Goal: Task Accomplishment & Management: Use online tool/utility

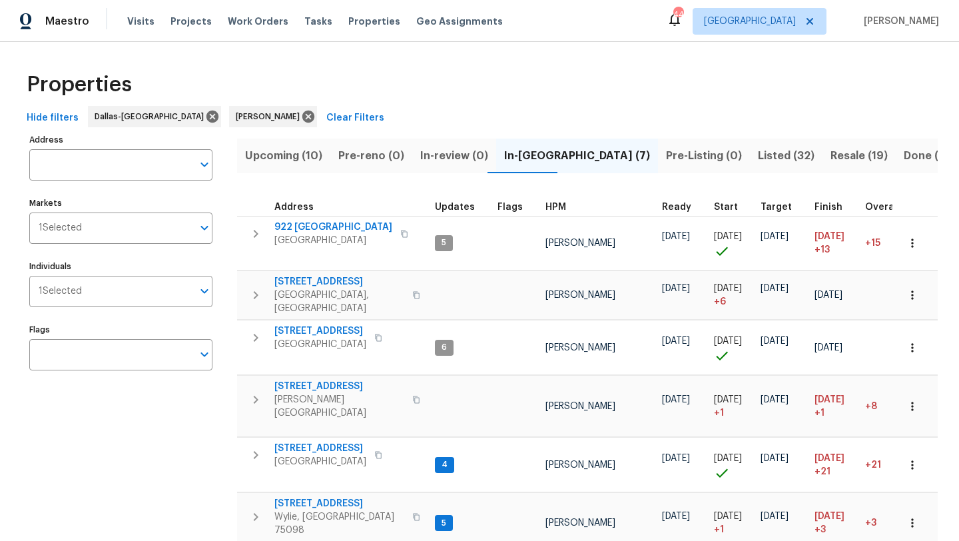
scroll to position [82, 0]
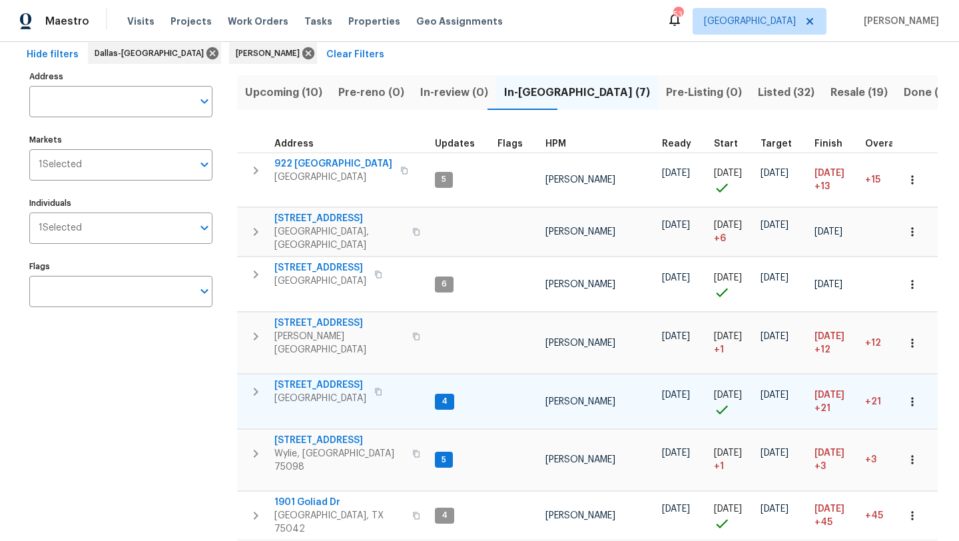
scroll to position [69, 0]
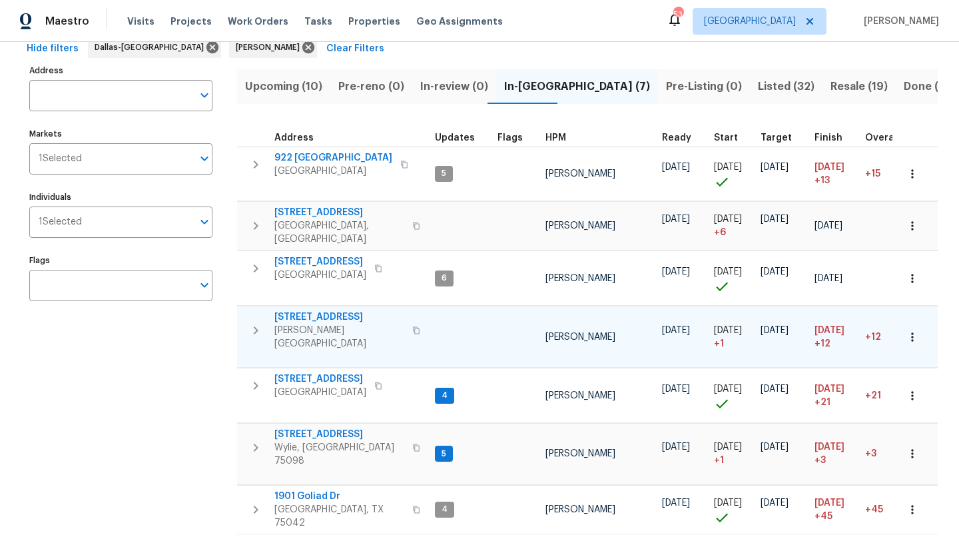
click at [332, 310] on span "2916 Montrose Trl" at bounding box center [339, 316] width 130 height 13
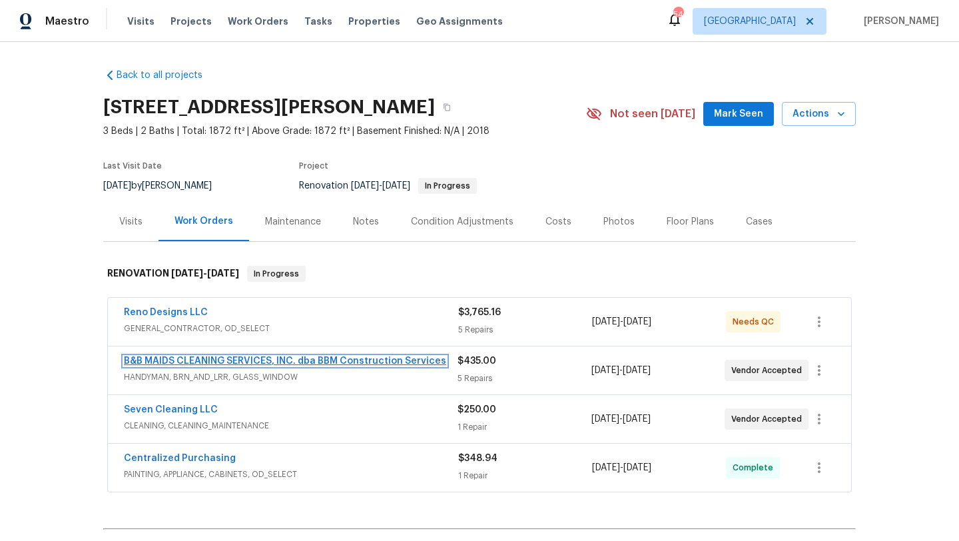
click at [236, 359] on link "B&B MAIDS CLEANING SERVICES, INC. dba BBM Construction Services" at bounding box center [285, 360] width 322 height 9
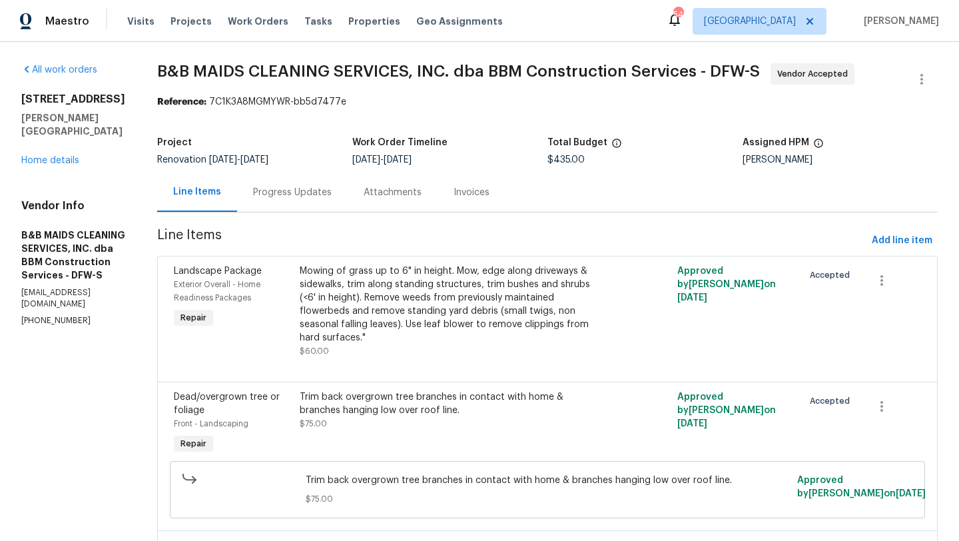
click at [332, 193] on div "Progress Updates" at bounding box center [292, 192] width 79 height 13
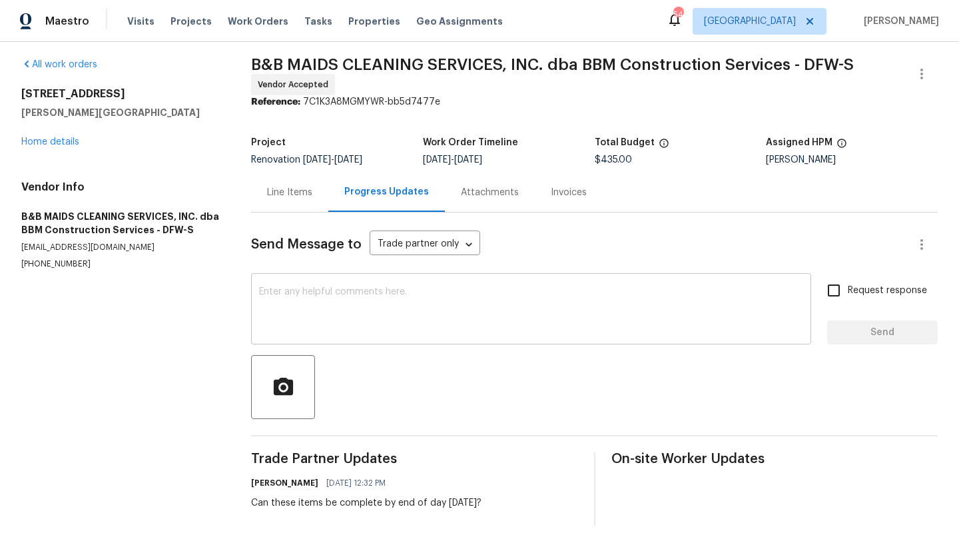
scroll to position [5, 0]
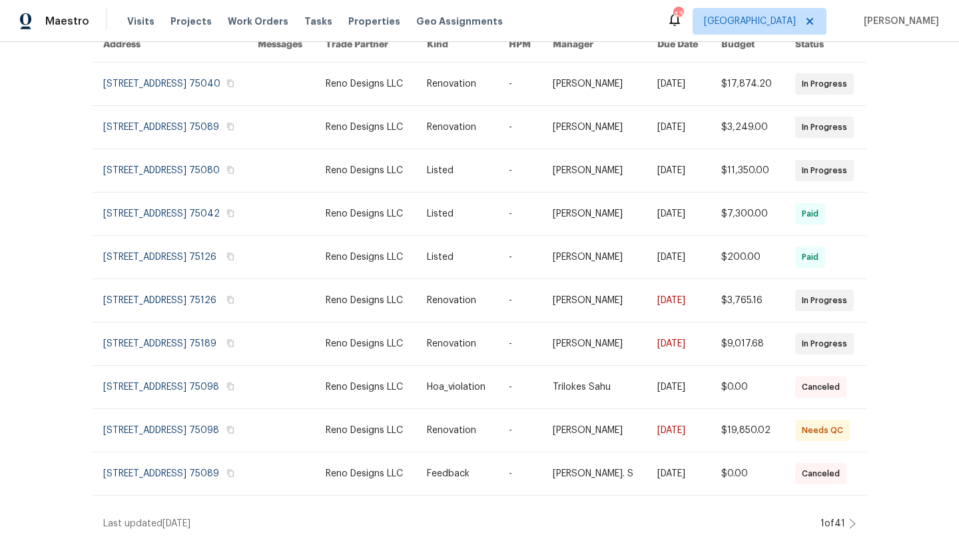
click at [60, 148] on div "Work Orders Reno Designs LLC - DFW Status HPM Kind Manager Unclaimed ​ View Ren…" at bounding box center [479, 291] width 959 height 499
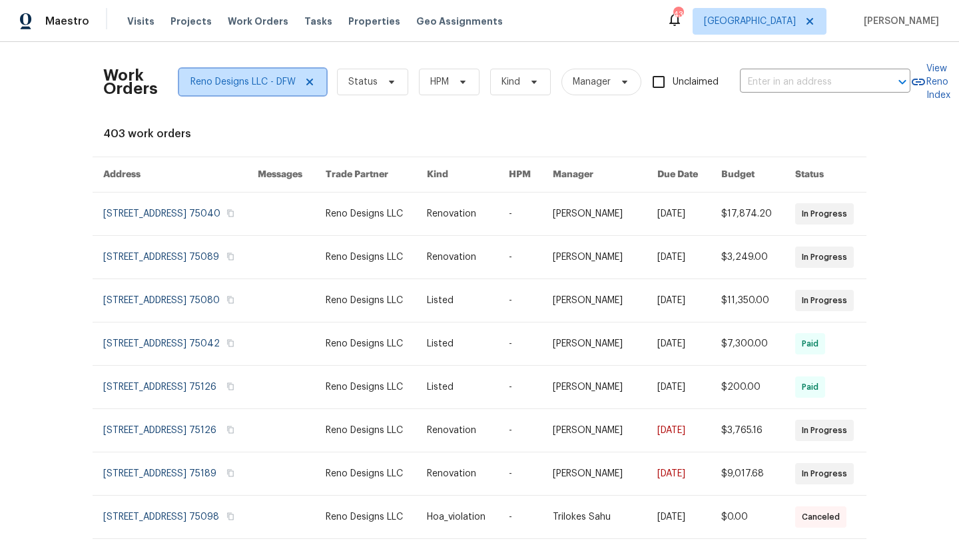
click at [308, 83] on icon at bounding box center [309, 82] width 11 height 11
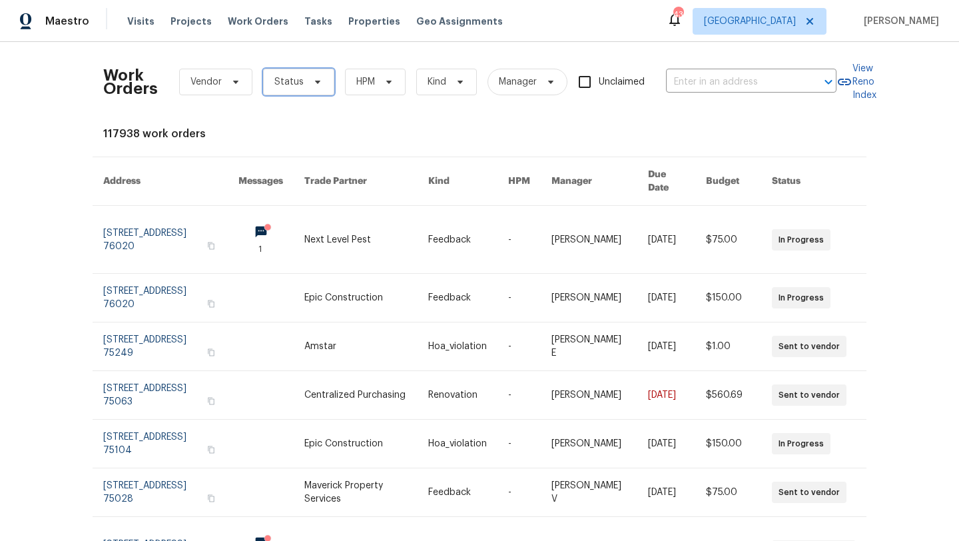
click at [328, 79] on span "Status" at bounding box center [298, 82] width 71 height 27
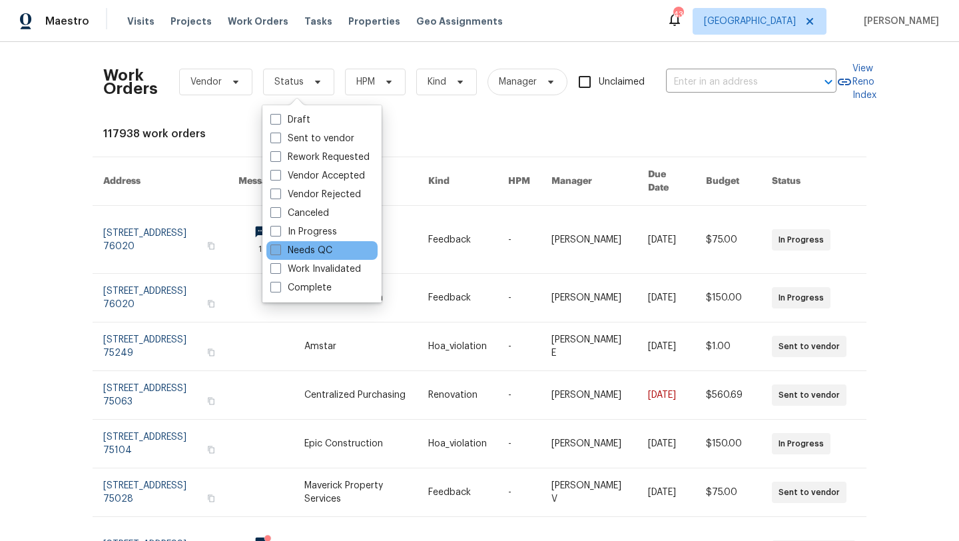
click at [308, 246] on label "Needs QC" at bounding box center [301, 250] width 62 height 13
click at [279, 246] on input "Needs QC" at bounding box center [274, 248] width 9 height 9
checkbox input "true"
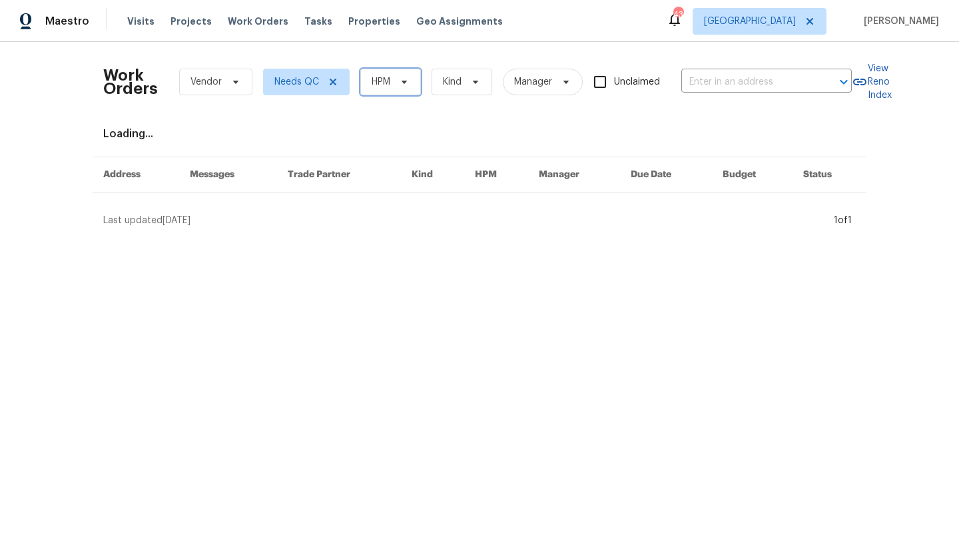
click at [390, 82] on span "HPM" at bounding box center [381, 81] width 19 height 13
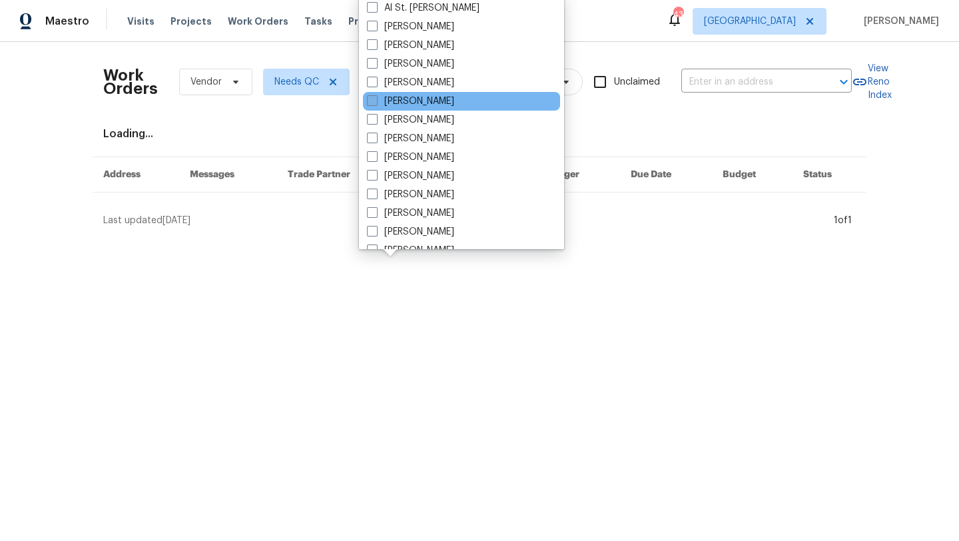
click at [391, 101] on label "[PERSON_NAME]" at bounding box center [410, 101] width 87 height 13
click at [376, 101] on input "[PERSON_NAME]" at bounding box center [371, 99] width 9 height 9
checkbox input "true"
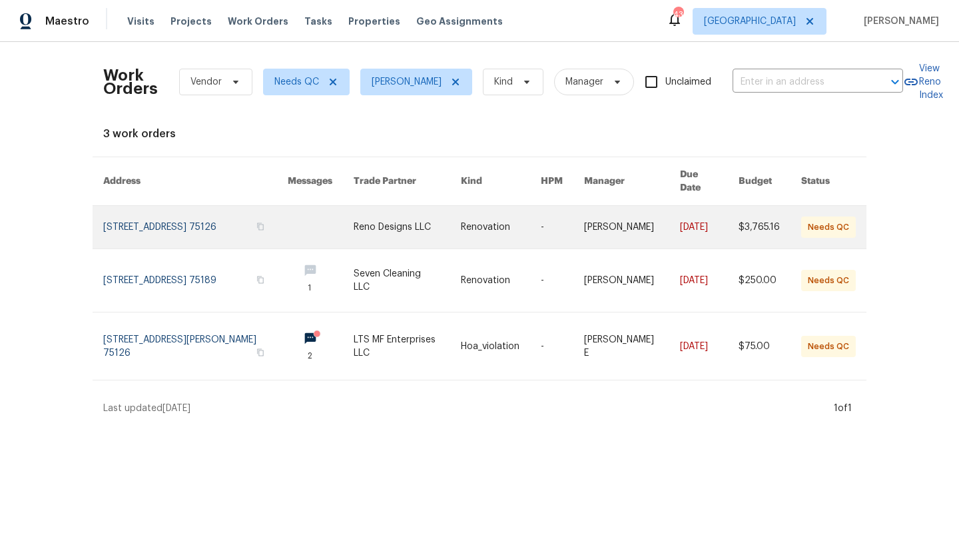
click at [407, 216] on link at bounding box center [407, 227] width 107 height 43
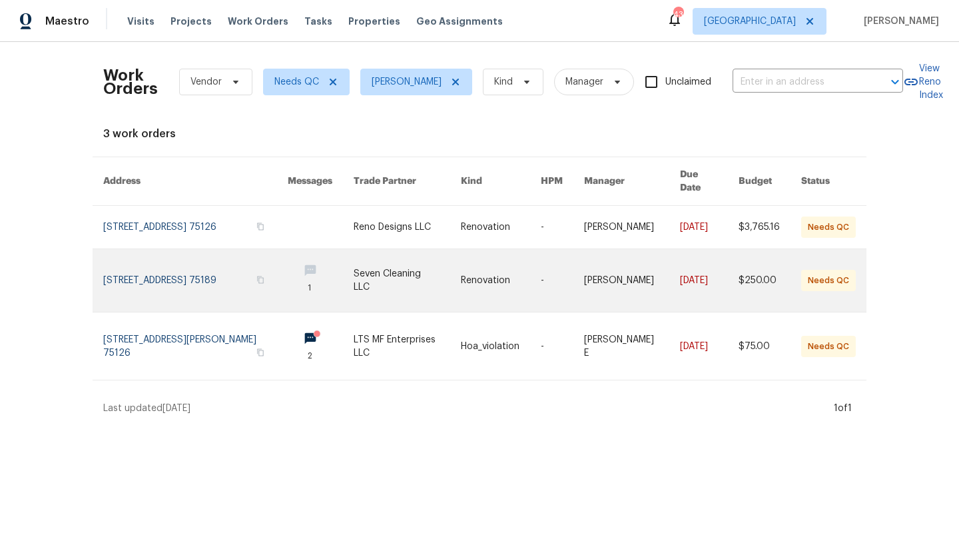
click at [403, 272] on link at bounding box center [407, 280] width 107 height 63
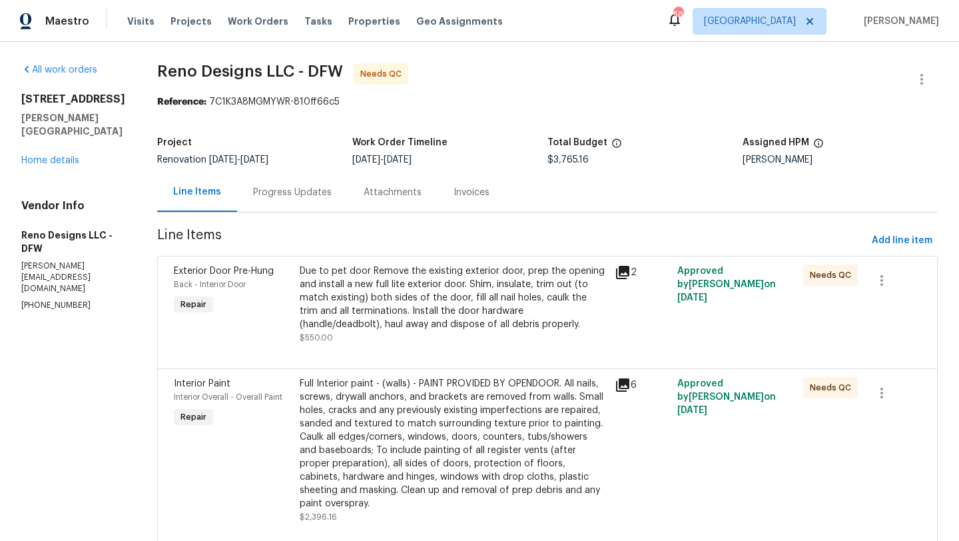
click at [499, 306] on div "Due to pet door Remove the existing exterior door, prep the opening and install…" at bounding box center [453, 297] width 307 height 67
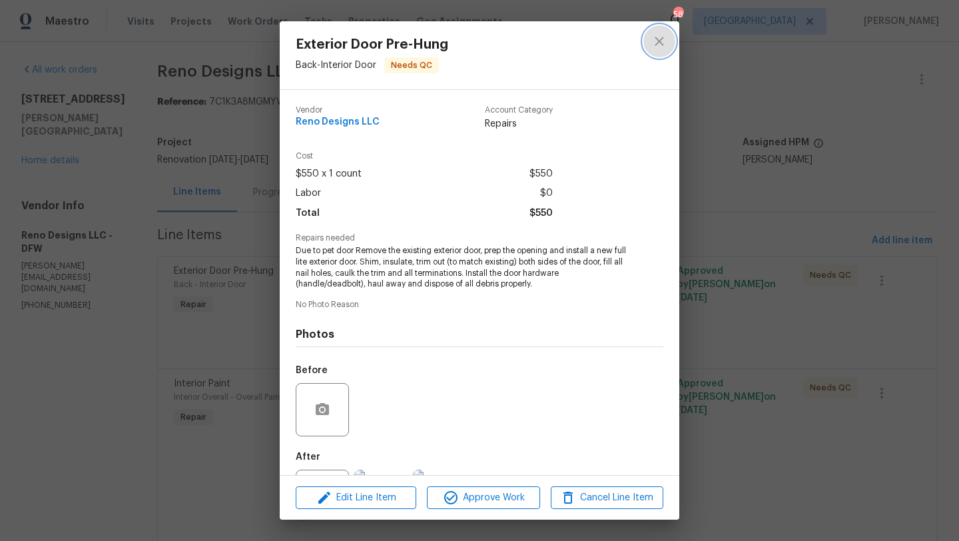
click at [664, 45] on icon "close" at bounding box center [659, 41] width 16 height 16
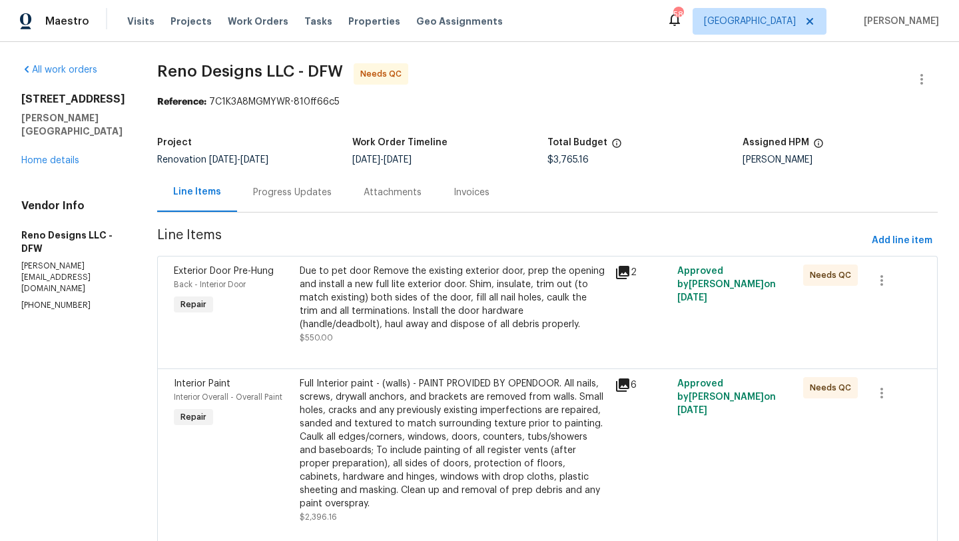
click at [449, 286] on div "Due to pet door Remove the existing exterior door, prep the opening and install…" at bounding box center [453, 297] width 307 height 67
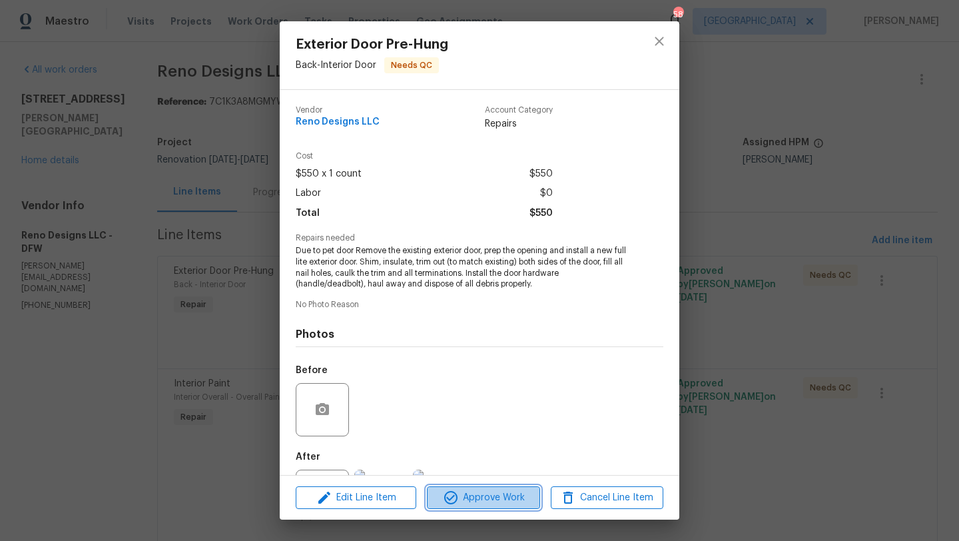
click at [462, 495] on span "Approve Work" at bounding box center [483, 497] width 105 height 17
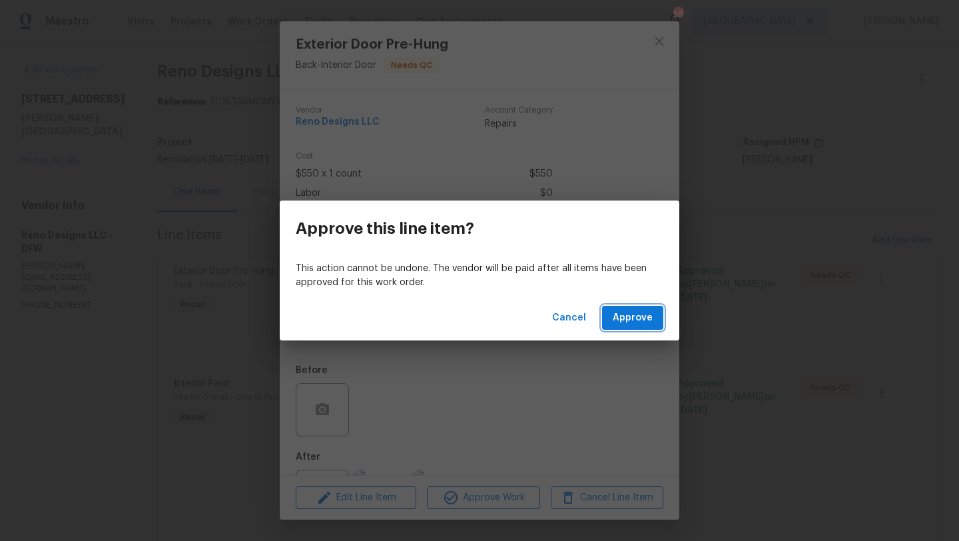
click at [615, 321] on span "Approve" at bounding box center [633, 318] width 40 height 17
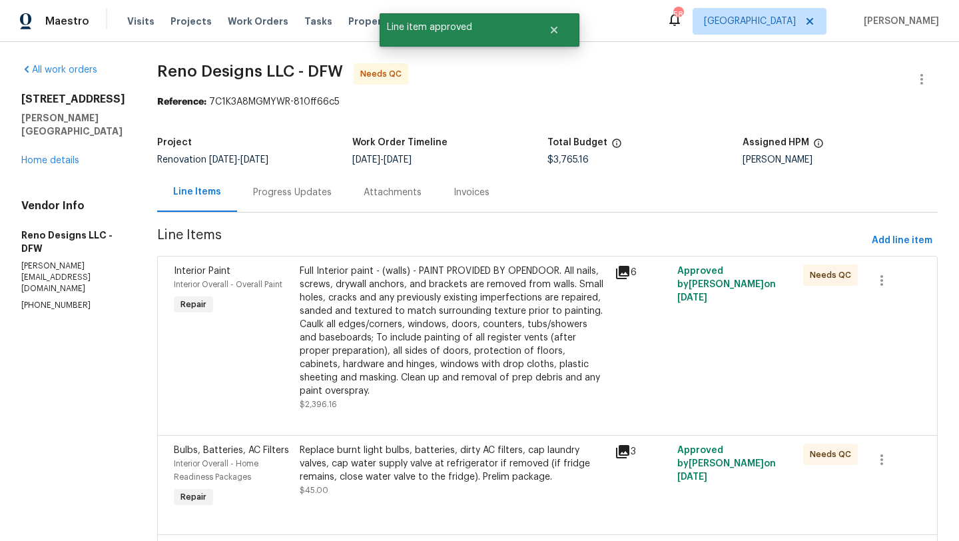
click at [458, 308] on div "Full Interior paint - (walls) - PAINT PROVIDED BY OPENDOOR. All nails, screws, …" at bounding box center [453, 330] width 307 height 133
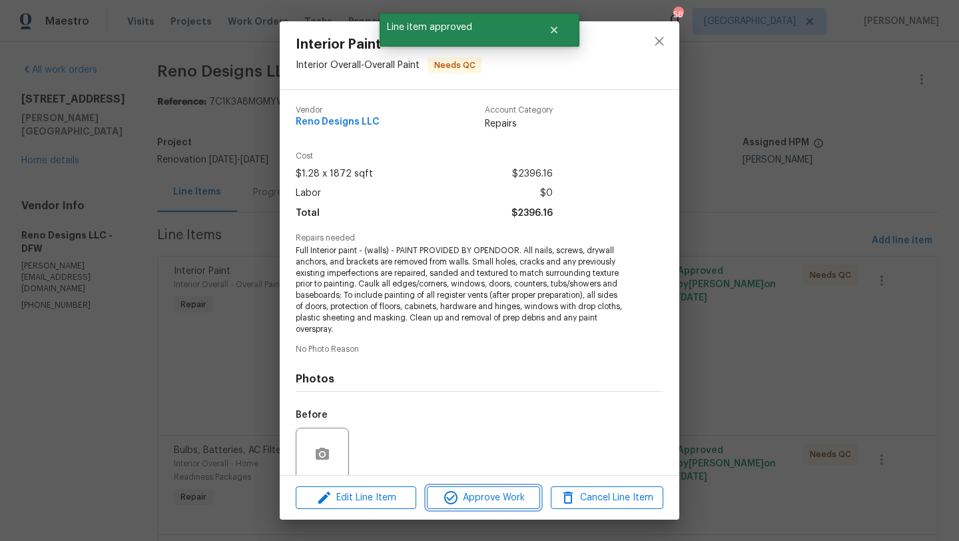
click at [481, 503] on span "Approve Work" at bounding box center [483, 497] width 105 height 17
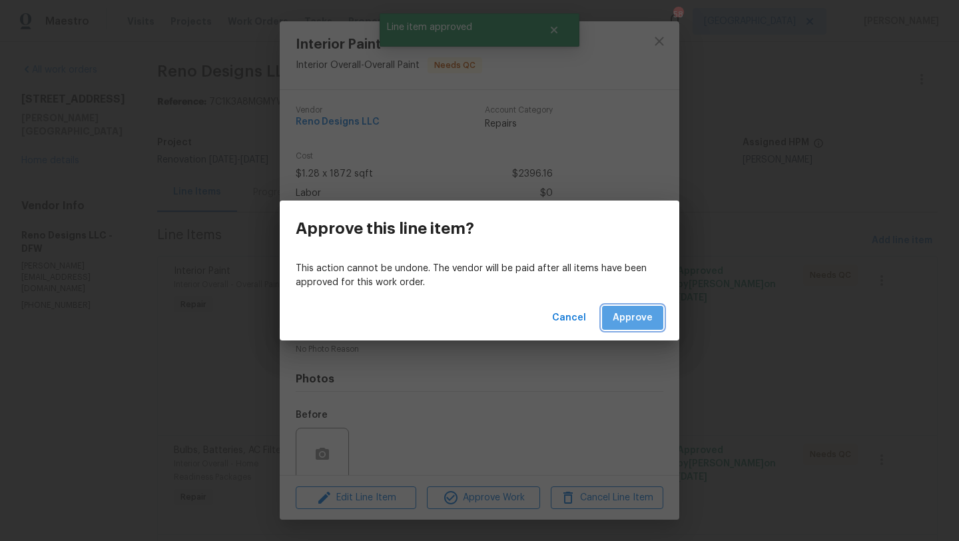
click at [626, 328] on button "Approve" at bounding box center [632, 318] width 61 height 25
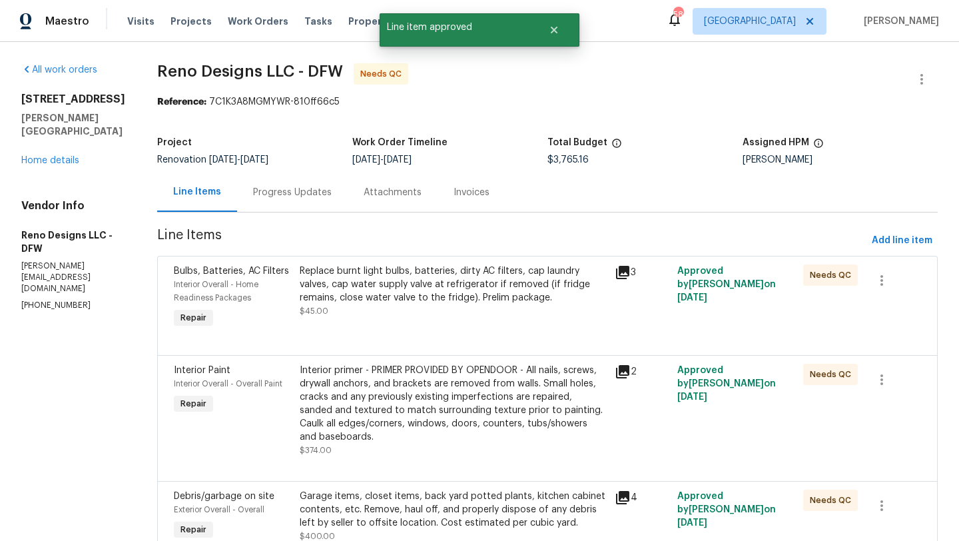
click at [485, 289] on div "Replace burnt light bulbs, batteries, dirty AC filters, cap laundry valves, cap…" at bounding box center [453, 284] width 307 height 40
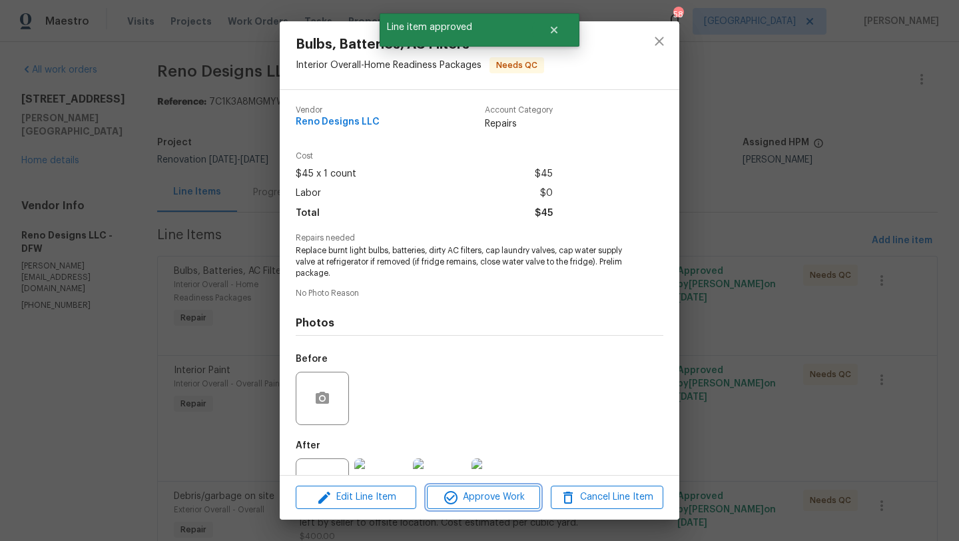
click at [488, 489] on span "Approve Work" at bounding box center [483, 497] width 105 height 17
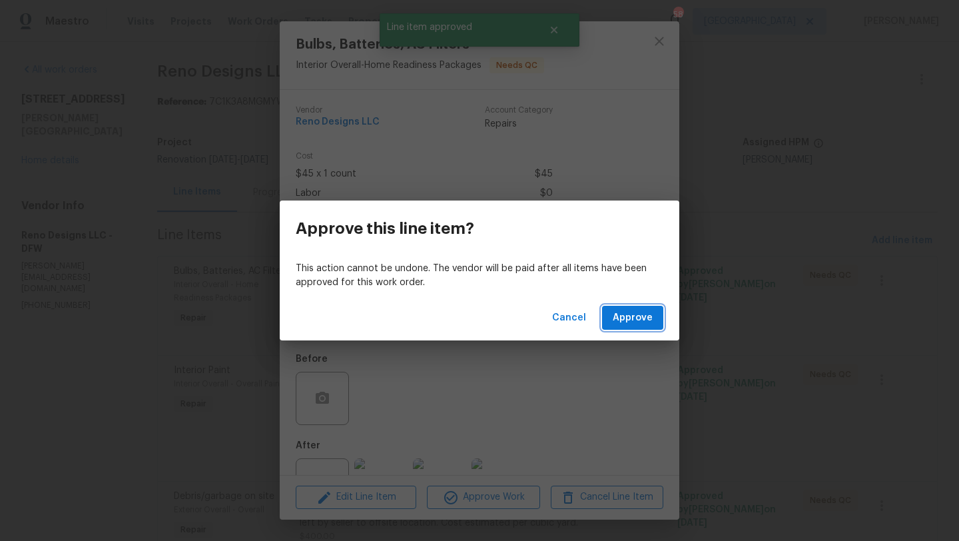
click at [631, 324] on span "Approve" at bounding box center [633, 318] width 40 height 17
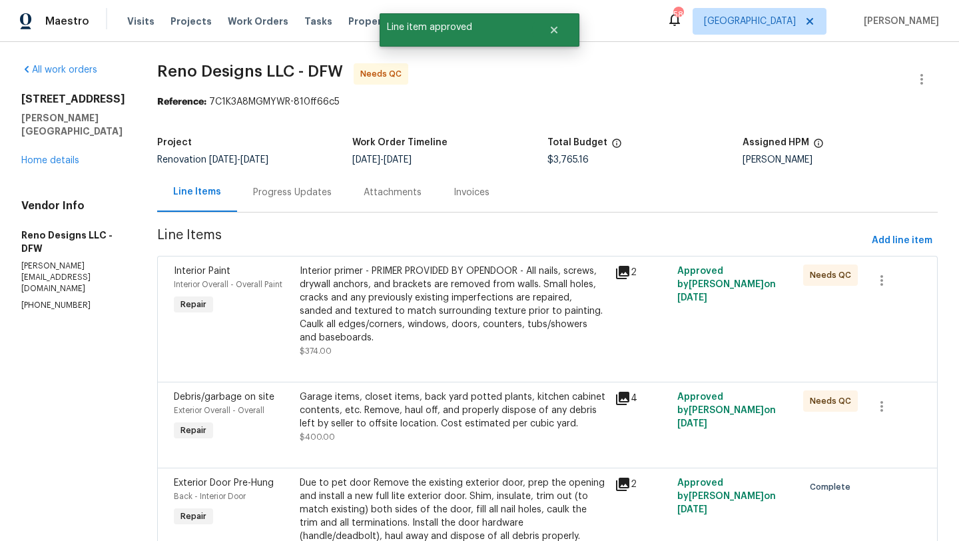
click at [461, 287] on div "Interior primer - PRIMER PROVIDED BY OPENDOOR - All nails, screws, drywall anch…" at bounding box center [453, 304] width 307 height 80
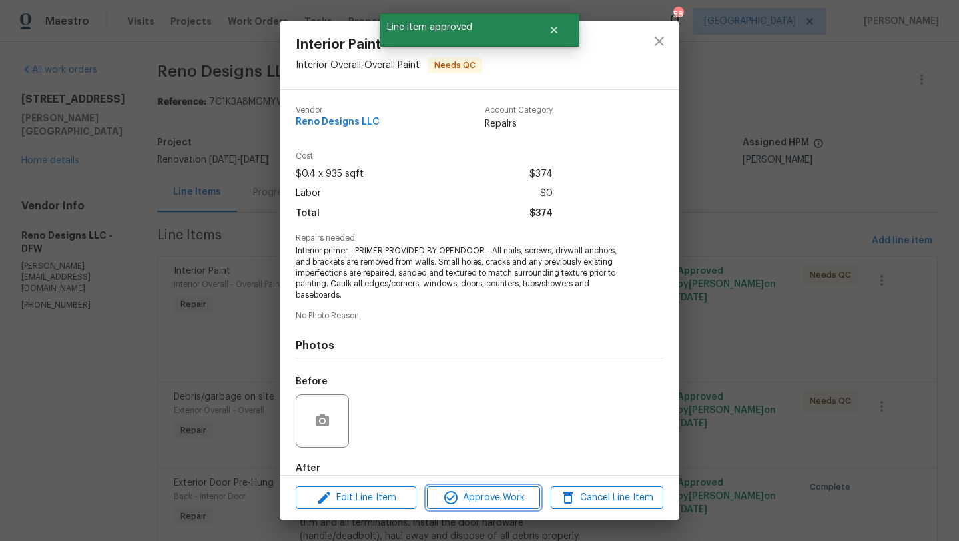
click at [477, 492] on span "Approve Work" at bounding box center [483, 497] width 105 height 17
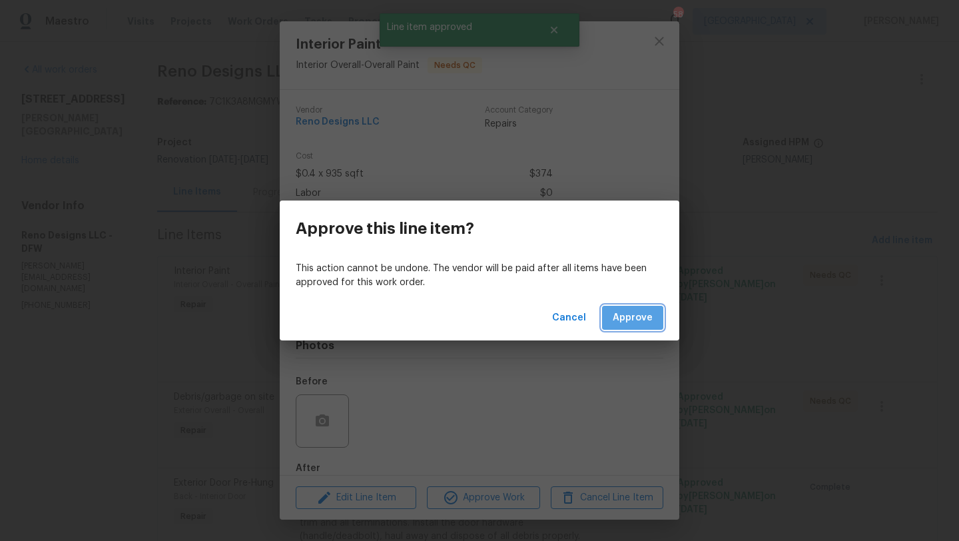
click at [623, 323] on span "Approve" at bounding box center [633, 318] width 40 height 17
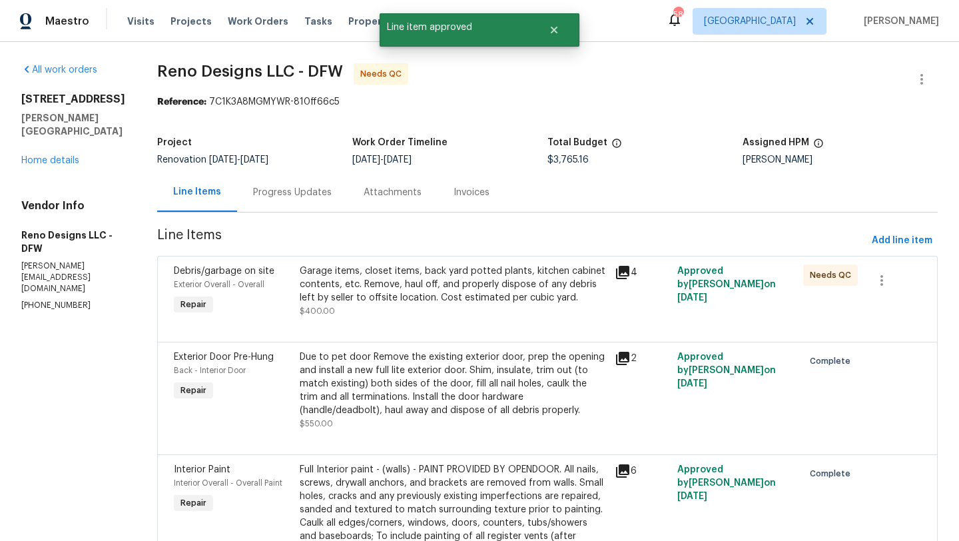
click at [507, 284] on div "Garage items, closet items, back yard potted plants, kitchen cabinet contents, …" at bounding box center [453, 284] width 307 height 40
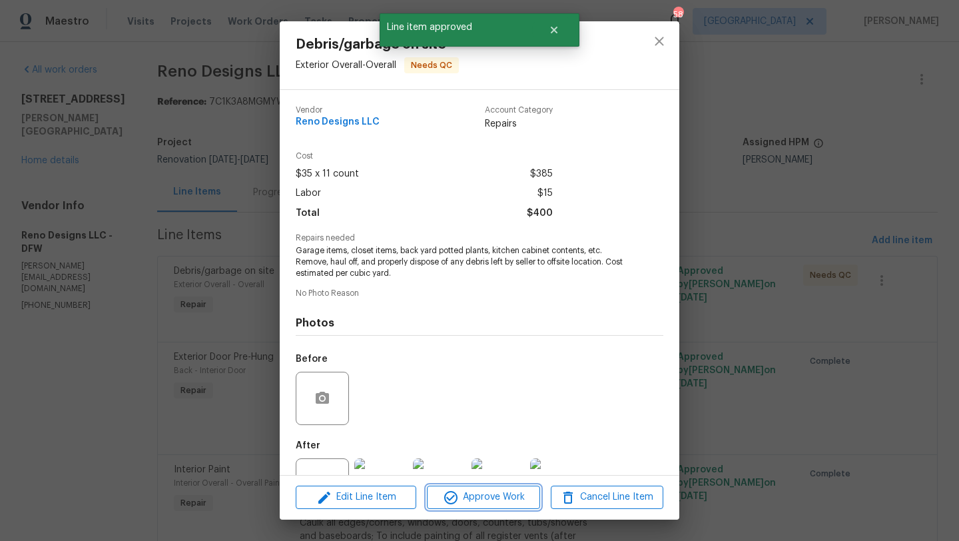
click at [507, 495] on span "Approve Work" at bounding box center [483, 497] width 105 height 17
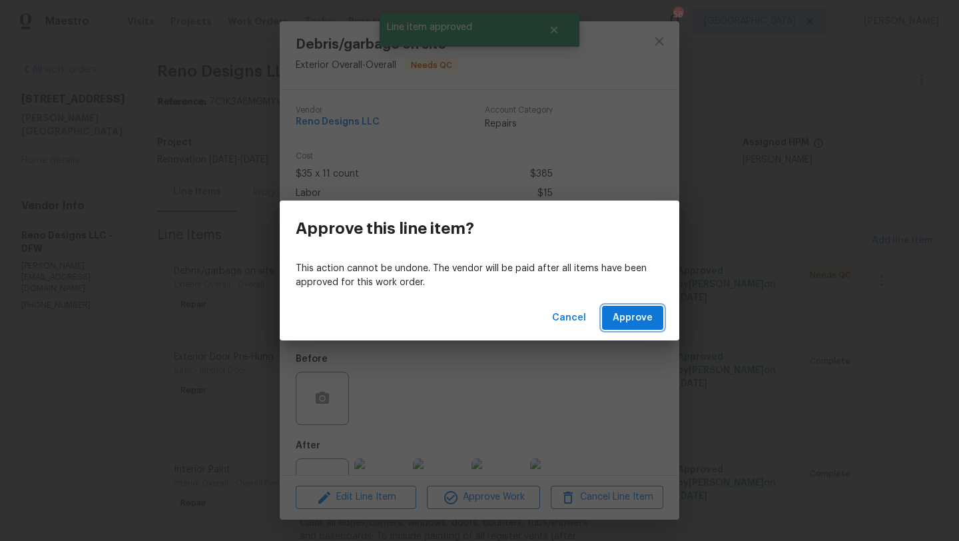
click at [622, 322] on span "Approve" at bounding box center [633, 318] width 40 height 17
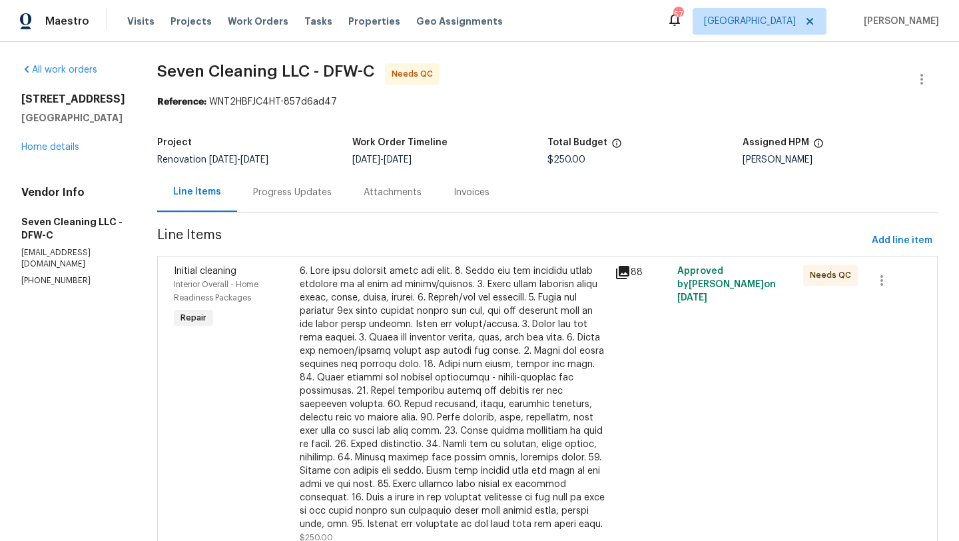
scroll to position [65, 0]
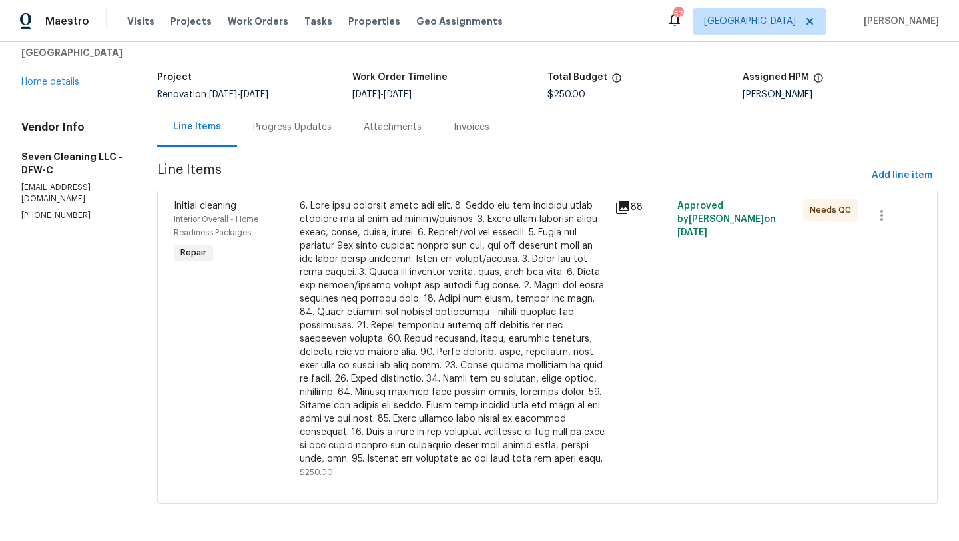
click at [425, 316] on div at bounding box center [453, 332] width 307 height 266
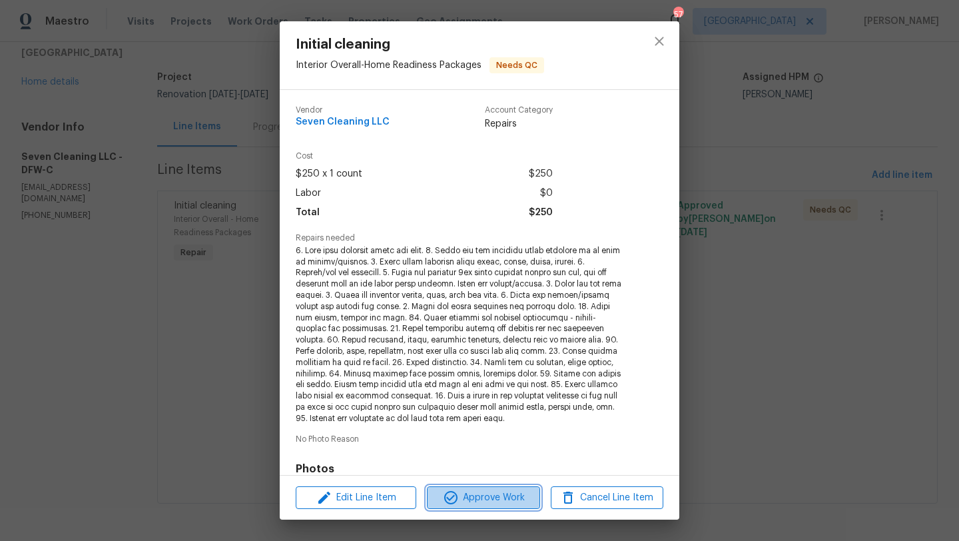
click at [477, 495] on span "Approve Work" at bounding box center [483, 497] width 105 height 17
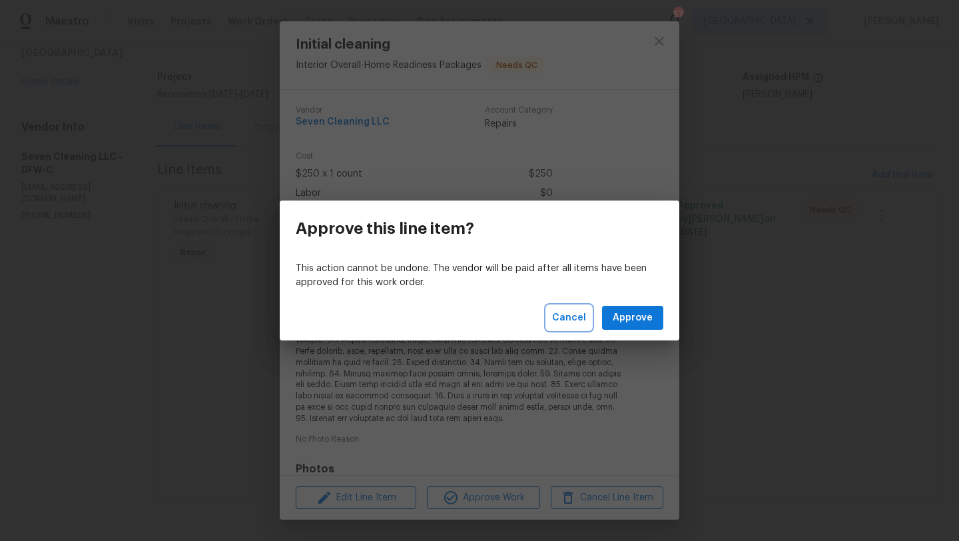
click at [577, 322] on span "Cancel" at bounding box center [569, 318] width 34 height 17
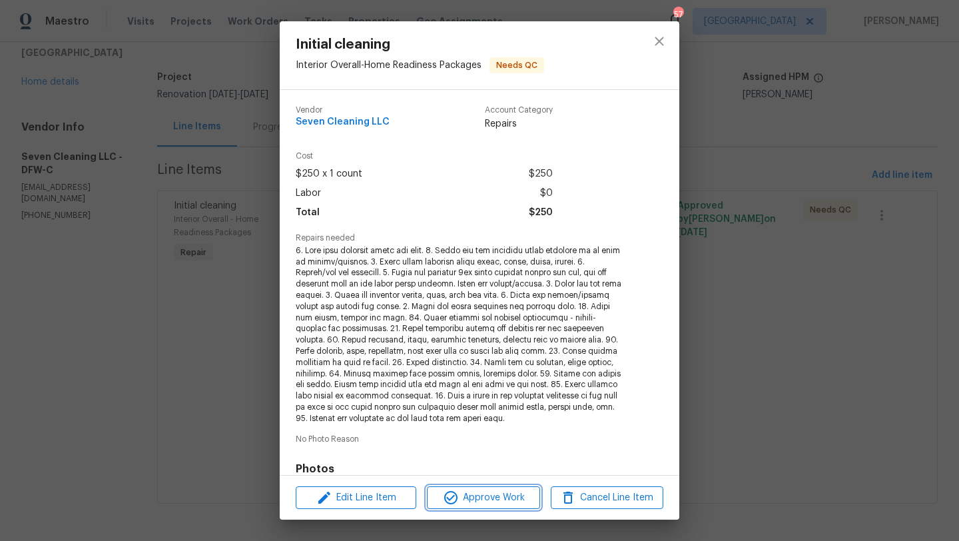
scroll to position [195, 0]
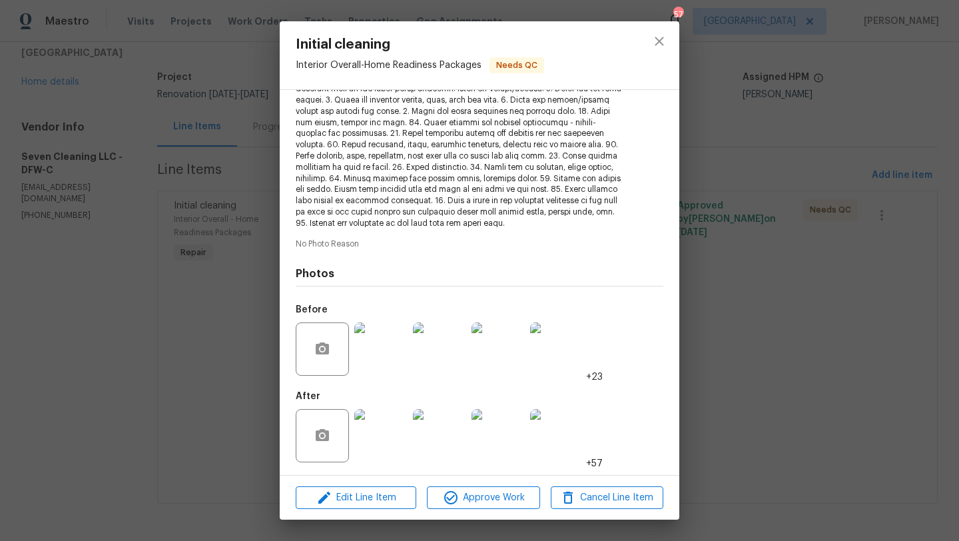
click at [393, 441] on img at bounding box center [380, 435] width 53 height 53
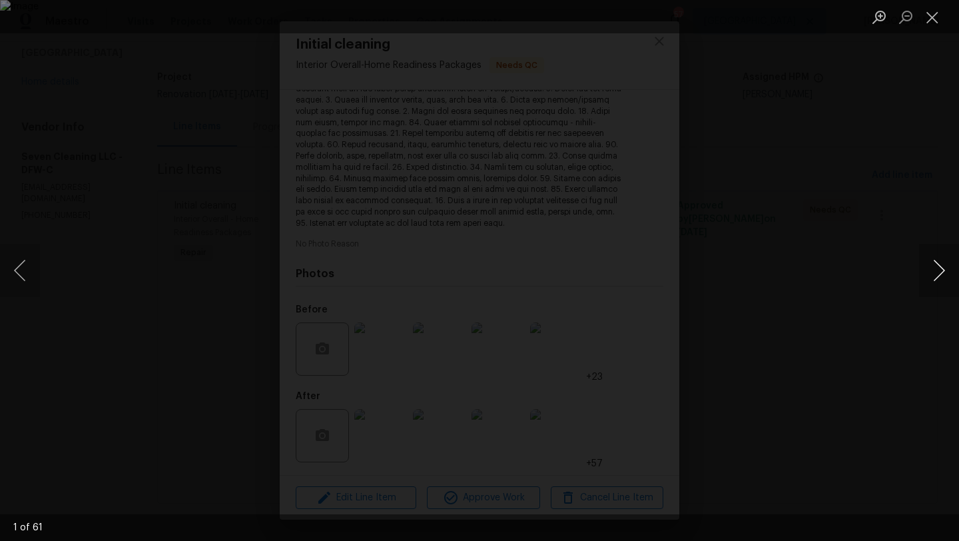
click at [934, 266] on button "Next image" at bounding box center [939, 270] width 40 height 53
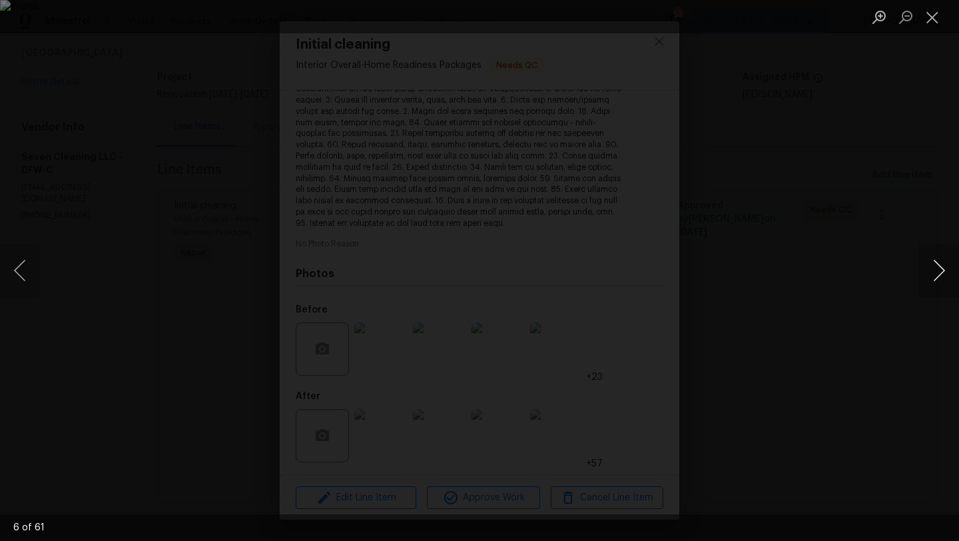
click at [934, 266] on button "Next image" at bounding box center [939, 270] width 40 height 53
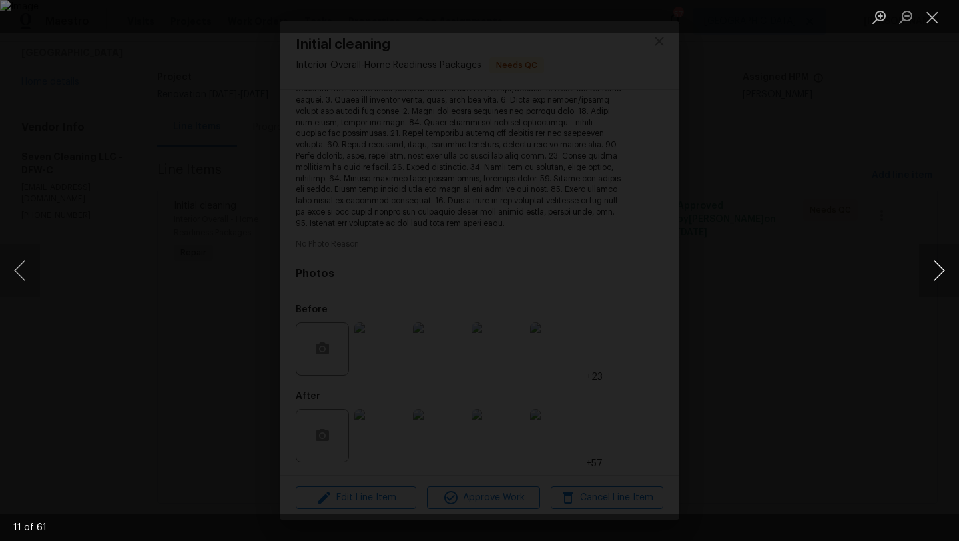
click at [934, 266] on button "Next image" at bounding box center [939, 270] width 40 height 53
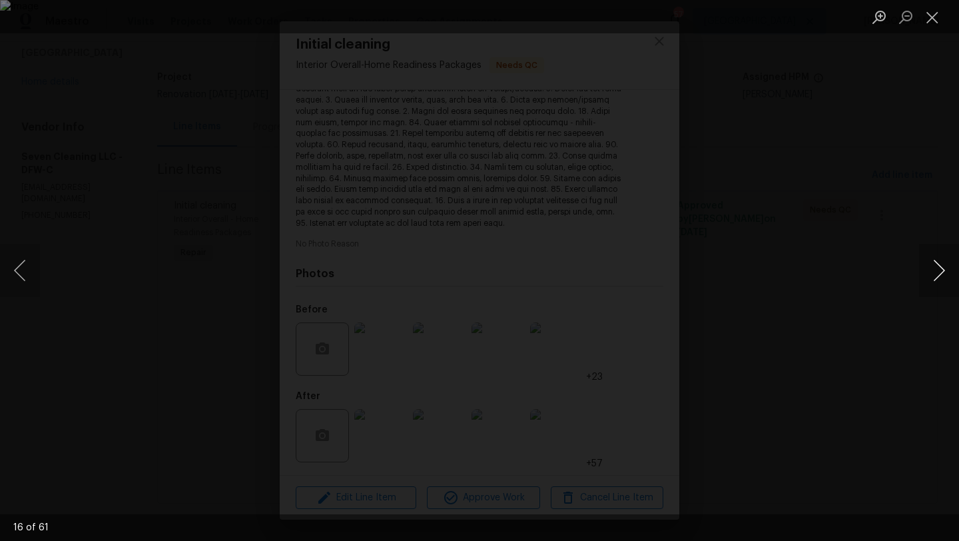
click at [934, 266] on button "Next image" at bounding box center [939, 270] width 40 height 53
click at [934, 265] on button "Next image" at bounding box center [939, 270] width 40 height 53
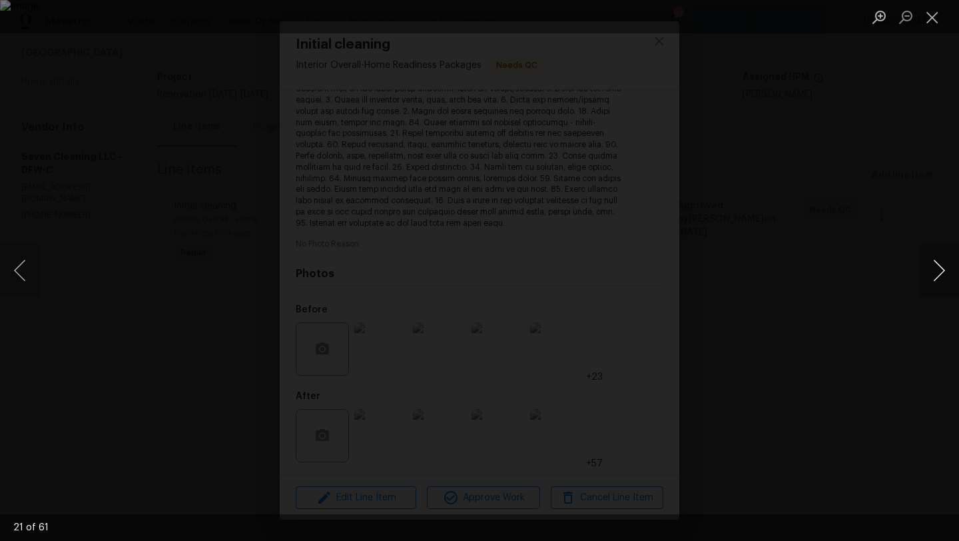
click at [934, 265] on button "Next image" at bounding box center [939, 270] width 40 height 53
click at [942, 265] on button "Next image" at bounding box center [939, 270] width 40 height 53
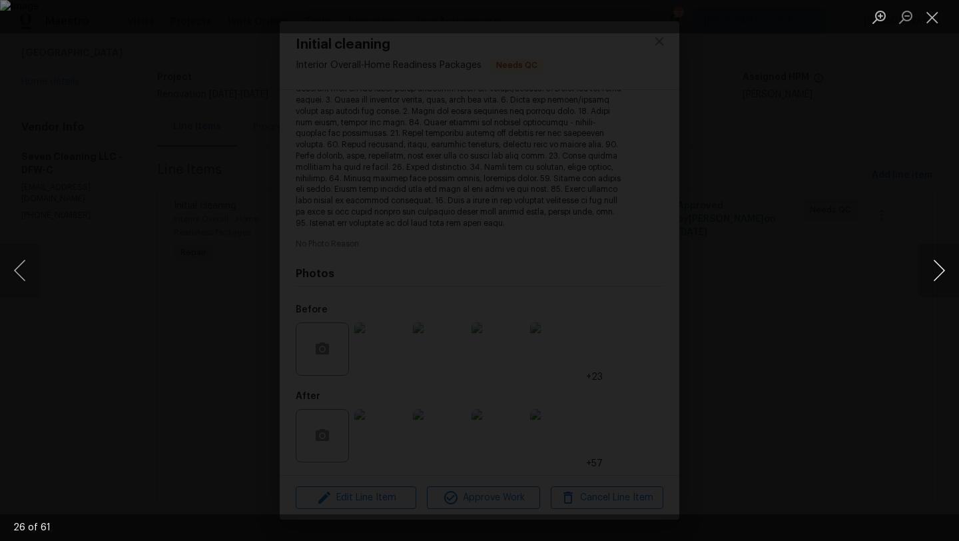
click at [942, 265] on button "Next image" at bounding box center [939, 270] width 40 height 53
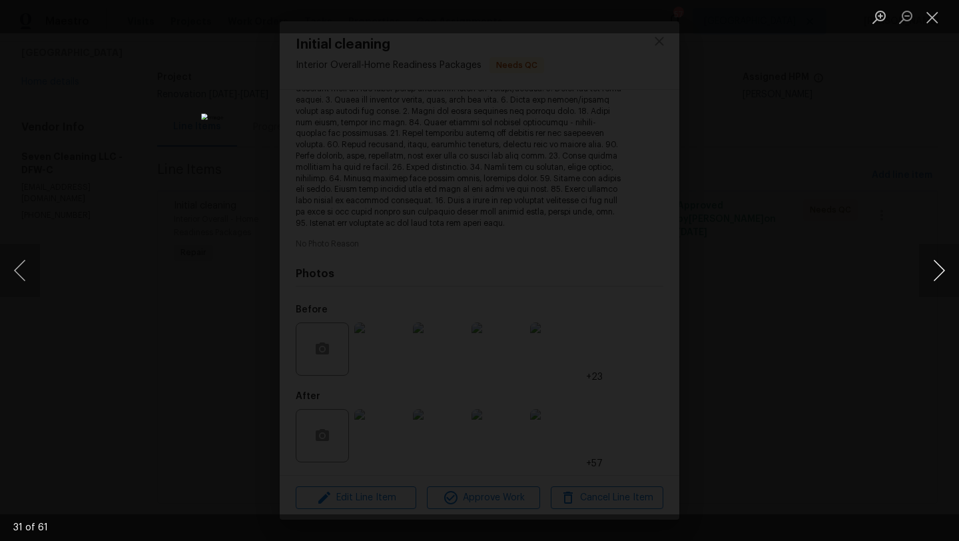
click at [942, 265] on button "Next image" at bounding box center [939, 270] width 40 height 53
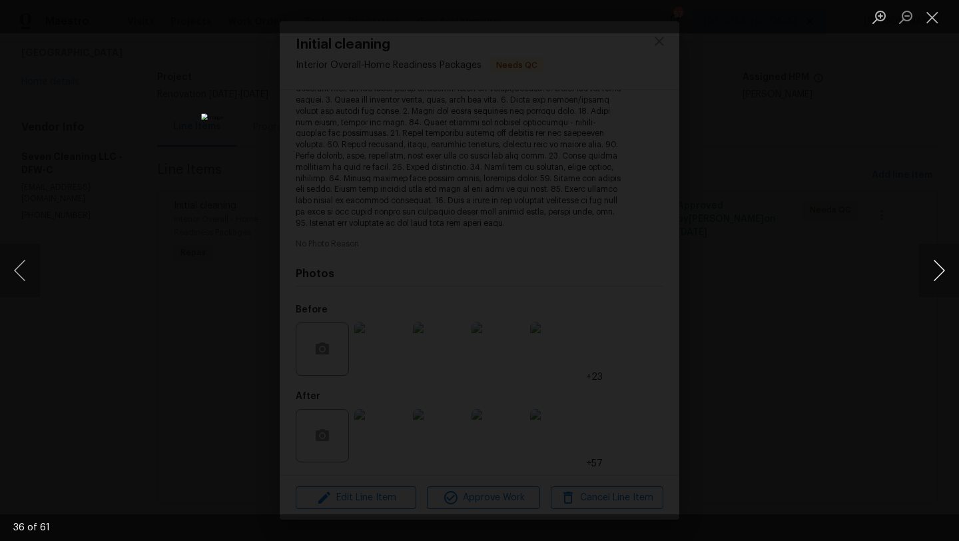
click at [942, 265] on button "Next image" at bounding box center [939, 270] width 40 height 53
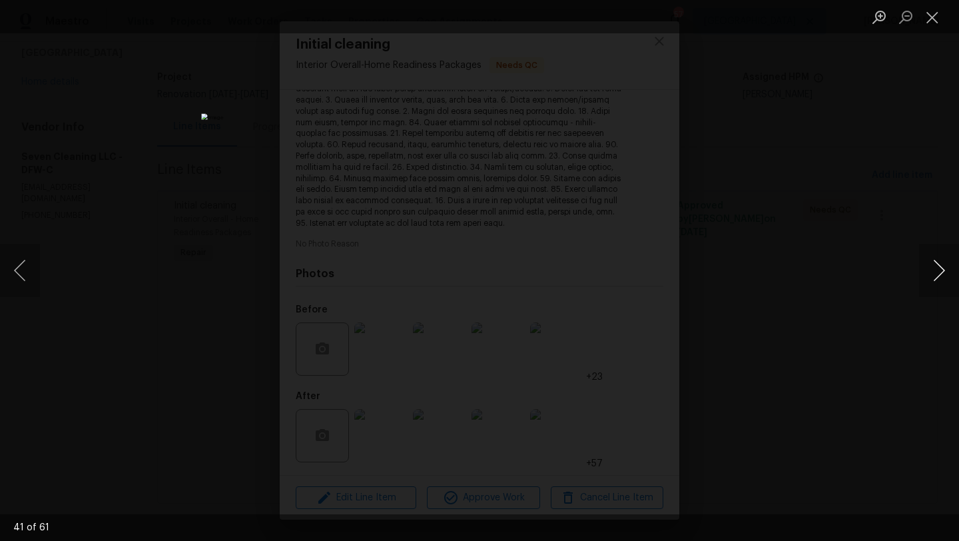
click at [942, 265] on button "Next image" at bounding box center [939, 270] width 40 height 53
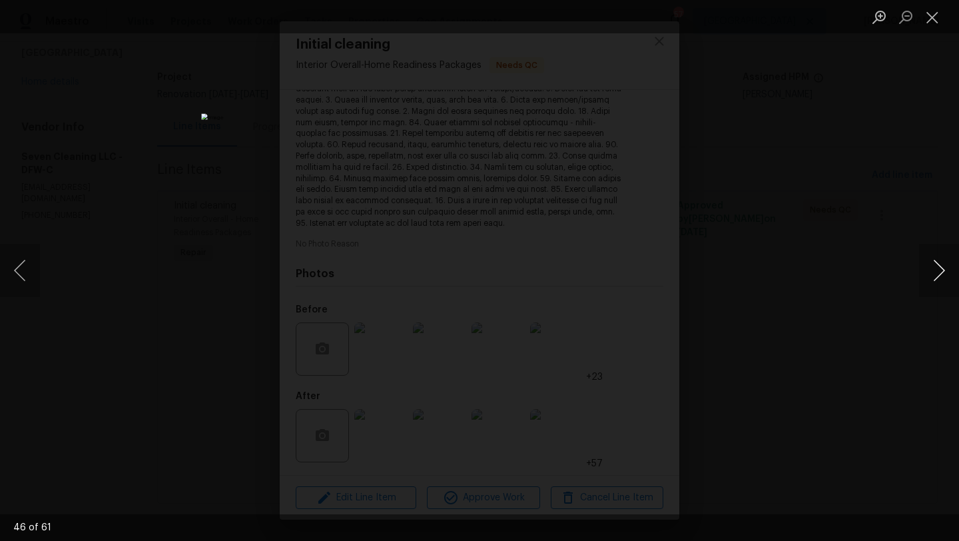
click at [942, 265] on button "Next image" at bounding box center [939, 270] width 40 height 53
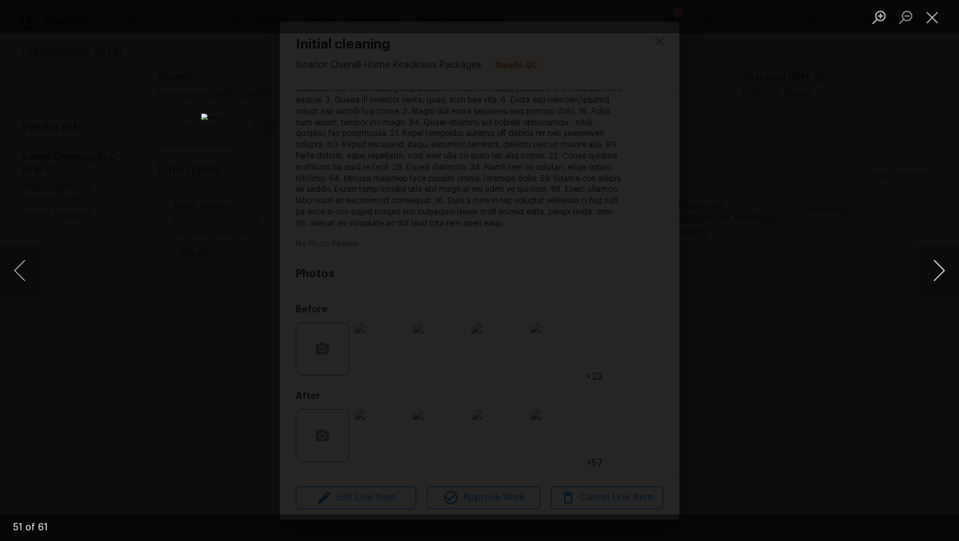
click at [941, 265] on button "Next image" at bounding box center [939, 270] width 40 height 53
click at [941, 266] on button "Next image" at bounding box center [939, 270] width 40 height 53
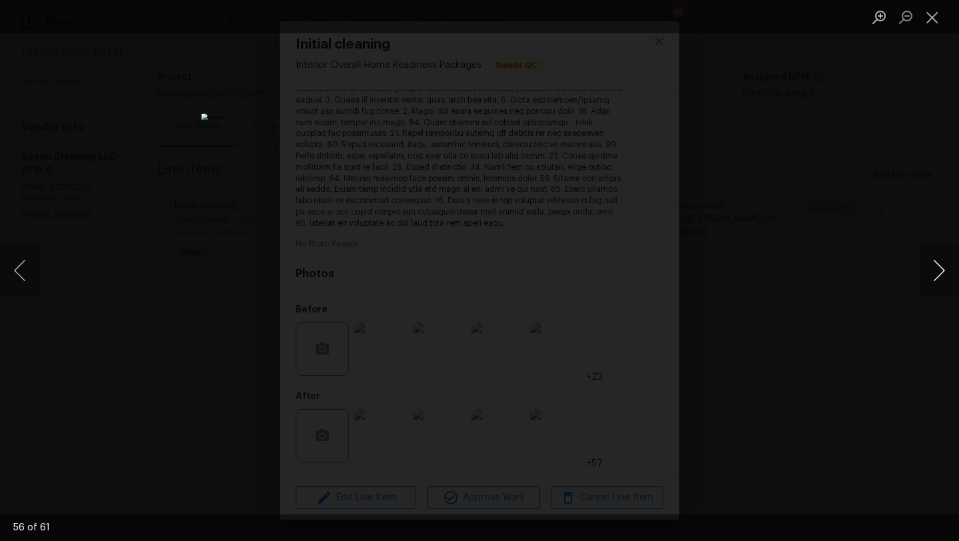
click at [941, 266] on button "Next image" at bounding box center [939, 270] width 40 height 53
click at [929, 19] on button "Close lightbox" at bounding box center [932, 16] width 27 height 23
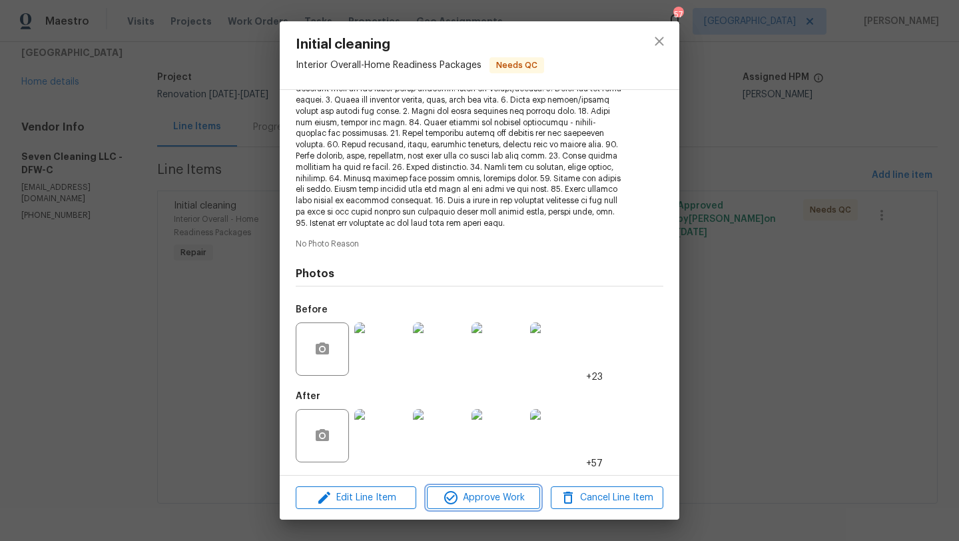
click at [505, 500] on span "Approve Work" at bounding box center [483, 497] width 105 height 17
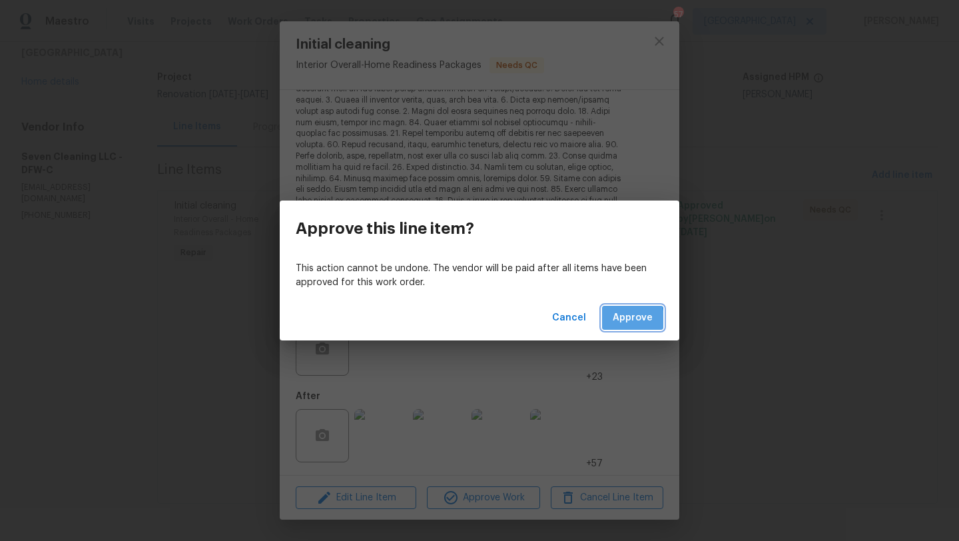
click at [616, 319] on span "Approve" at bounding box center [633, 318] width 40 height 17
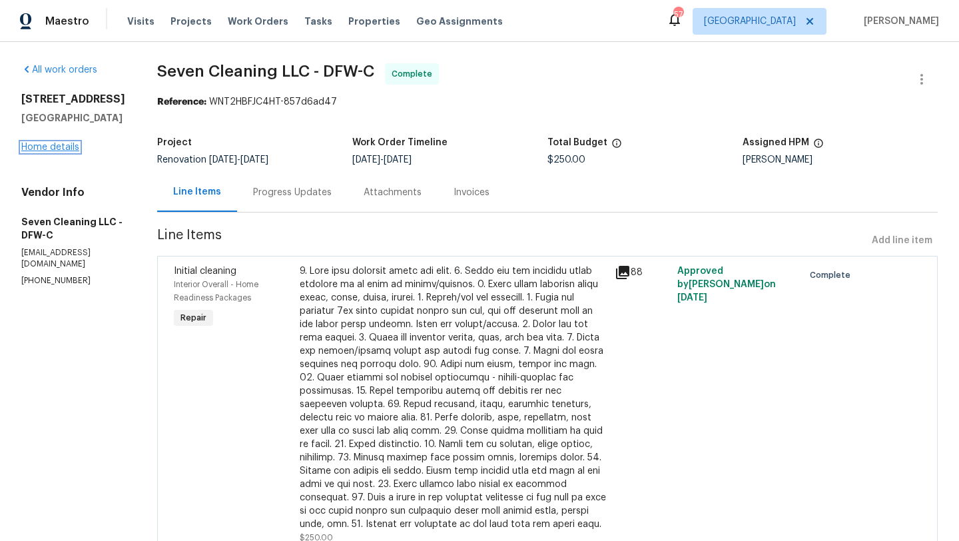
click at [63, 147] on link "Home details" at bounding box center [50, 146] width 58 height 9
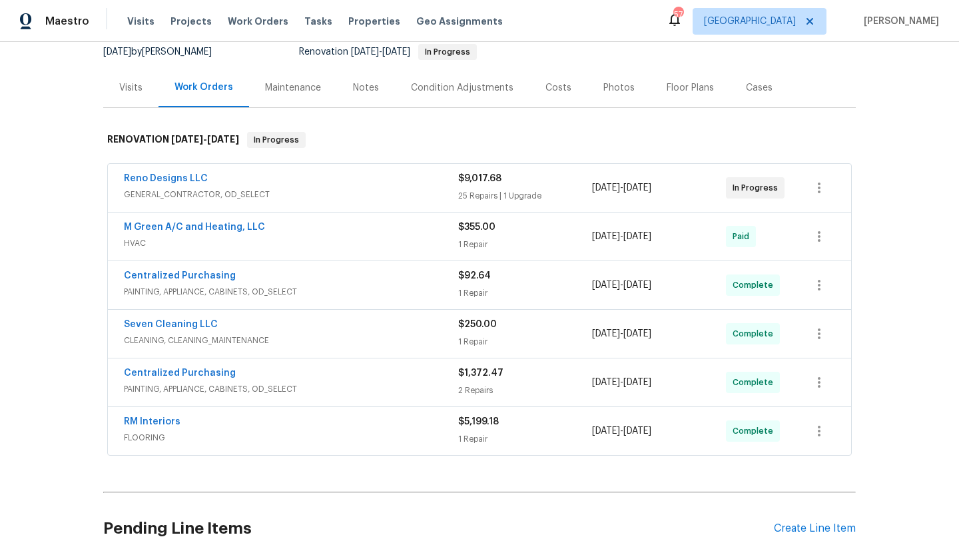
scroll to position [124, 0]
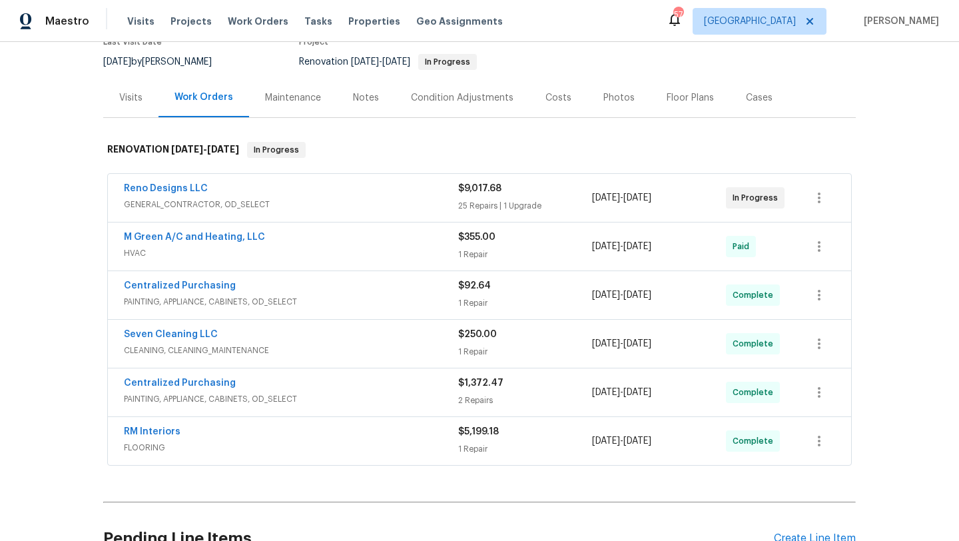
click at [288, 202] on span "GENERAL_CONTRACTOR, OD_SELECT" at bounding box center [291, 204] width 334 height 13
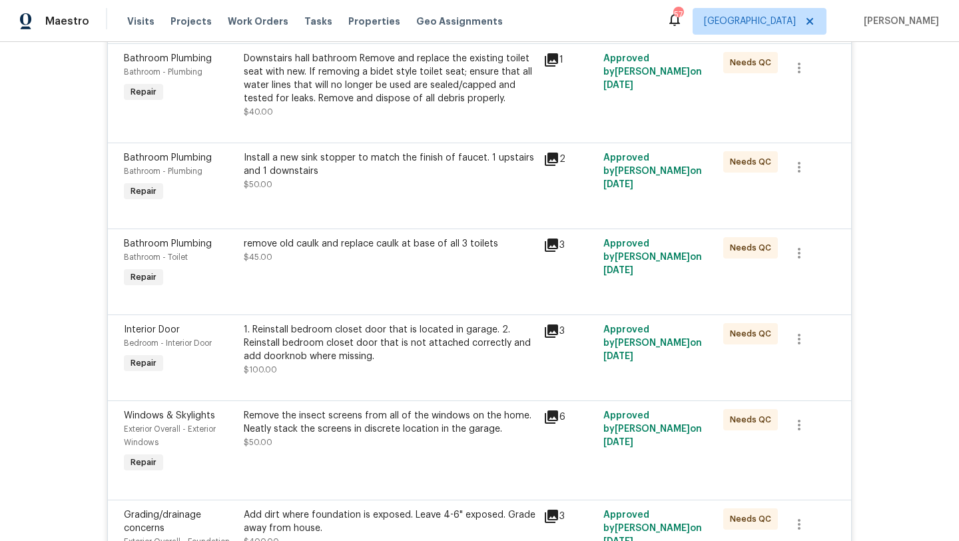
scroll to position [0, 0]
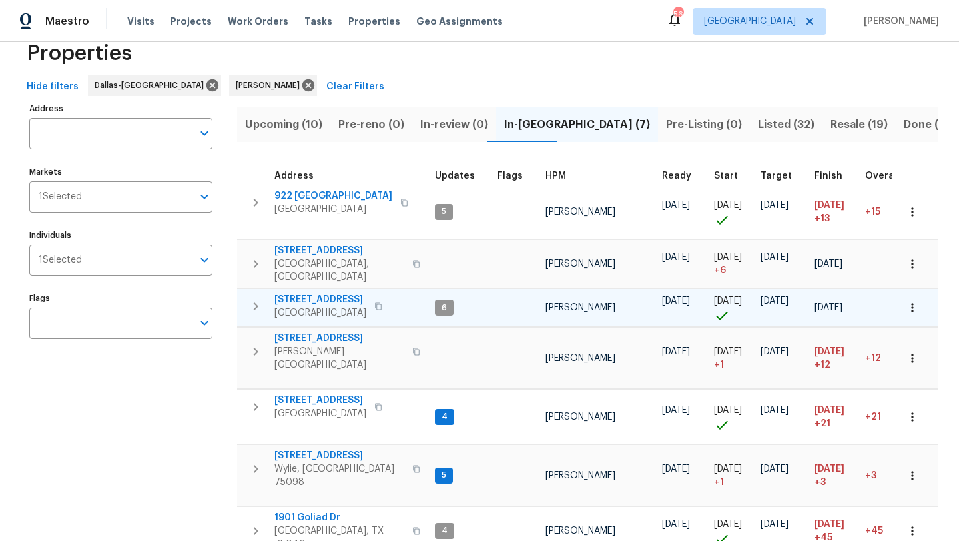
scroll to position [33, 0]
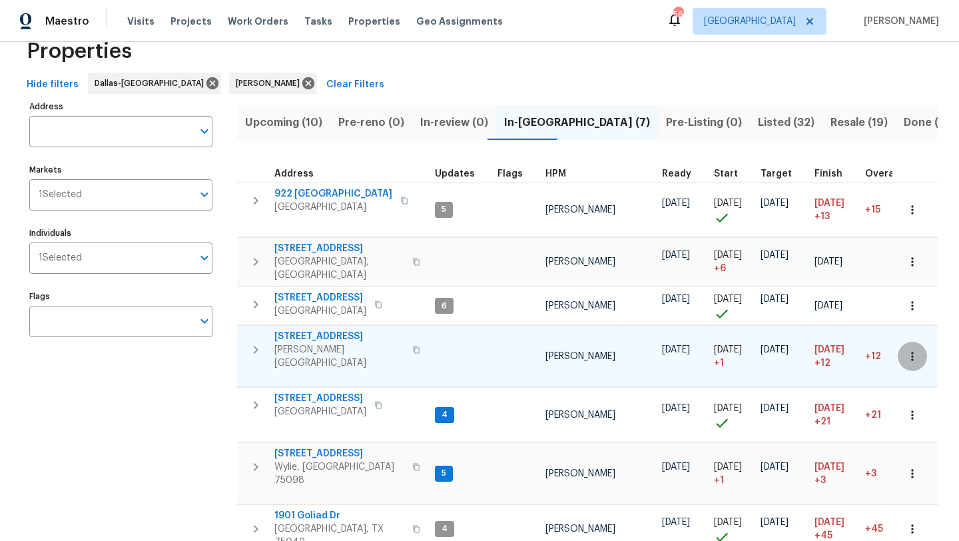
click at [909, 350] on icon "button" at bounding box center [911, 356] width 13 height 13
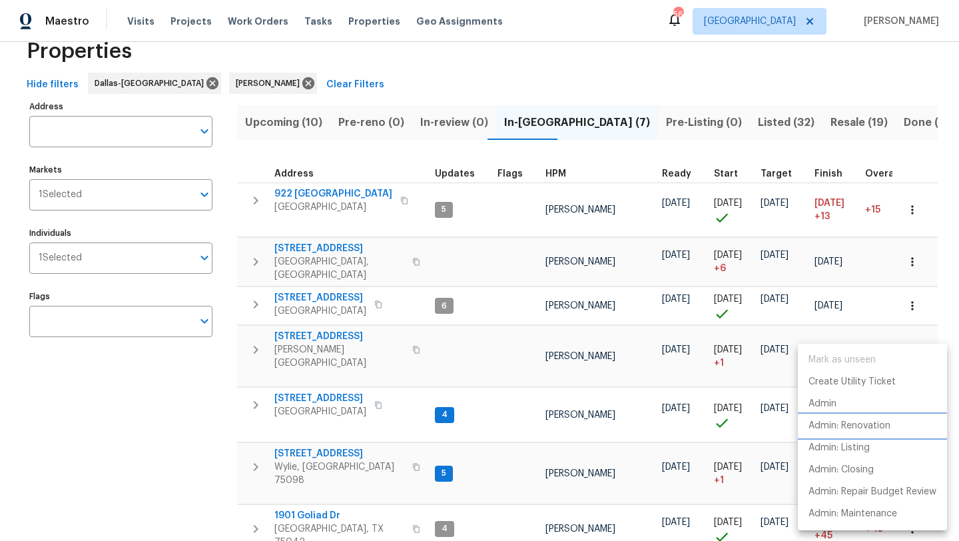
click at [862, 425] on p "Admin: Renovation" at bounding box center [849, 426] width 82 height 14
click at [346, 324] on div at bounding box center [479, 270] width 959 height 541
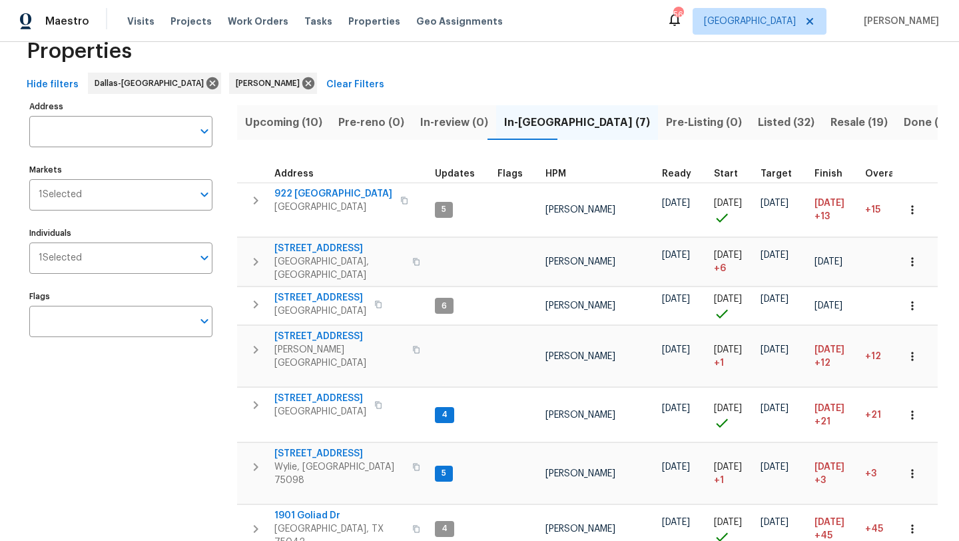
click at [346, 330] on span "[STREET_ADDRESS]" at bounding box center [339, 336] width 130 height 13
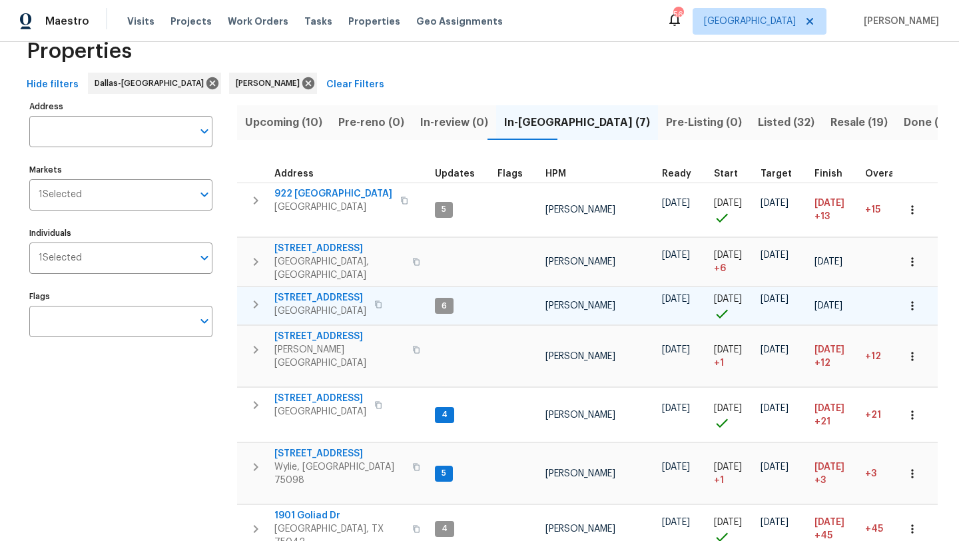
click at [344, 291] on span "[STREET_ADDRESS]" at bounding box center [320, 297] width 92 height 13
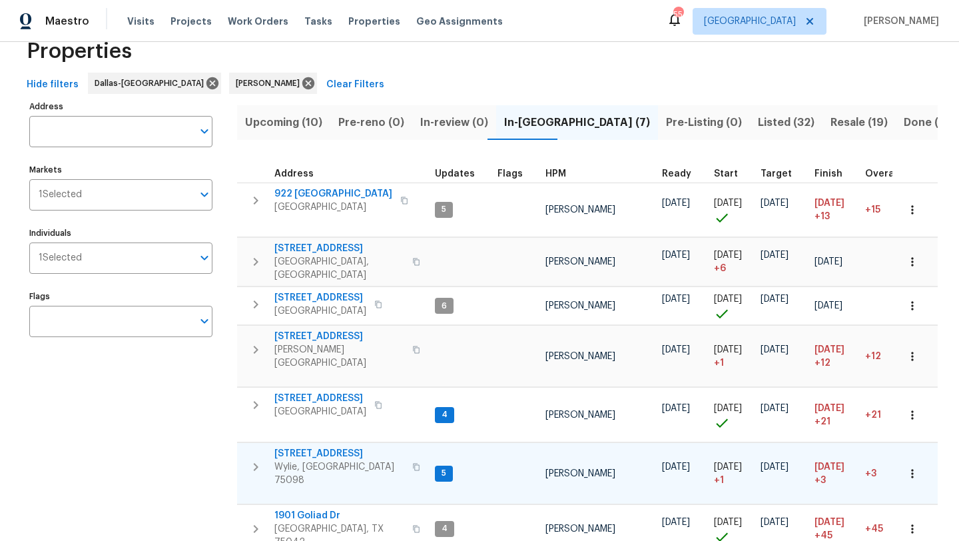
click at [338, 447] on span "2911 Jamestown Dr" at bounding box center [339, 453] width 130 height 13
click at [908, 467] on icon "button" at bounding box center [911, 473] width 13 height 13
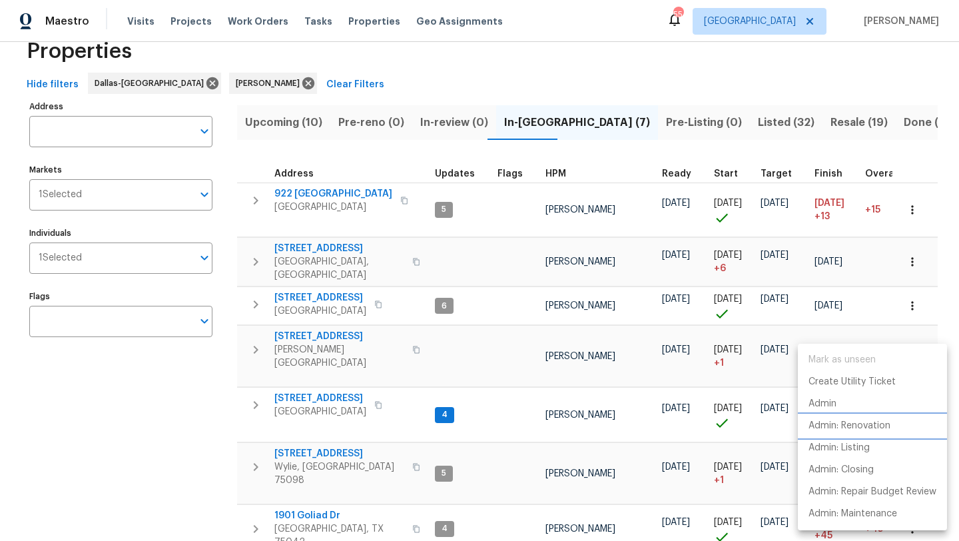
click at [886, 425] on p "Admin: Renovation" at bounding box center [849, 426] width 82 height 14
click at [218, 504] on div at bounding box center [479, 270] width 959 height 541
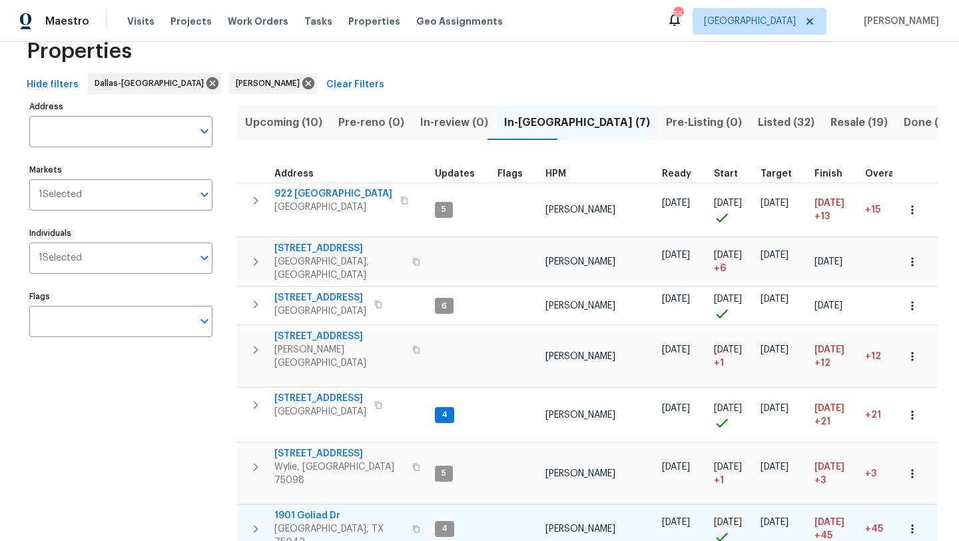
click at [915, 522] on icon "button" at bounding box center [911, 528] width 13 height 13
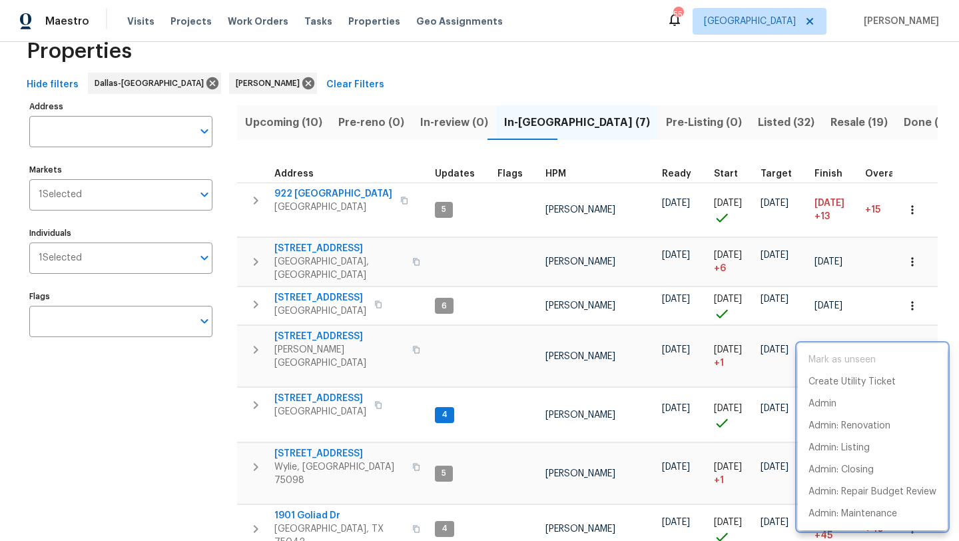
click at [322, 485] on div at bounding box center [479, 270] width 959 height 541
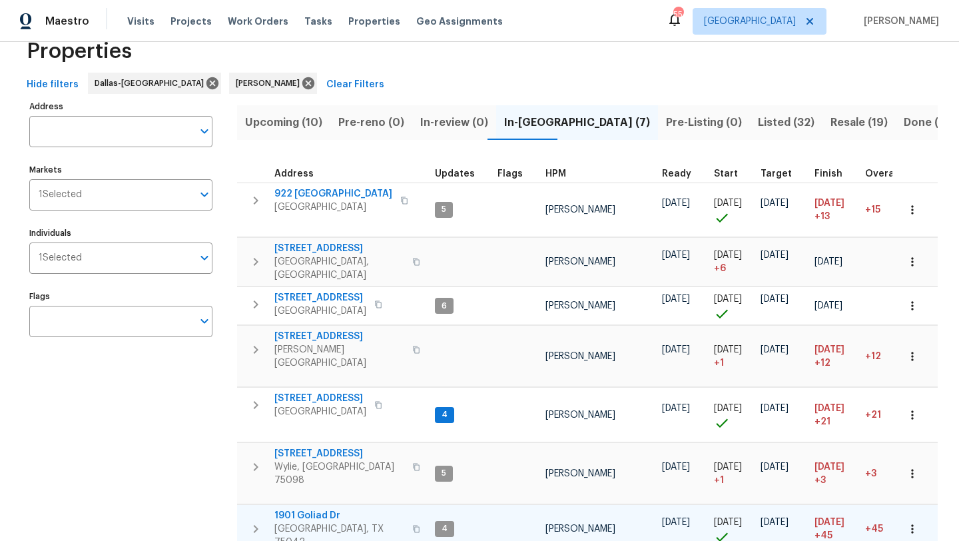
click at [321, 509] on span "1901 Goliad Dr" at bounding box center [339, 515] width 130 height 13
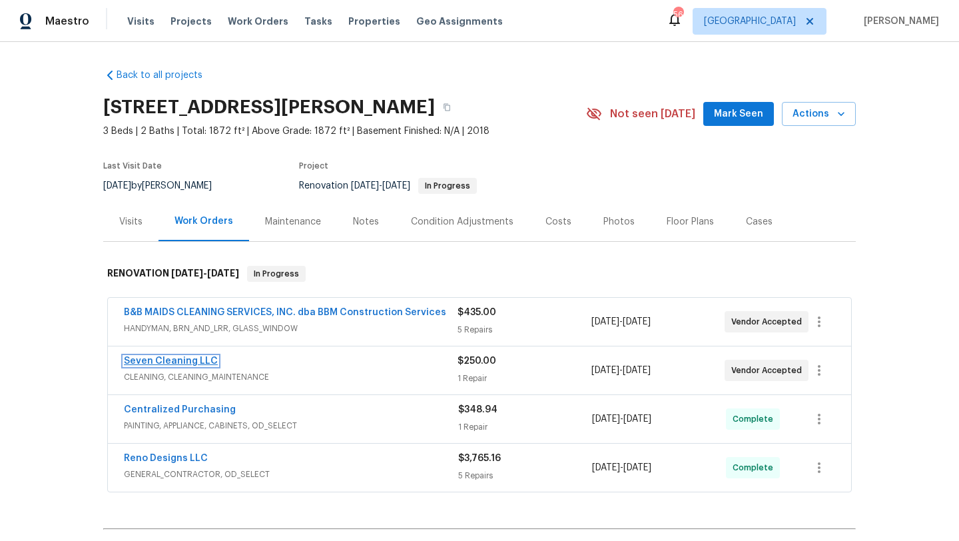
click at [198, 359] on link "Seven Cleaning LLC" at bounding box center [171, 360] width 94 height 9
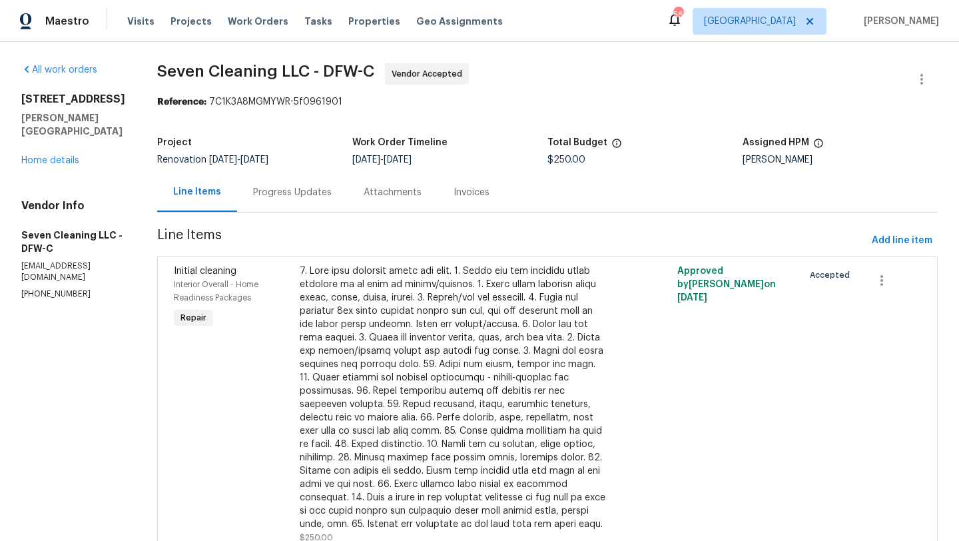
click at [282, 192] on div "Progress Updates" at bounding box center [292, 192] width 79 height 13
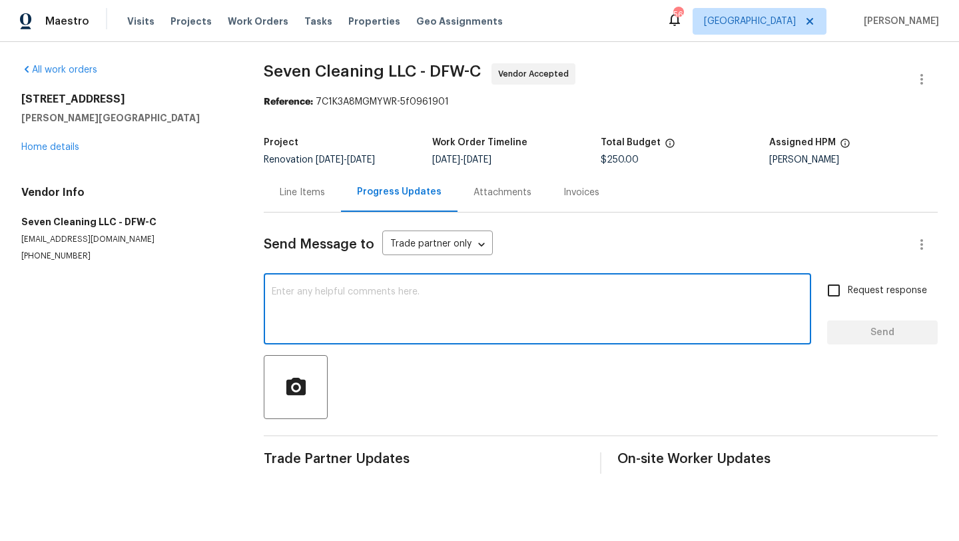
click at [330, 304] on textarea at bounding box center [537, 310] width 531 height 47
type textarea "Please schedule for [DATE]"
click at [868, 292] on span "Request response" at bounding box center [887, 291] width 79 height 14
click at [848, 292] on input "Request response" at bounding box center [834, 290] width 28 height 28
checkbox input "true"
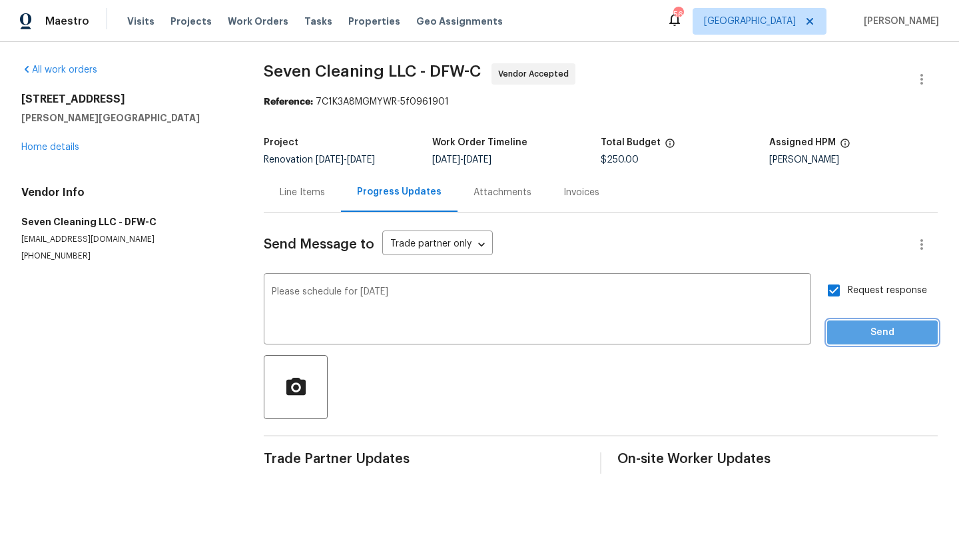
click at [867, 334] on span "Send" at bounding box center [882, 332] width 89 height 17
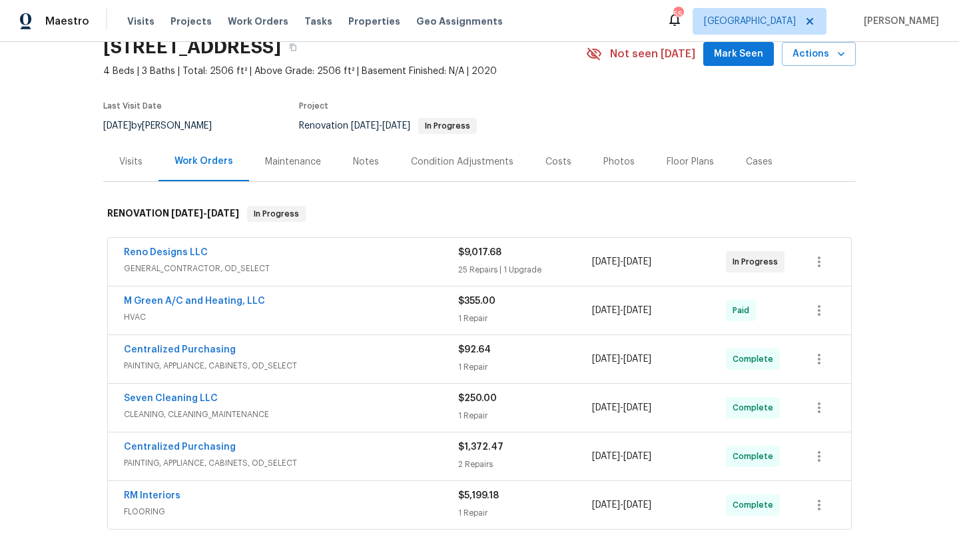
scroll to position [64, 0]
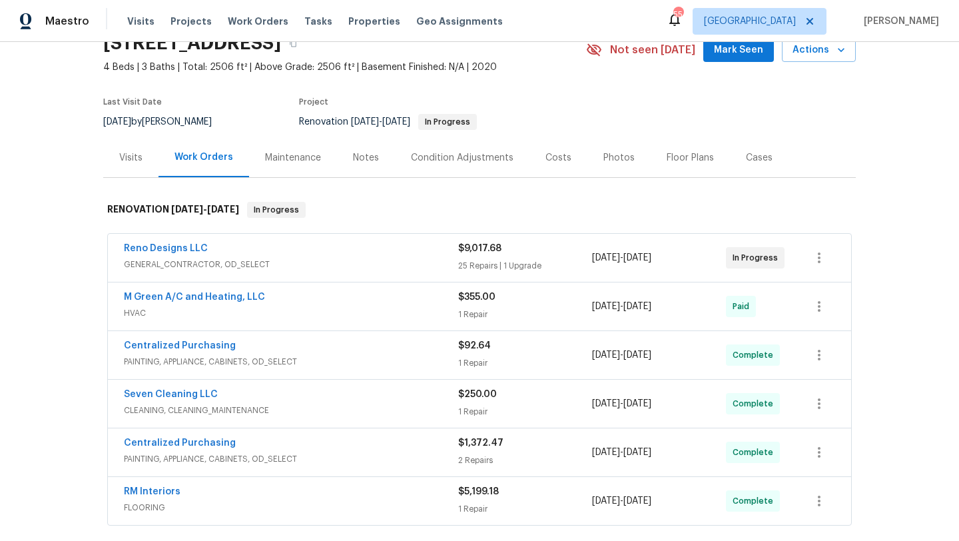
click at [356, 258] on span "GENERAL_CONTRACTOR, OD_SELECT" at bounding box center [291, 264] width 334 height 13
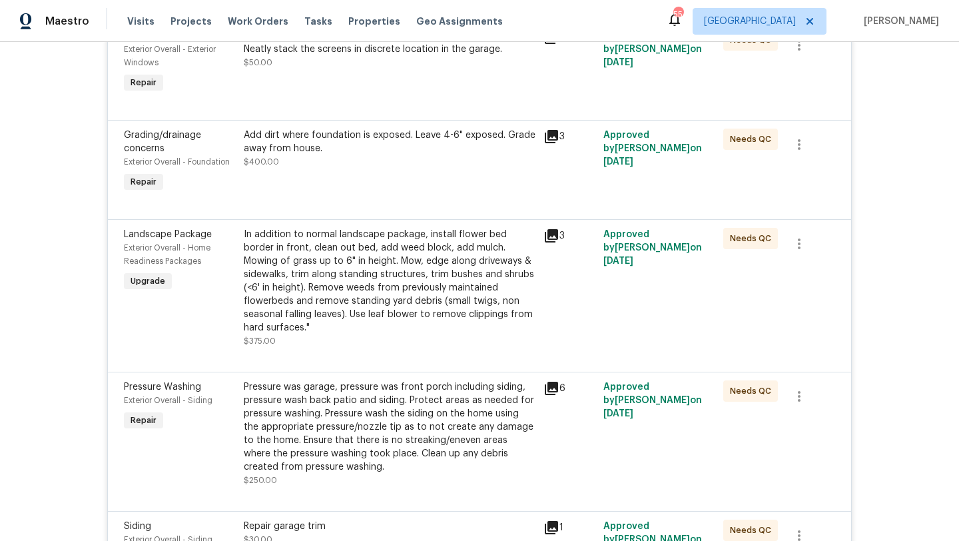
scroll to position [928, 0]
click at [394, 312] on div "In addition to normal landscape package, install flower bed border in front, cl…" at bounding box center [390, 287] width 292 height 120
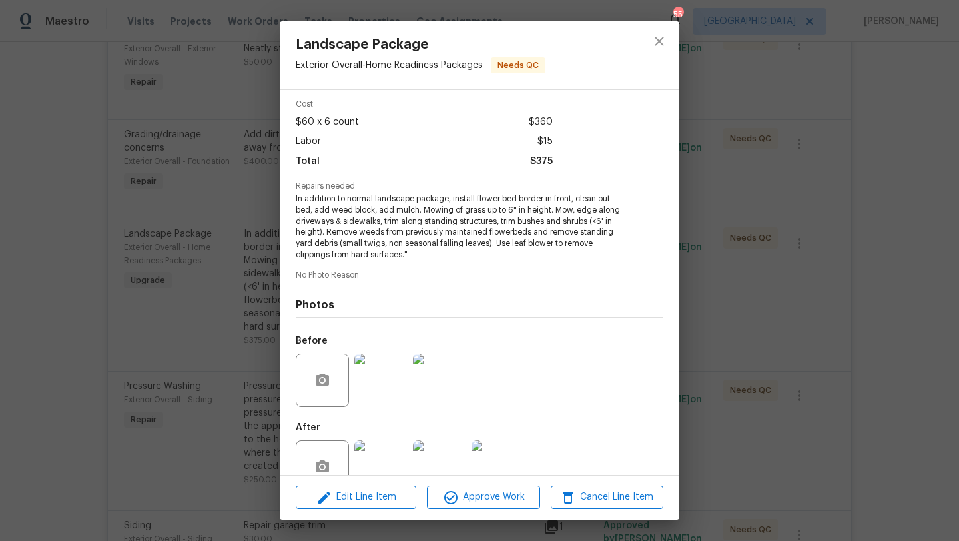
scroll to position [84, 0]
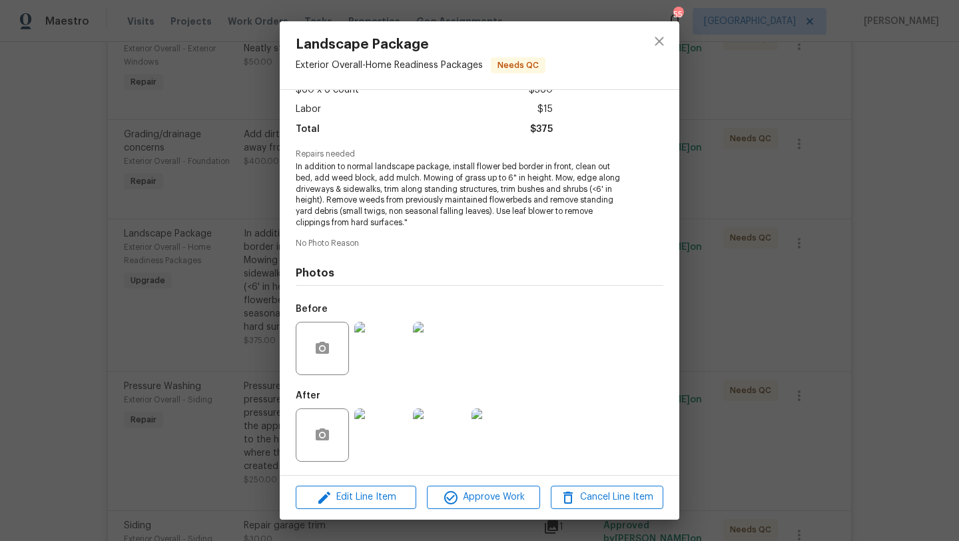
click at [383, 450] on img at bounding box center [380, 434] width 53 height 53
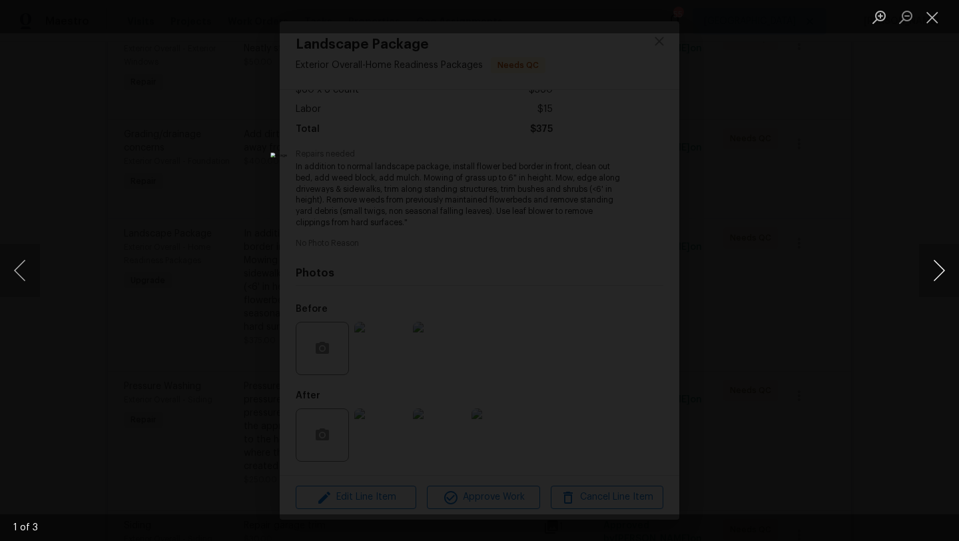
click at [937, 265] on button "Next image" at bounding box center [939, 270] width 40 height 53
click at [931, 13] on button "Close lightbox" at bounding box center [932, 16] width 27 height 23
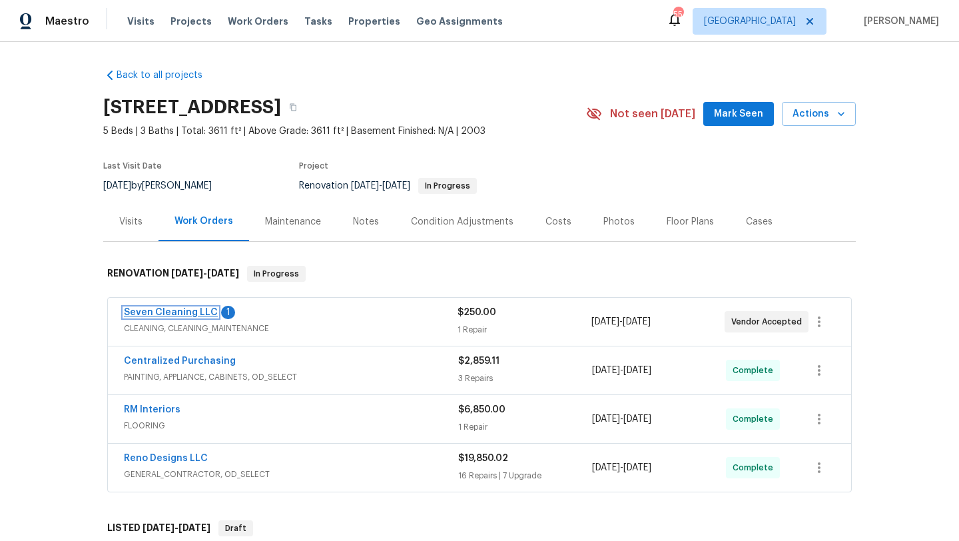
click at [189, 311] on link "Seven Cleaning LLC" at bounding box center [171, 312] width 94 height 9
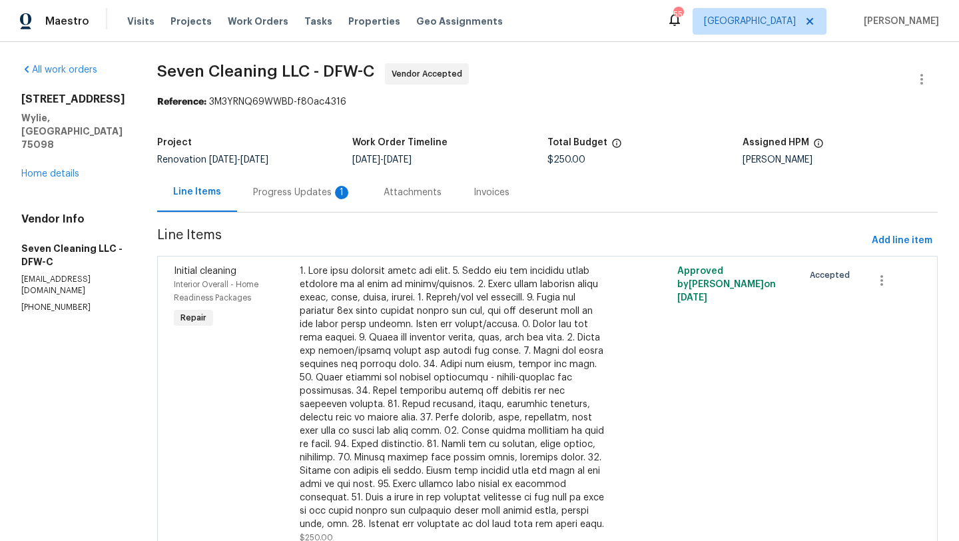
click at [342, 190] on div "1" at bounding box center [341, 192] width 13 height 13
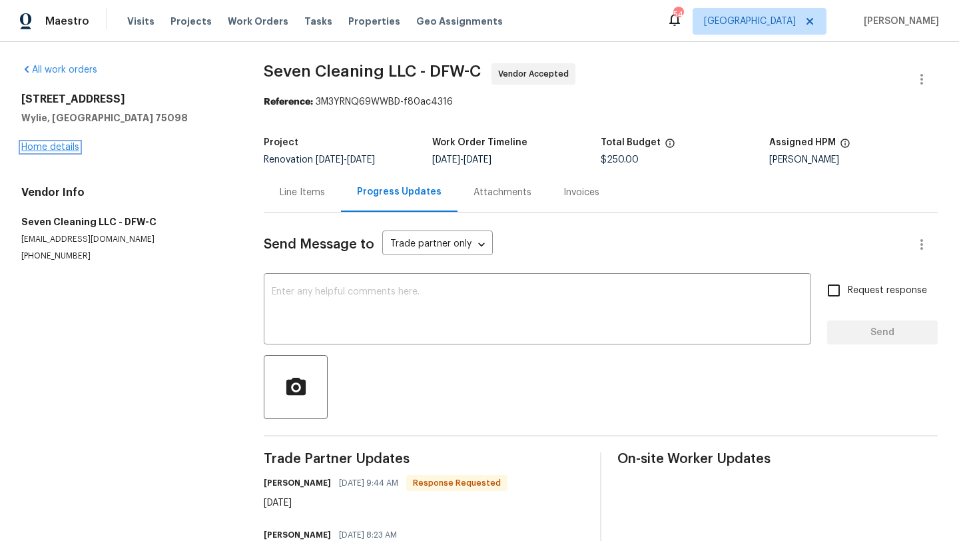
click at [35, 145] on link "Home details" at bounding box center [50, 146] width 58 height 9
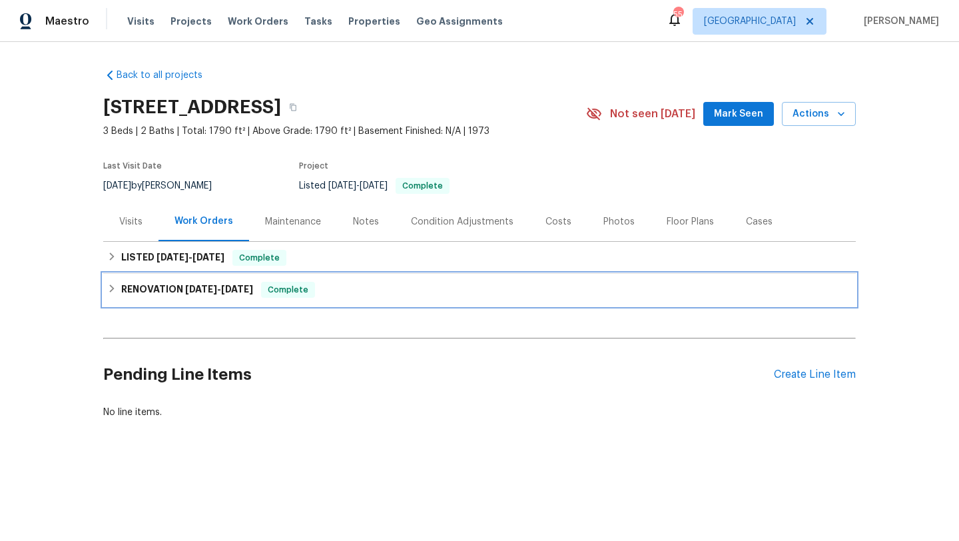
click at [178, 286] on h6 "RENOVATION [DATE] - [DATE]" at bounding box center [187, 290] width 132 height 16
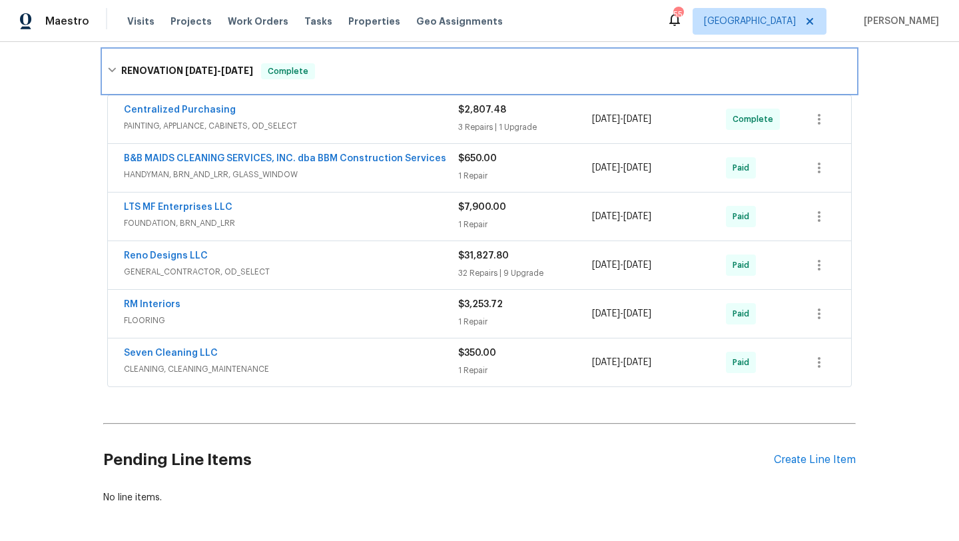
scroll to position [234, 0]
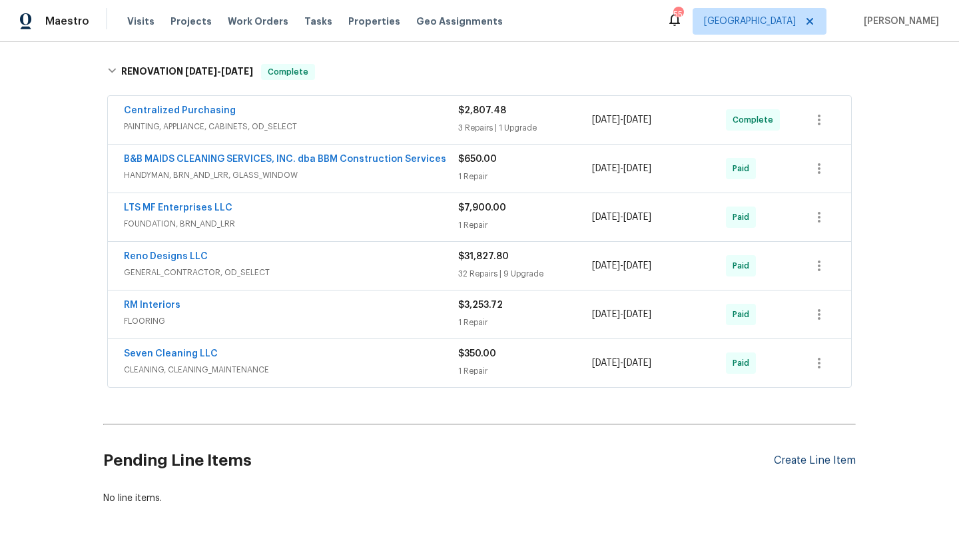
click at [784, 457] on div "Create Line Item" at bounding box center [815, 460] width 82 height 13
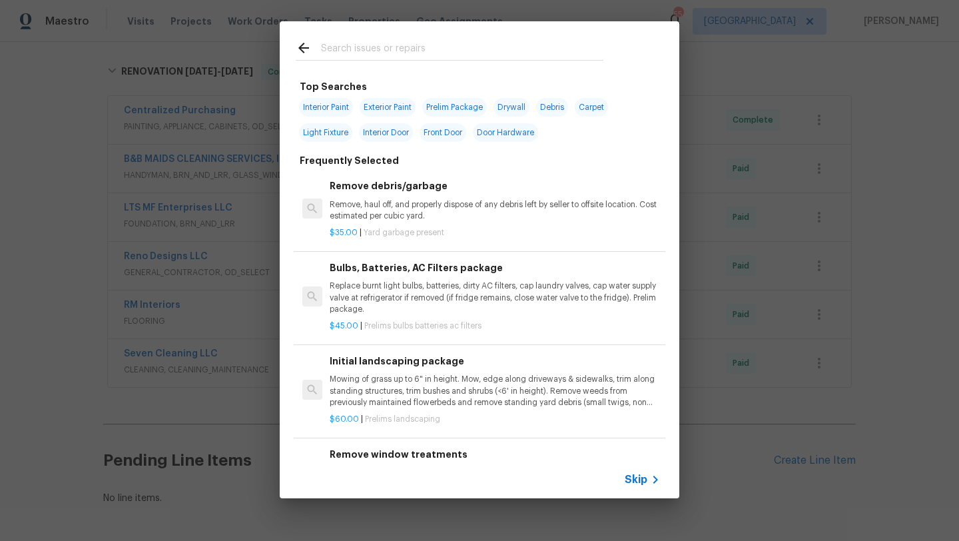
click at [403, 51] on input "text" at bounding box center [462, 50] width 282 height 20
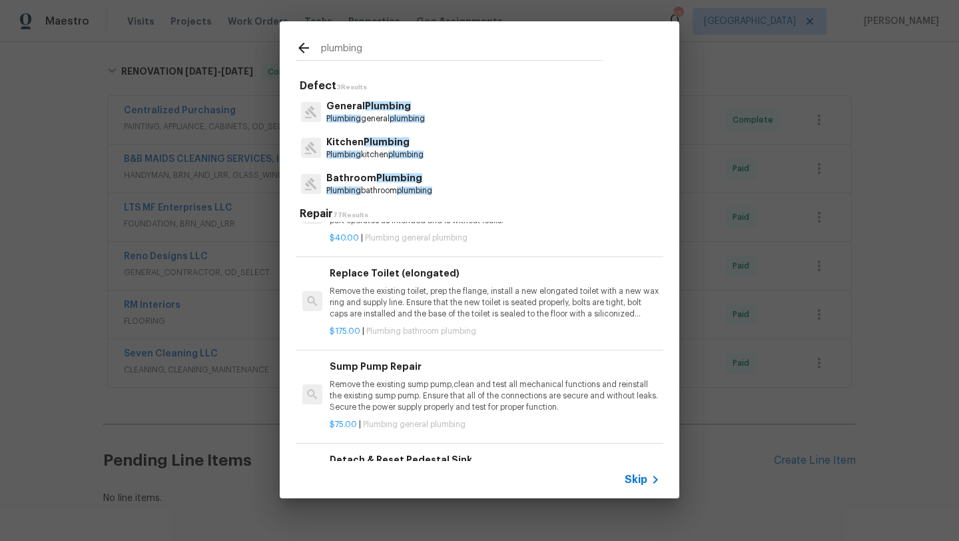
scroll to position [0, 0]
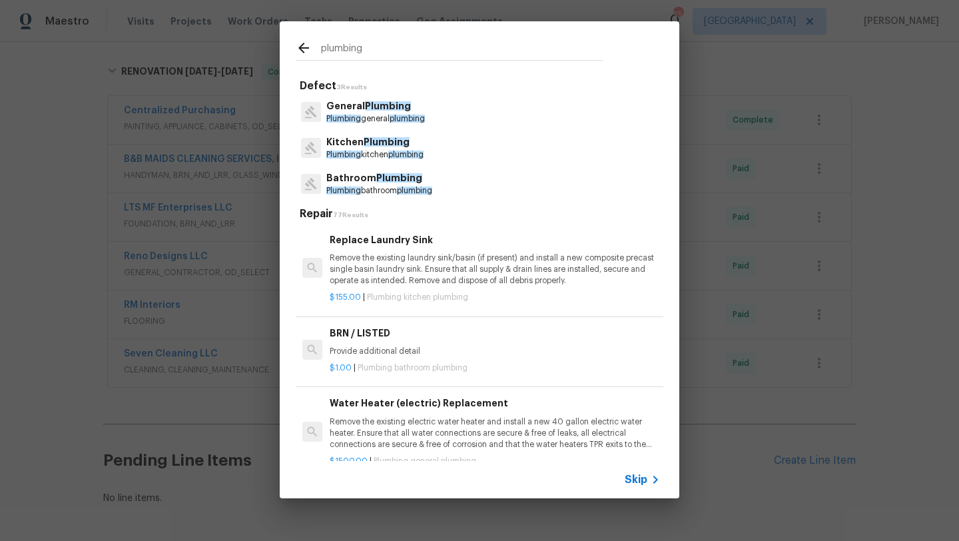
drag, startPoint x: 366, startPoint y: 48, endPoint x: 305, endPoint y: 47, distance: 60.6
click at [305, 47] on div "plumbing" at bounding box center [450, 50] width 308 height 20
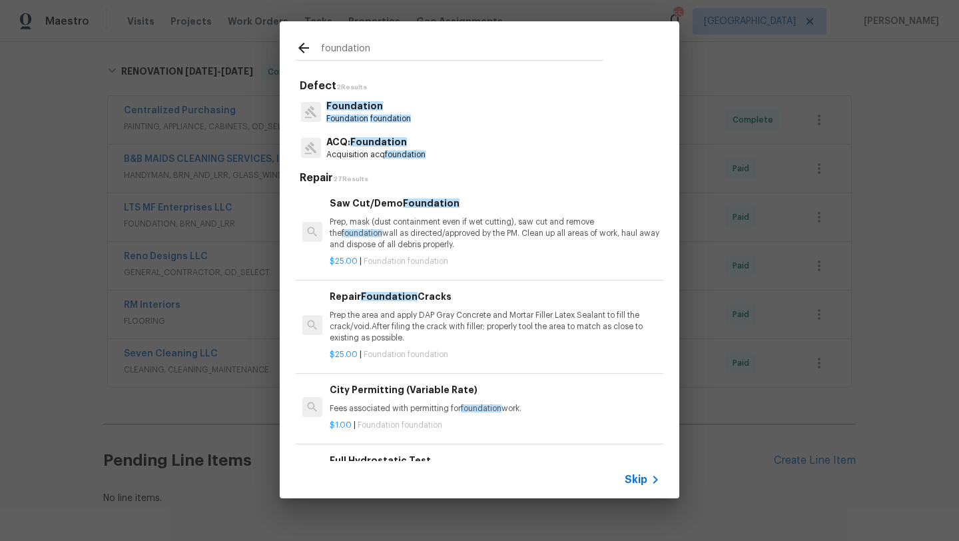
type input "foundation"
click at [345, 110] on span "Foundation" at bounding box center [354, 105] width 57 height 9
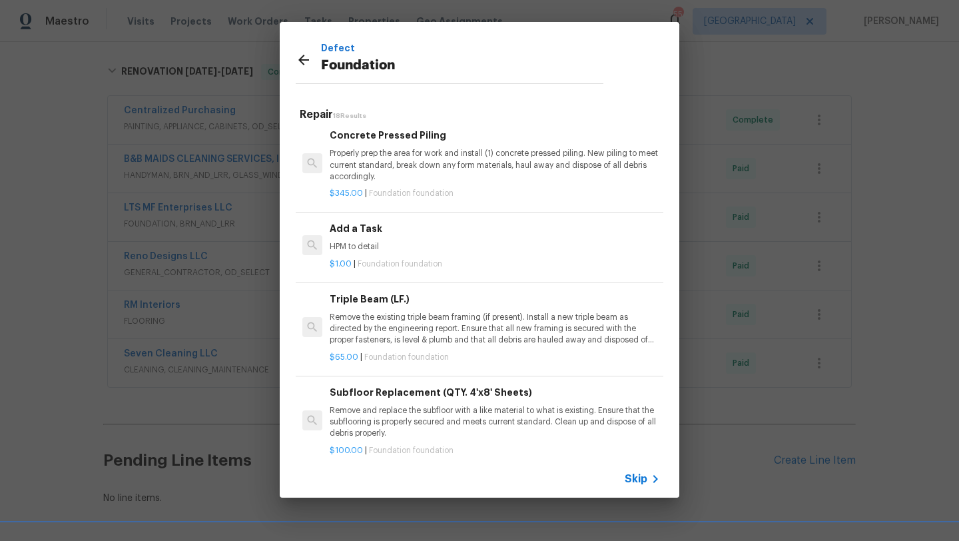
scroll to position [1042, 0]
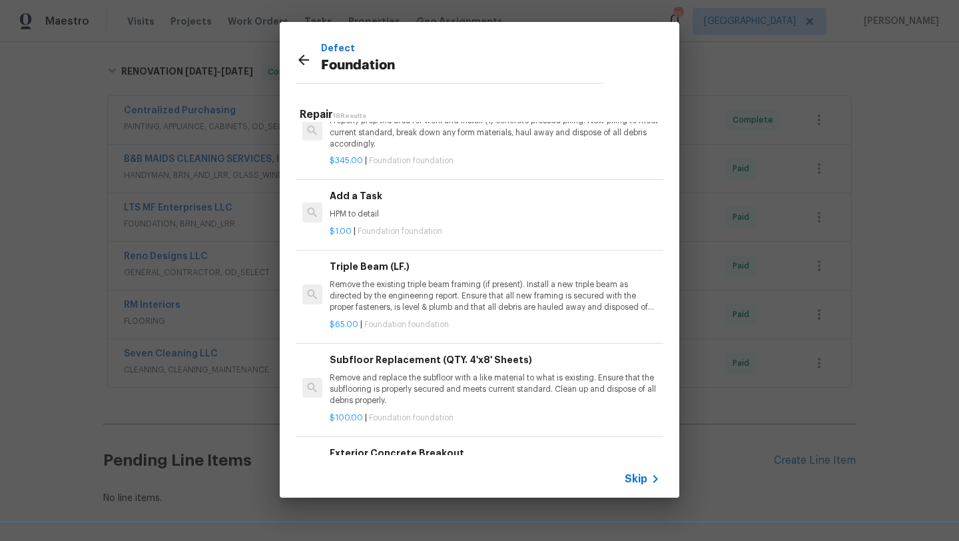
click at [358, 217] on div "Add a Task HPM to detail" at bounding box center [495, 204] width 330 height 32
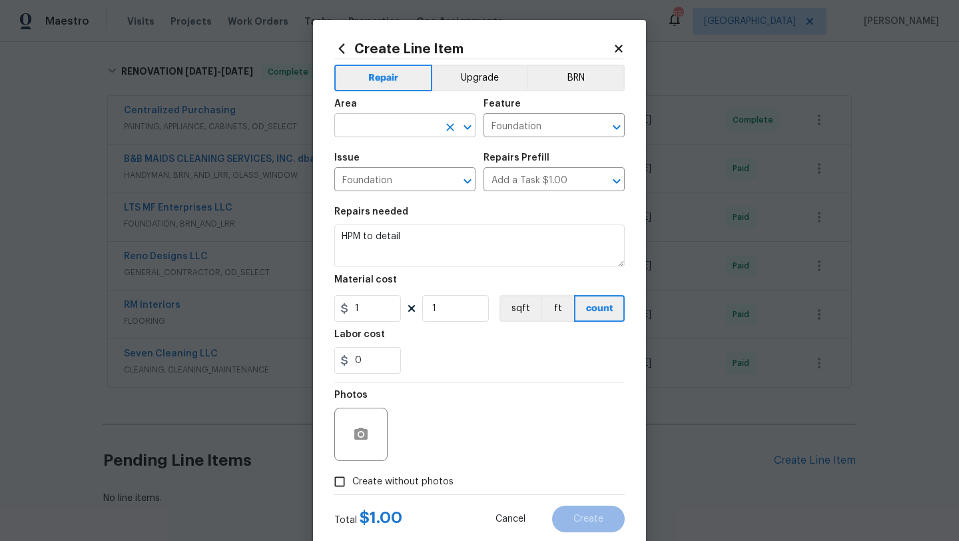
click at [379, 128] on input "text" at bounding box center [386, 127] width 104 height 21
click at [376, 176] on li "Exterior Overall" at bounding box center [404, 179] width 141 height 22
type input "Exterior Overall"
drag, startPoint x: 415, startPoint y: 231, endPoint x: 314, endPoint y: 236, distance: 102.0
click at [314, 236] on div "Create Line Item Repair Upgrade BRN Area Exterior Overall ​ Feature Foundation …" at bounding box center [479, 286] width 333 height 533
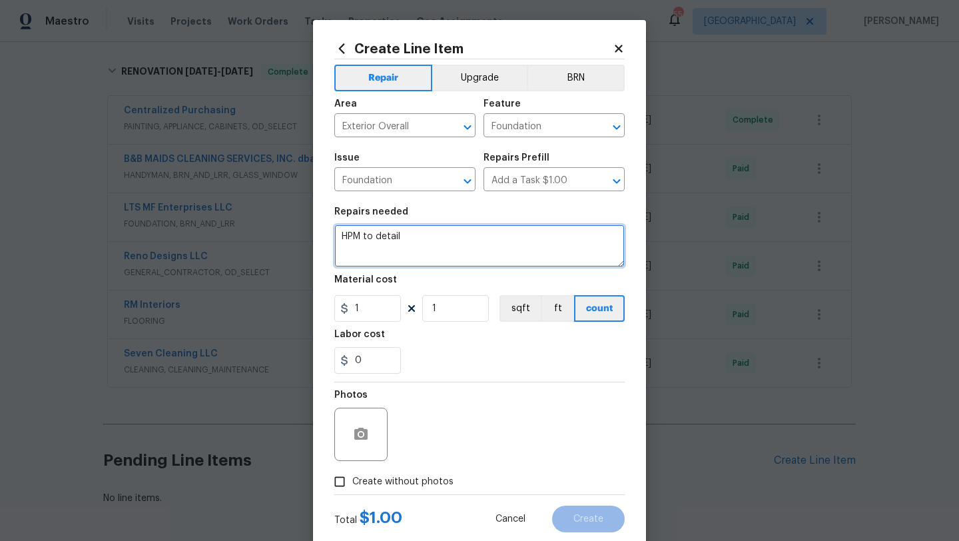
drag, startPoint x: 412, startPoint y: 244, endPoint x: 322, endPoint y: 242, distance: 89.9
click at [322, 243] on div "Create Line Item Repair Upgrade BRN Area Exterior Overall ​ Feature Foundation …" at bounding box center [479, 286] width 333 height 533
type textarea "H"
type textarea "Repipe after foundation repairs"
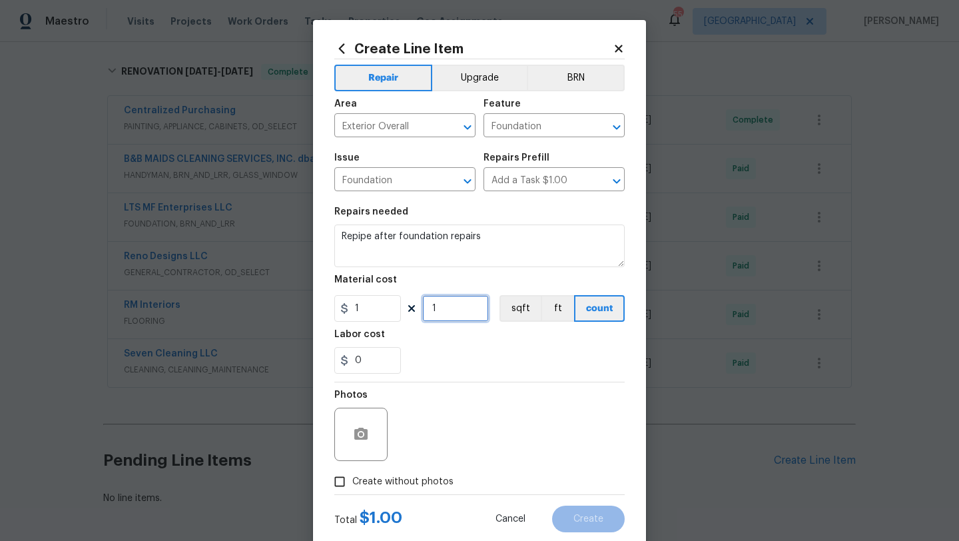
drag, startPoint x: 448, startPoint y: 311, endPoint x: 418, endPoint y: 312, distance: 30.0
click at [418, 311] on div "1 1 sqft ft count" at bounding box center [479, 308] width 290 height 27
type input "17000"
click at [440, 489] on label "Create without photos" at bounding box center [390, 481] width 126 height 25
click at [352, 489] on input "Create without photos" at bounding box center [339, 481] width 25 height 25
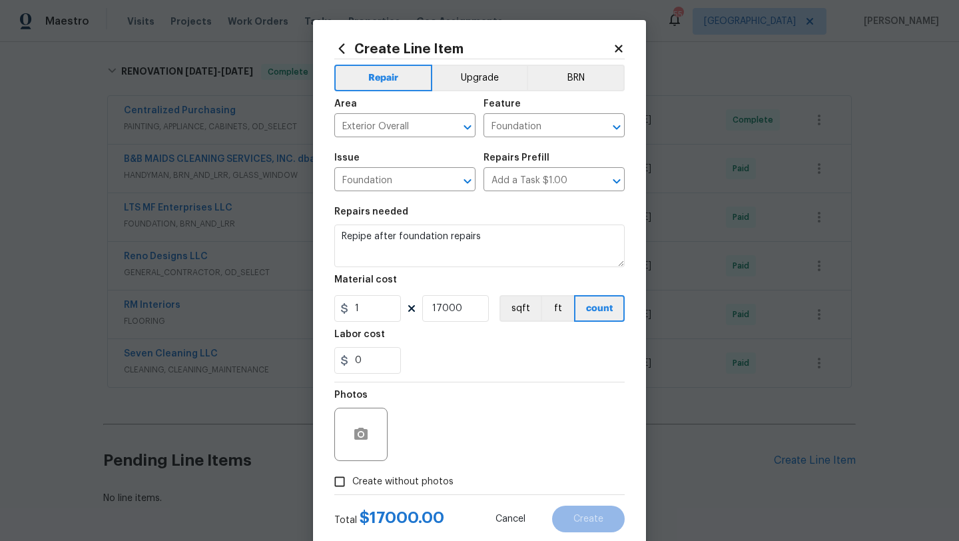
checkbox input "true"
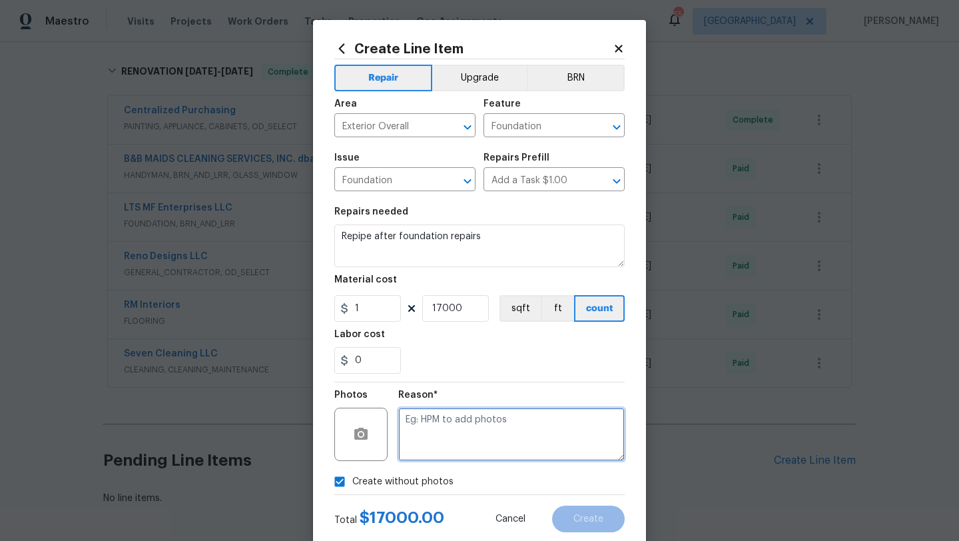
click at [473, 438] on textarea at bounding box center [511, 433] width 226 height 53
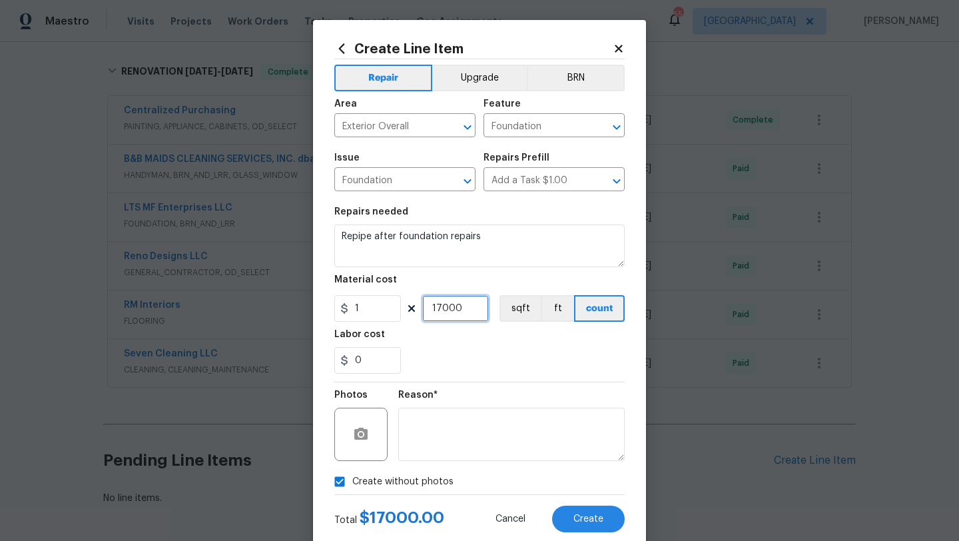
click at [442, 314] on input "17000" at bounding box center [455, 308] width 67 height 27
type input "17700"
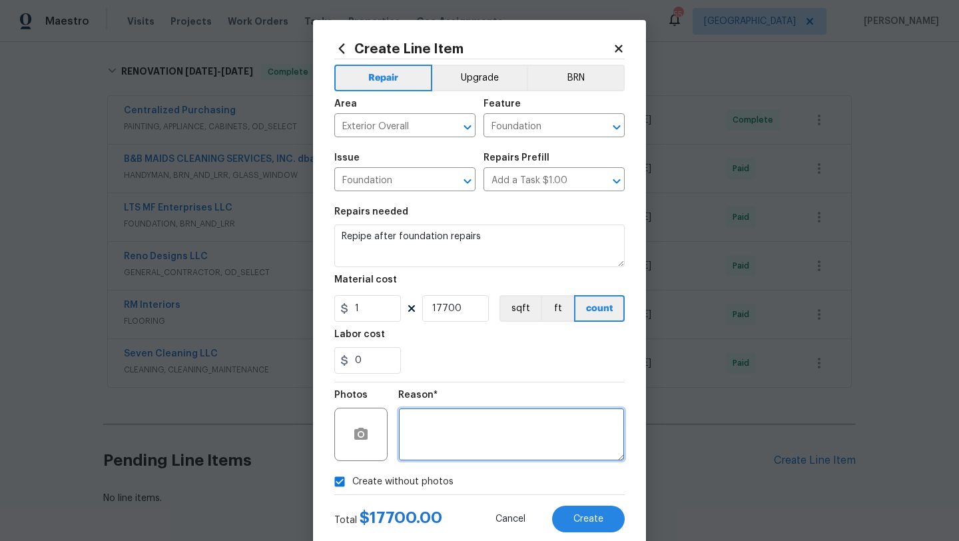
click at [501, 425] on textarea at bounding box center [511, 433] width 226 height 53
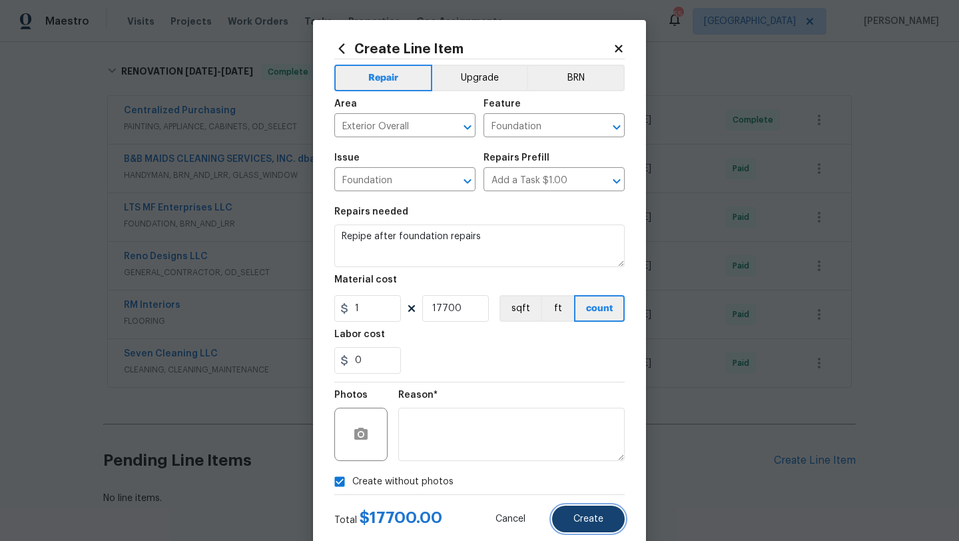
click at [588, 521] on span "Create" at bounding box center [588, 519] width 30 height 10
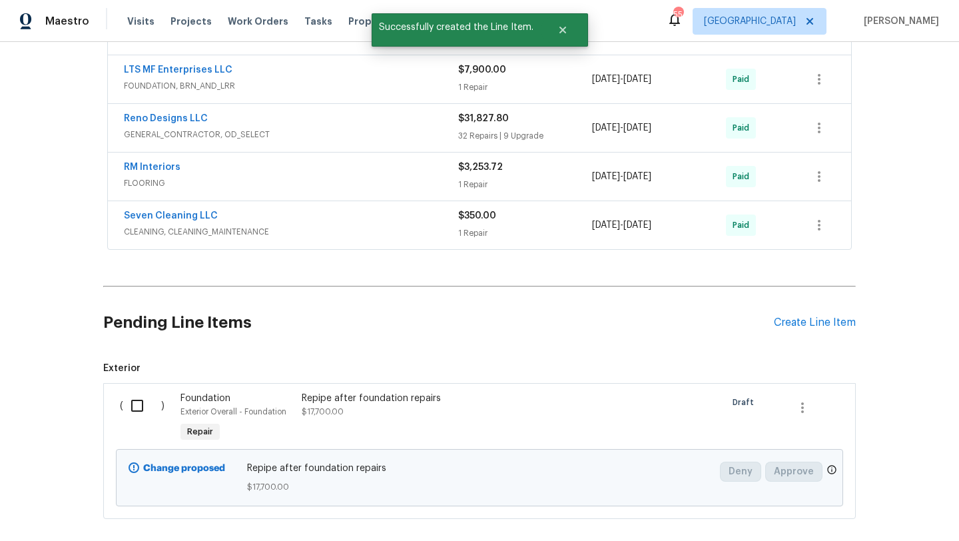
scroll to position [384, 0]
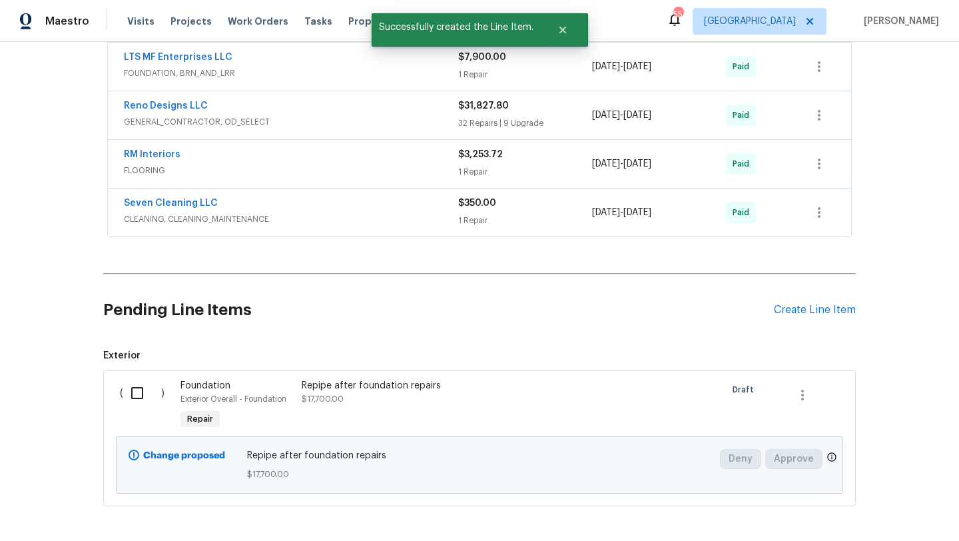
click at [137, 397] on input "checkbox" at bounding box center [142, 393] width 38 height 28
checkbox input "true"
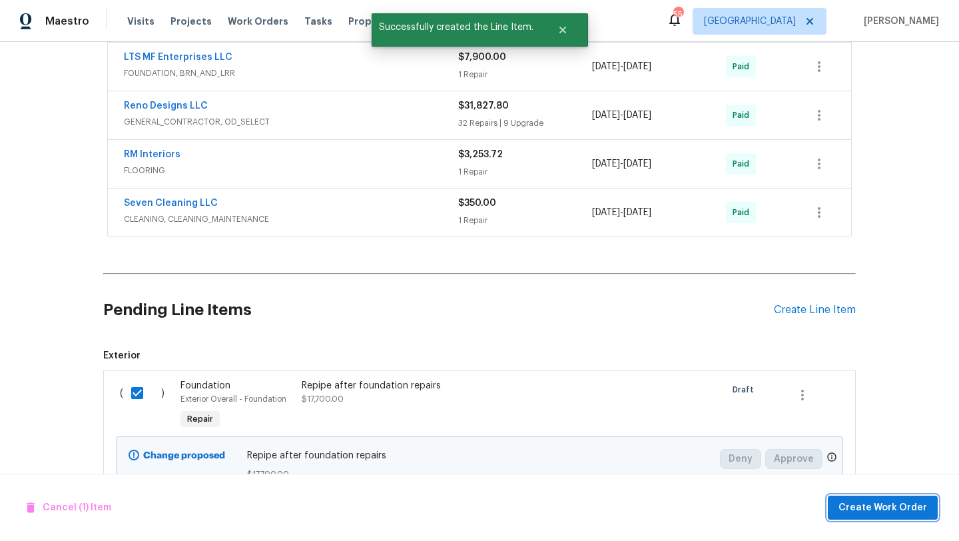
click at [854, 509] on span "Create Work Order" at bounding box center [882, 507] width 89 height 17
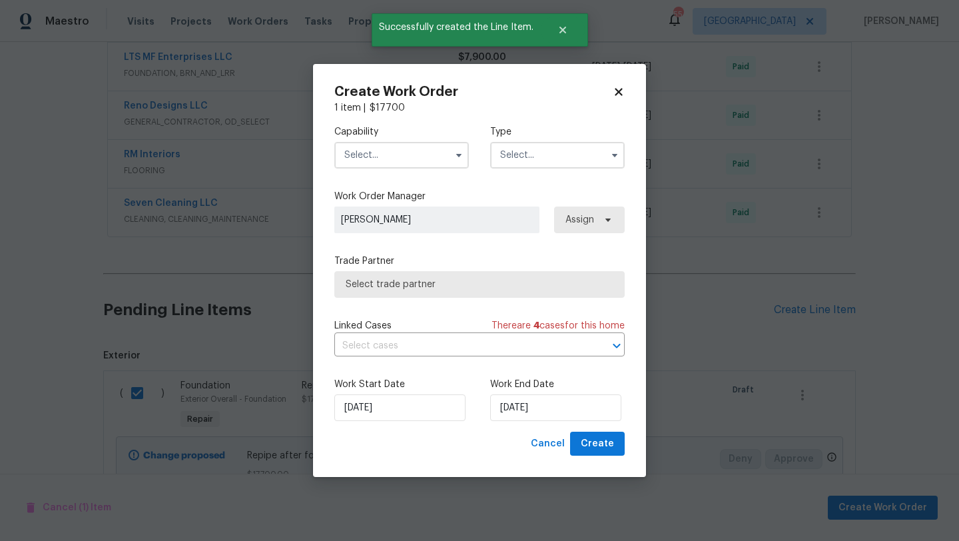
click at [394, 154] on input "text" at bounding box center [401, 155] width 134 height 27
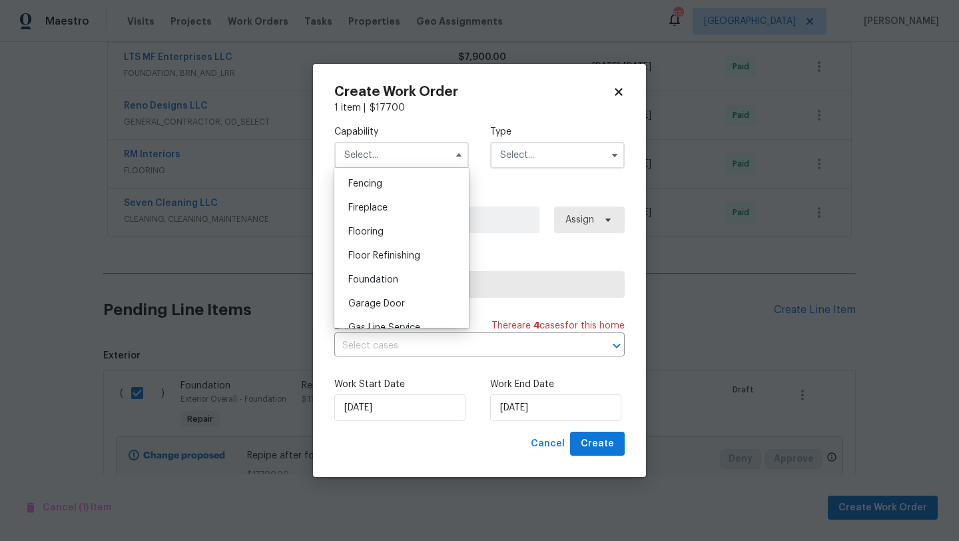
scroll to position [475, 0]
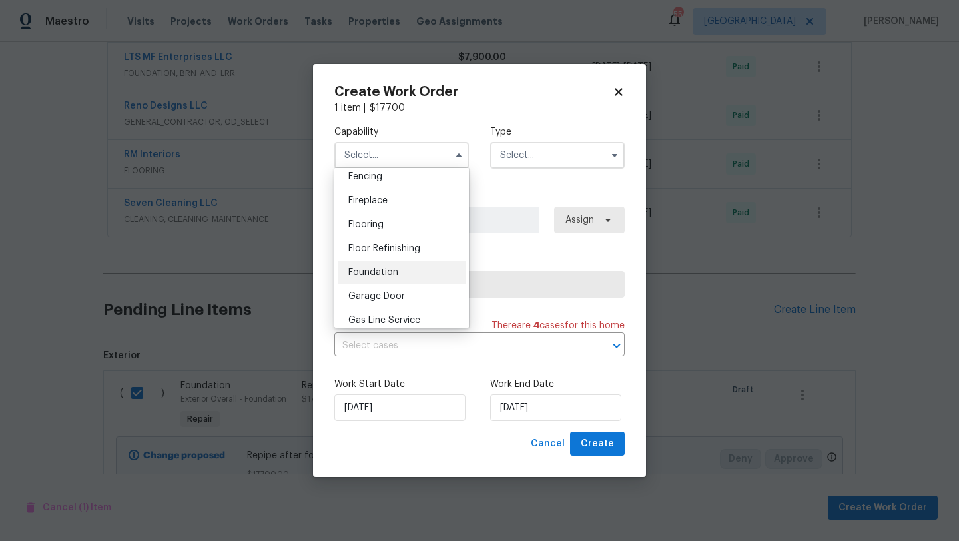
click at [377, 267] on div "Foundation" at bounding box center [402, 272] width 128 height 24
type input "Foundation"
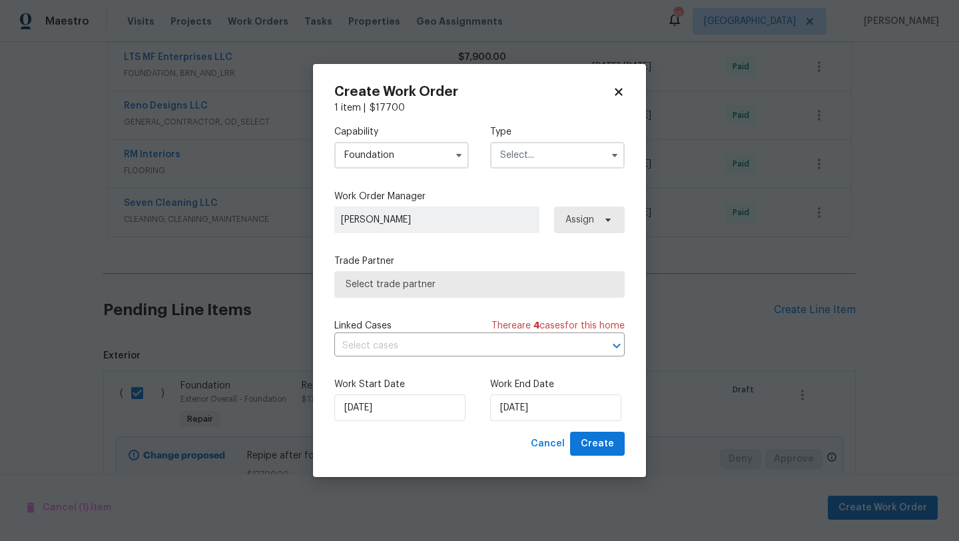
click at [521, 164] on input "text" at bounding box center [557, 155] width 134 height 27
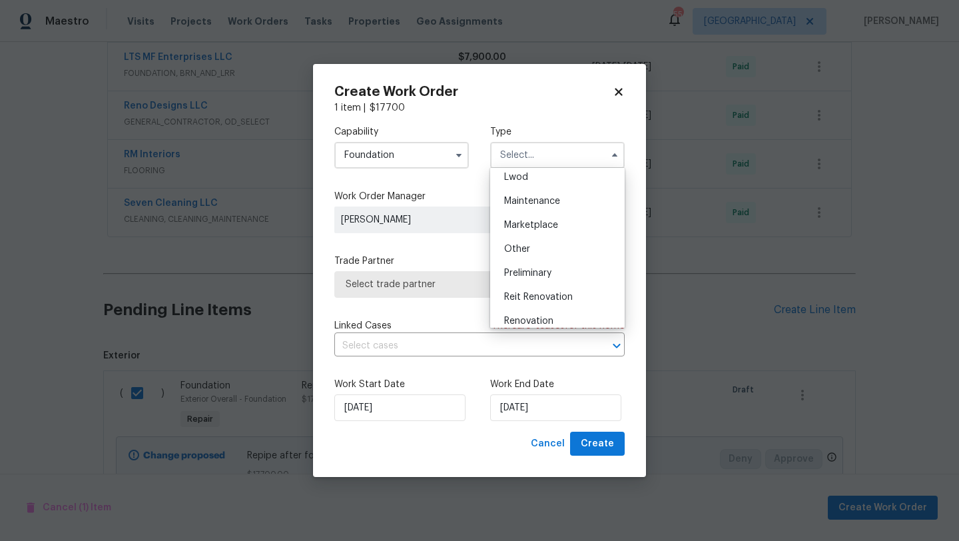
scroll to position [207, 0]
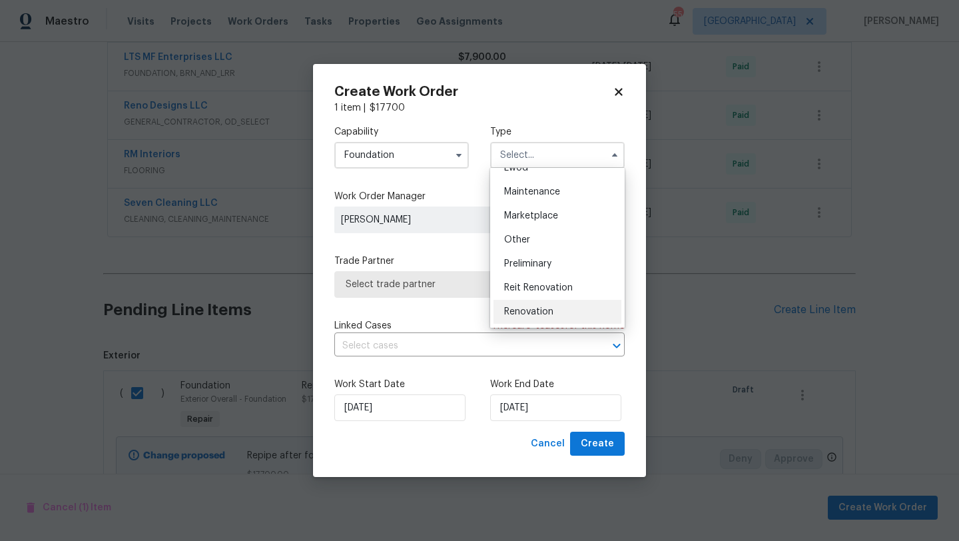
click at [535, 307] on span "Renovation" at bounding box center [528, 311] width 49 height 9
type input "Renovation"
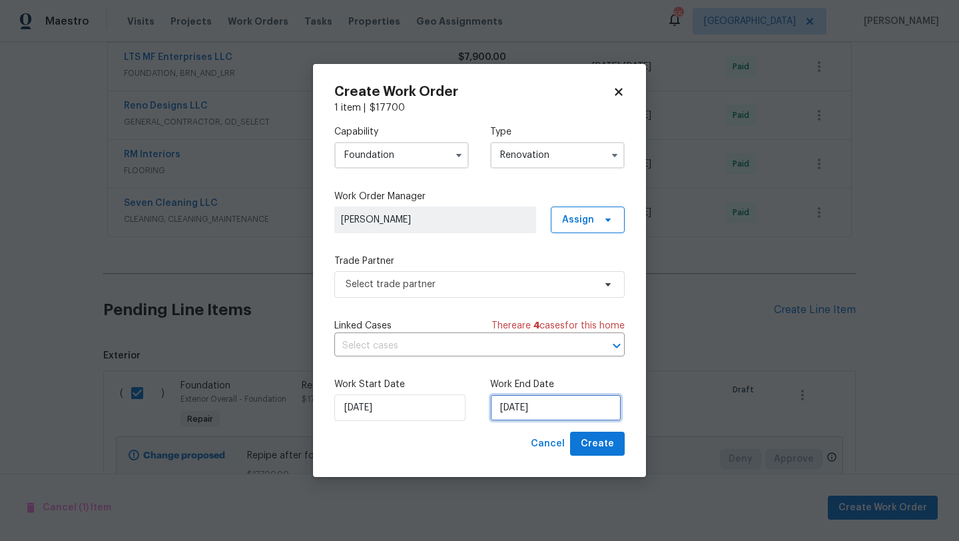
click at [555, 413] on input "[DATE]" at bounding box center [555, 407] width 131 height 27
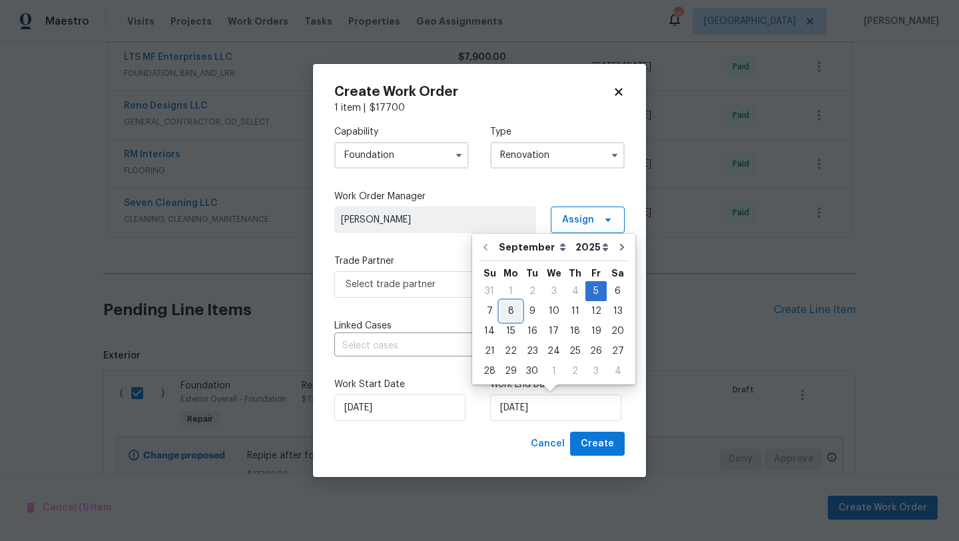
click at [510, 310] on div "8" at bounding box center [510, 311] width 21 height 19
type input "[DATE]"
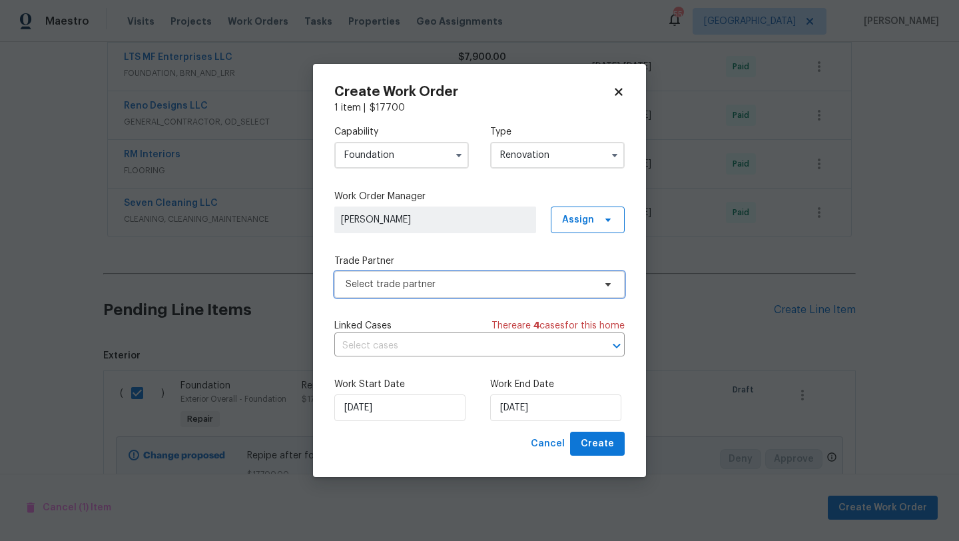
click at [491, 284] on span "Select trade partner" at bounding box center [470, 284] width 248 height 13
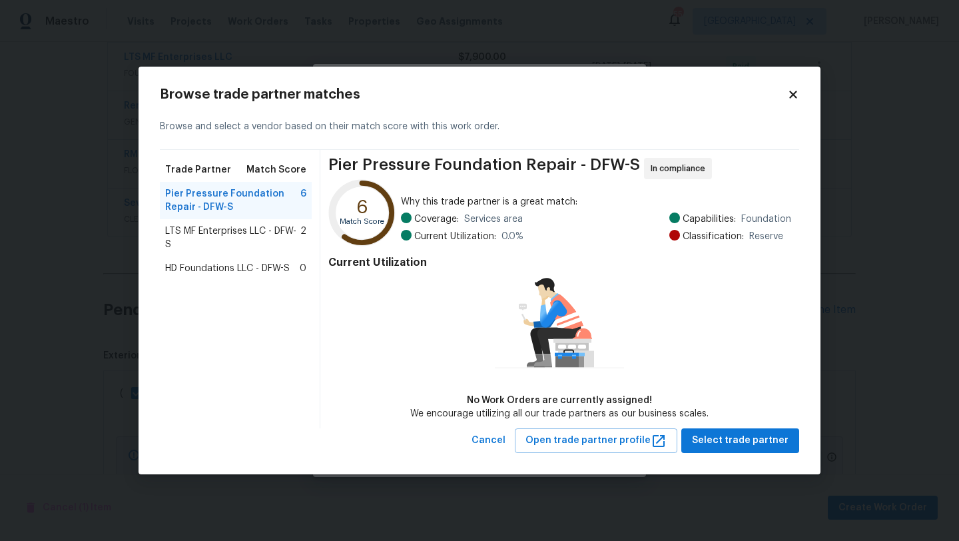
click at [244, 229] on span "LTS MF Enterprises LLC - DFW-S" at bounding box center [232, 237] width 135 height 27
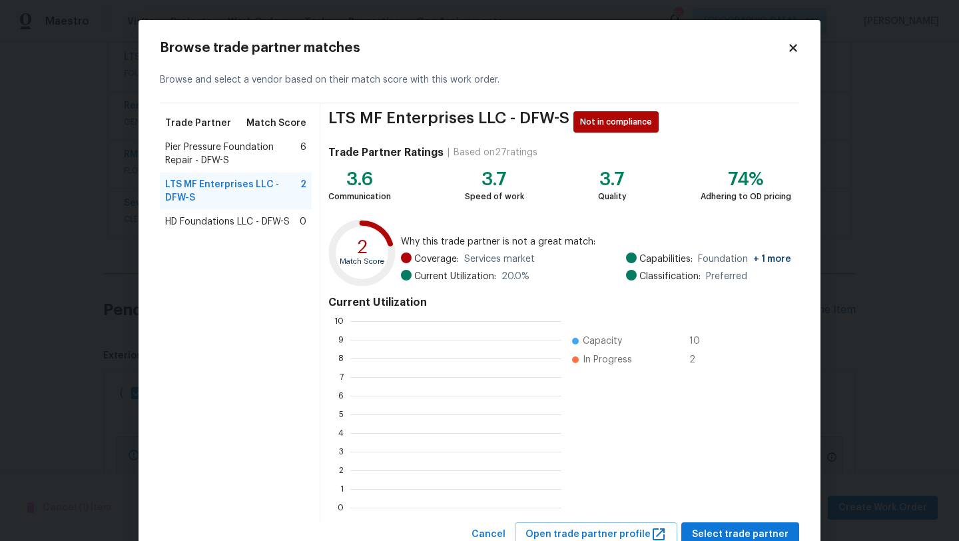
scroll to position [186, 211]
click at [723, 529] on span "Select trade partner" at bounding box center [740, 534] width 97 height 17
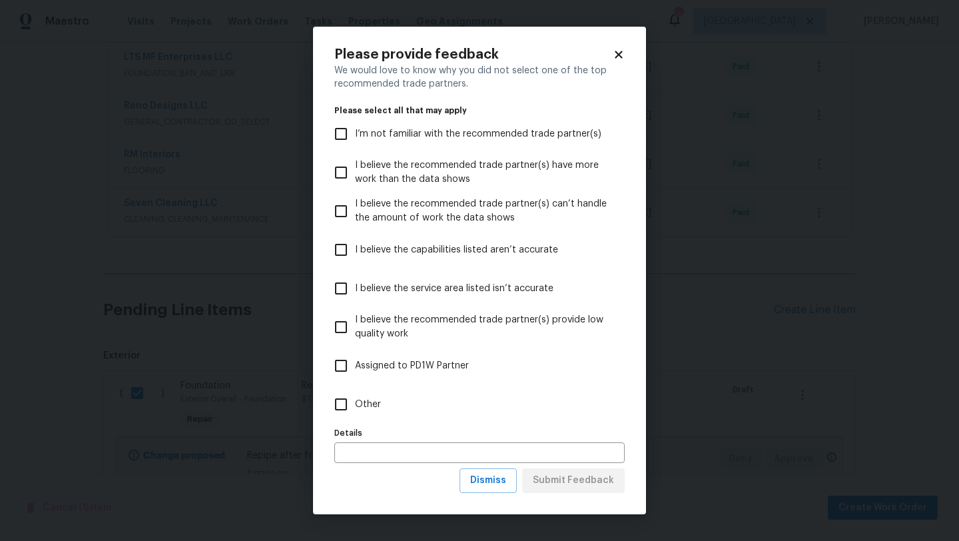
click at [372, 401] on span "Other" at bounding box center [368, 404] width 26 height 14
click at [355, 401] on input "Other" at bounding box center [341, 404] width 28 height 28
checkbox input "true"
click at [384, 445] on input "text" at bounding box center [479, 452] width 290 height 21
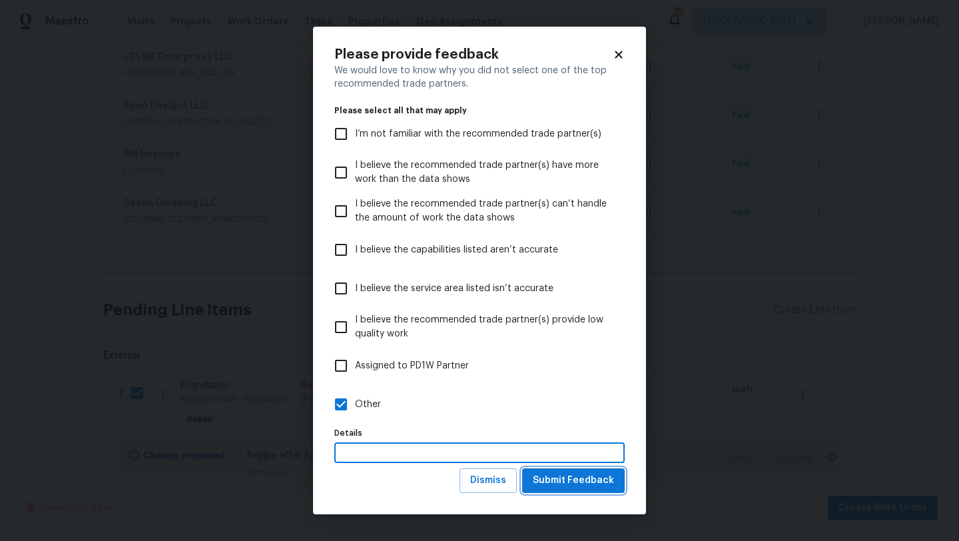
click at [563, 483] on span "Submit Feedback" at bounding box center [573, 480] width 81 height 17
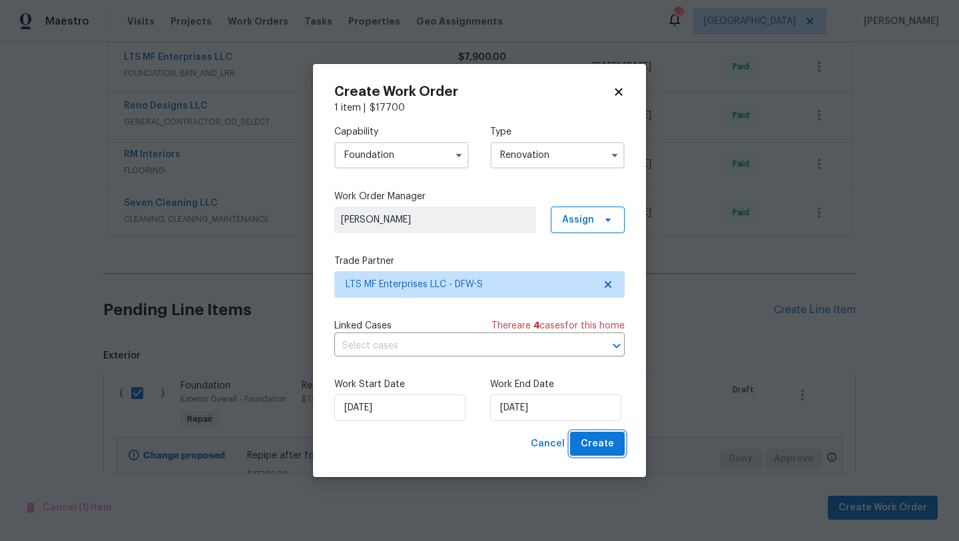
click at [591, 445] on span "Create" at bounding box center [597, 443] width 33 height 17
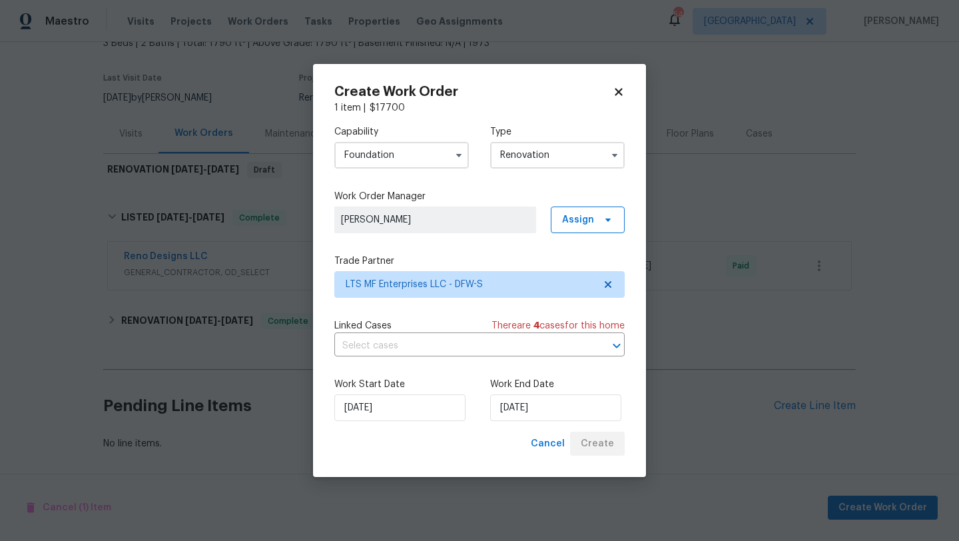
scroll to position [88, 0]
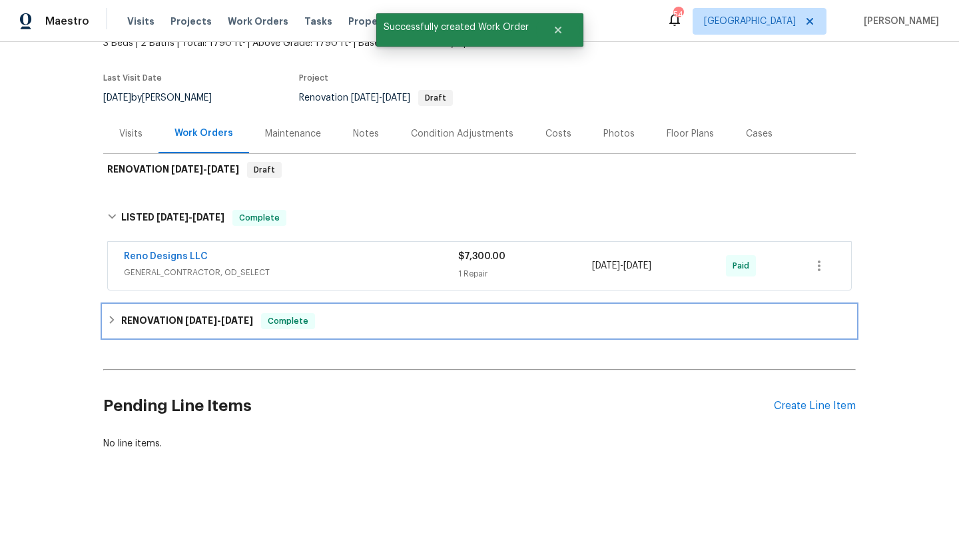
click at [113, 318] on icon at bounding box center [111, 319] width 9 height 9
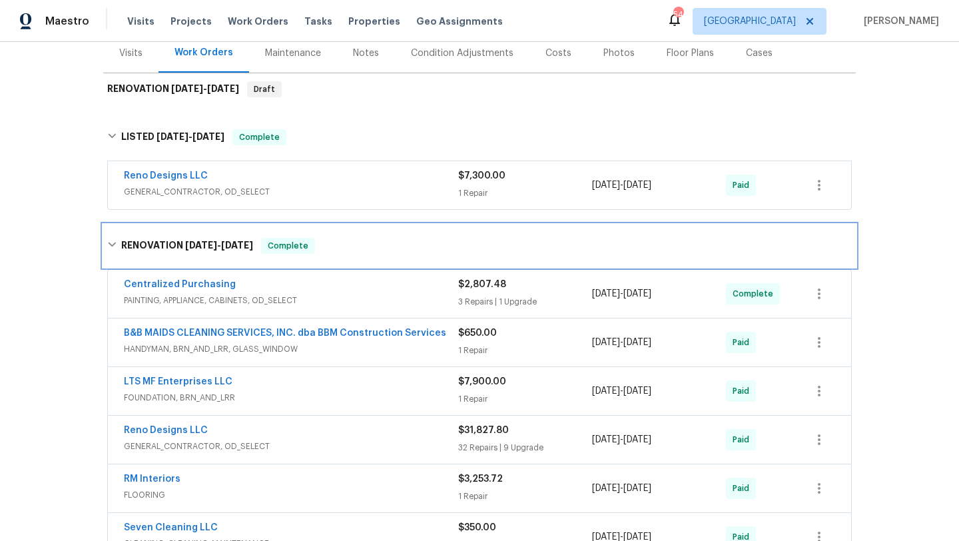
scroll to position [0, 0]
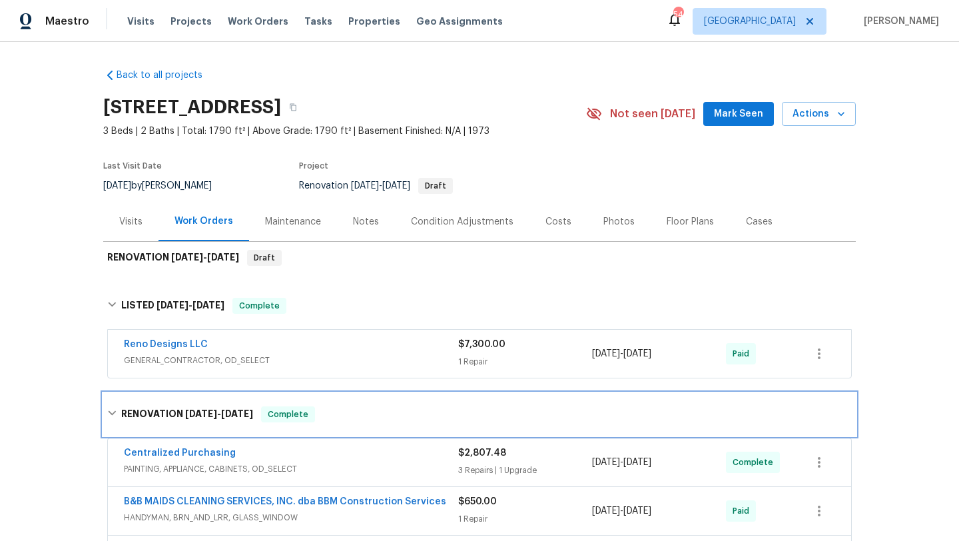
click at [326, 404] on div "RENOVATION [DATE] - [DATE] Complete" at bounding box center [479, 414] width 752 height 43
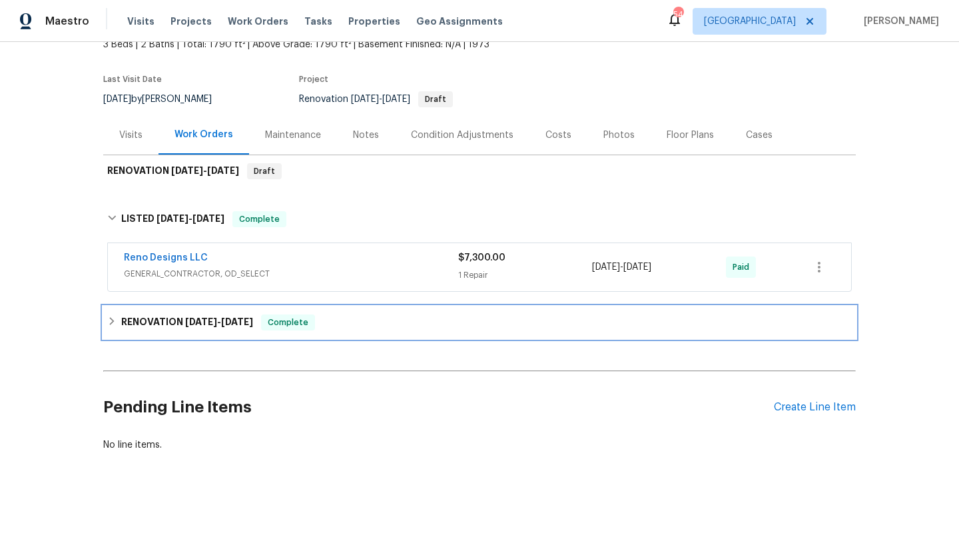
scroll to position [88, 0]
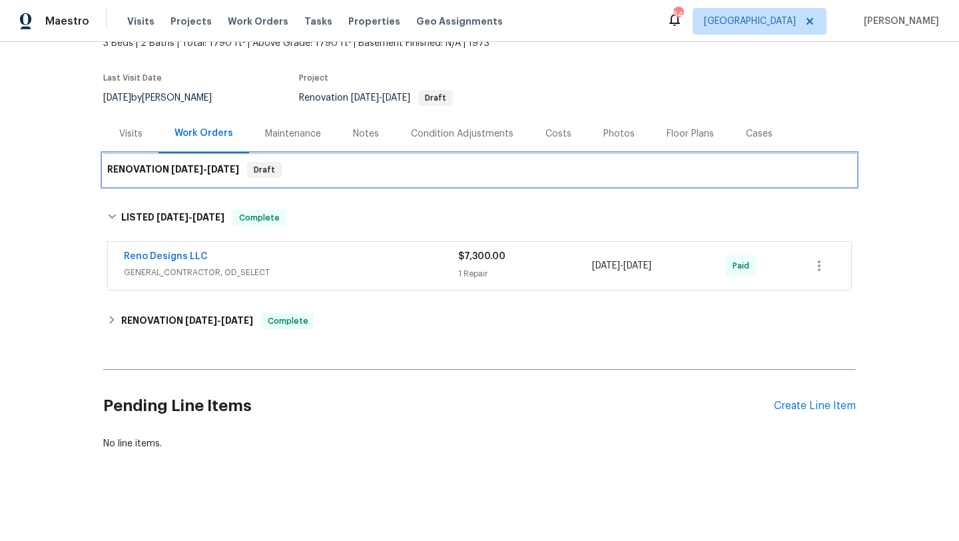
click at [176, 169] on span "[DATE]" at bounding box center [187, 168] width 32 height 9
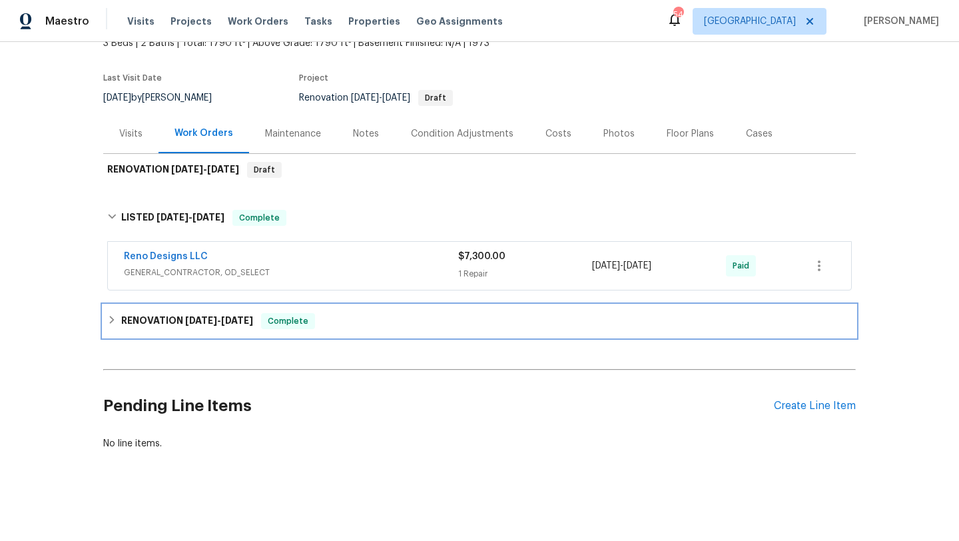
click at [113, 320] on icon at bounding box center [112, 320] width 5 height 8
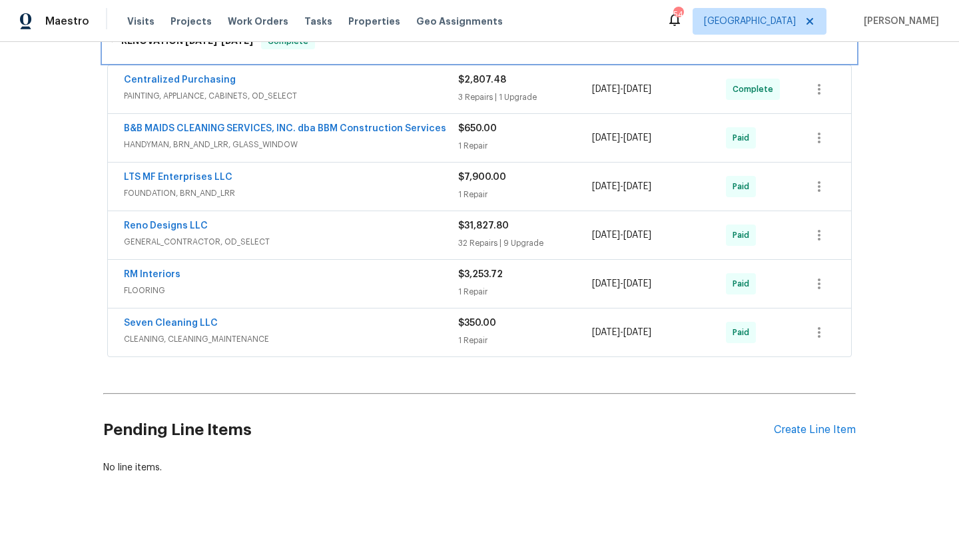
scroll to position [397, 0]
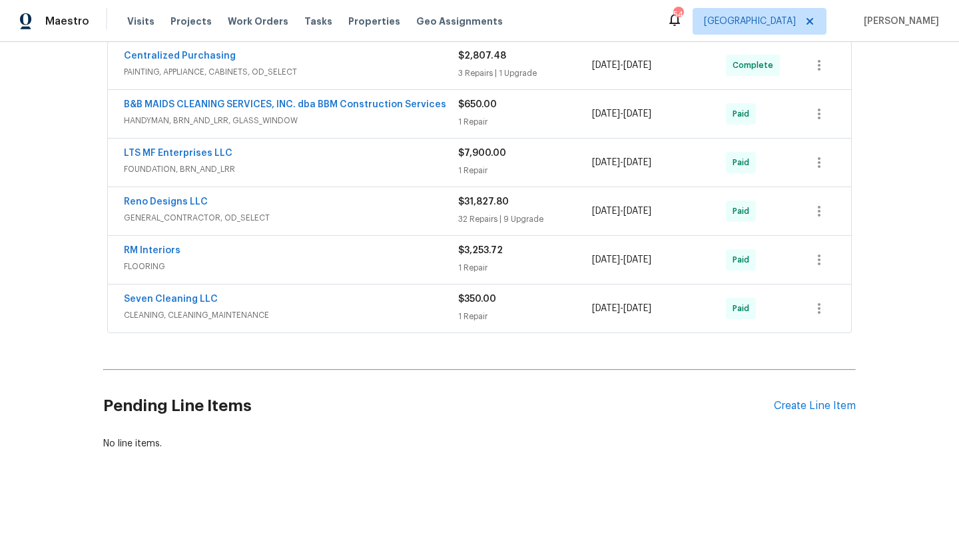
click at [251, 156] on div "LTS MF Enterprises LLC" at bounding box center [291, 154] width 334 height 16
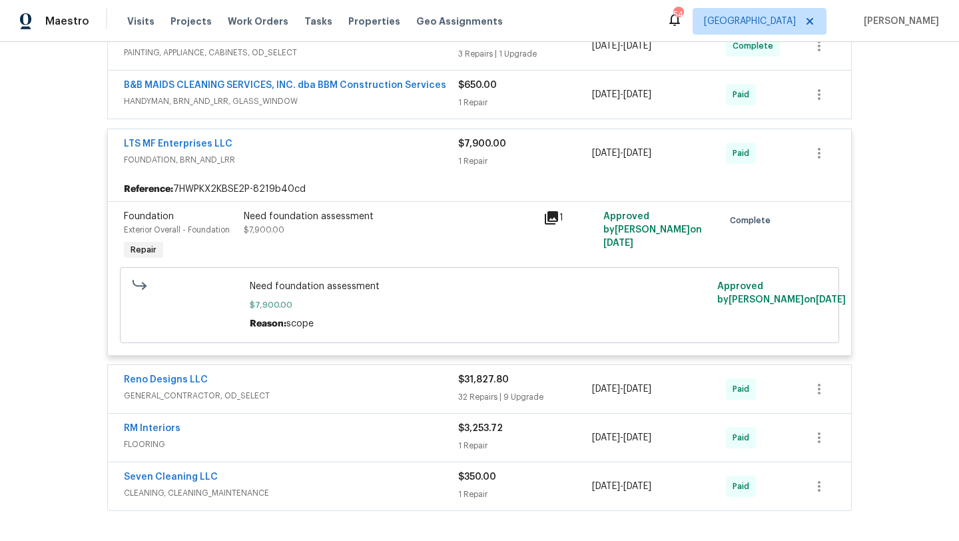
scroll to position [417, 0]
click at [327, 168] on div "LTS MF Enterprises LLC FOUNDATION, BRN_AND_LRR $7,900.00 1 Repair [DATE] - [DAT…" at bounding box center [479, 152] width 743 height 48
click at [275, 157] on span "FOUNDATION, BRN_AND_LRR" at bounding box center [291, 158] width 334 height 13
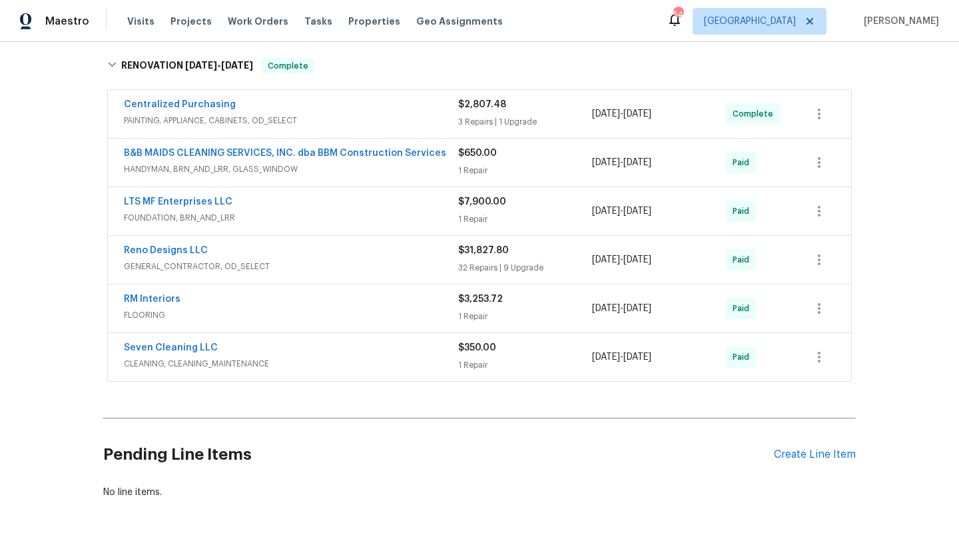
scroll to position [397, 0]
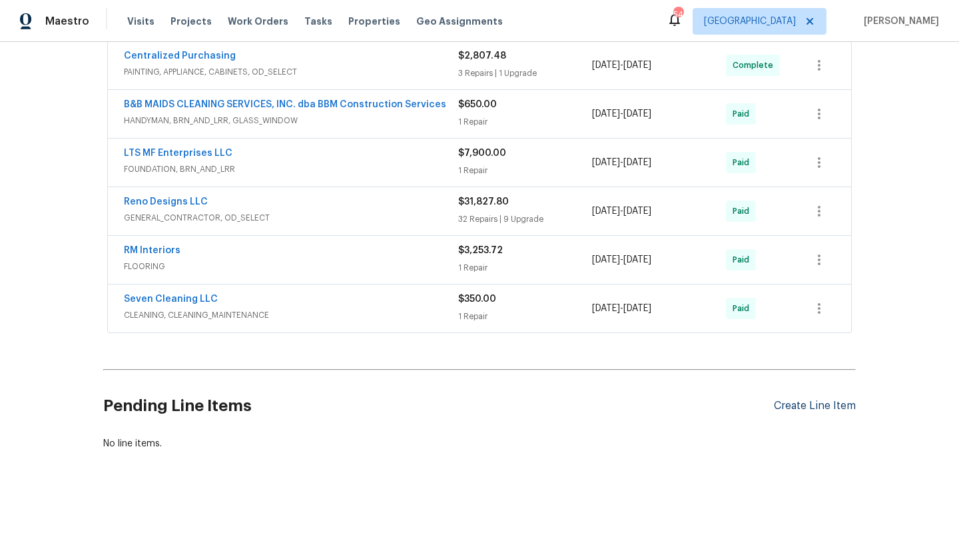
click at [796, 403] on div "Create Line Item" at bounding box center [815, 405] width 82 height 13
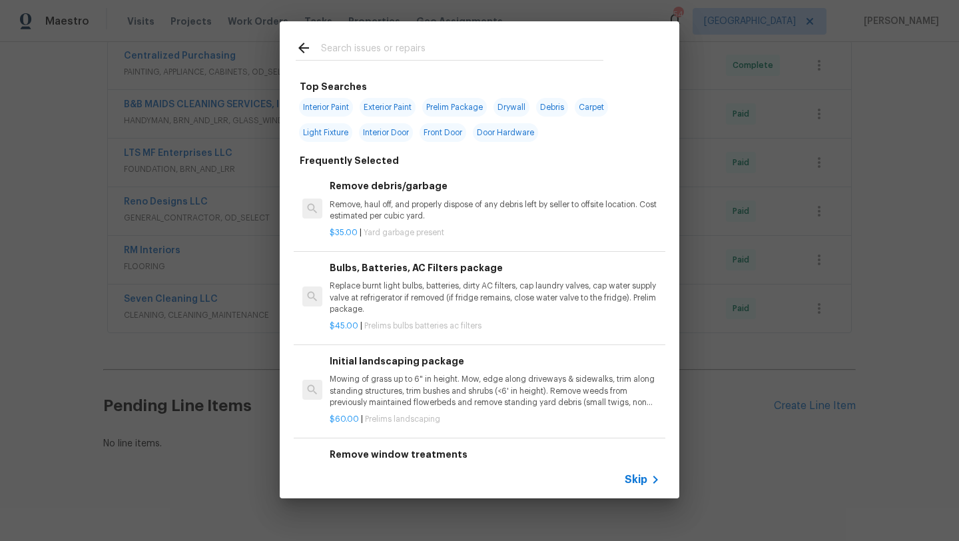
click at [384, 57] on input "text" at bounding box center [462, 50] width 282 height 20
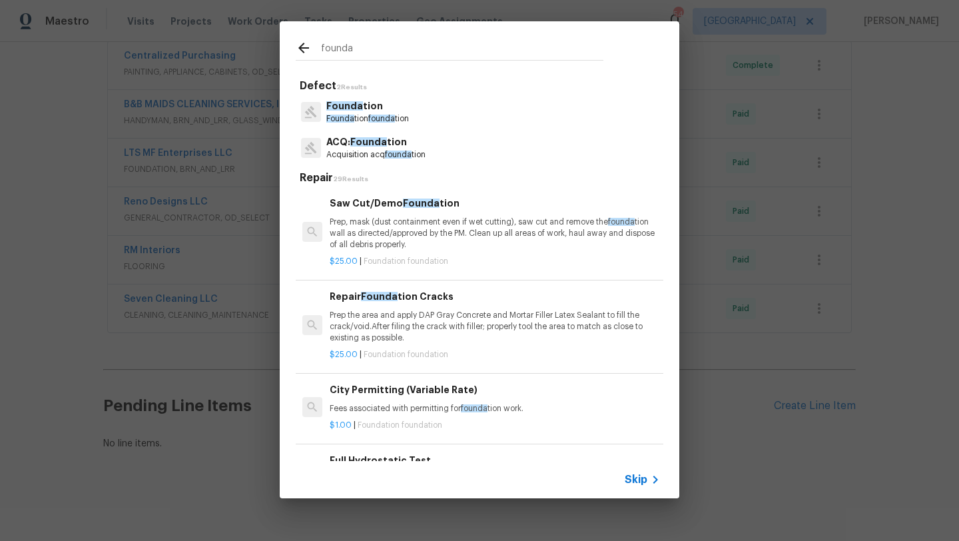
type input "founda"
click at [372, 113] on p "Founda tion" at bounding box center [367, 106] width 83 height 14
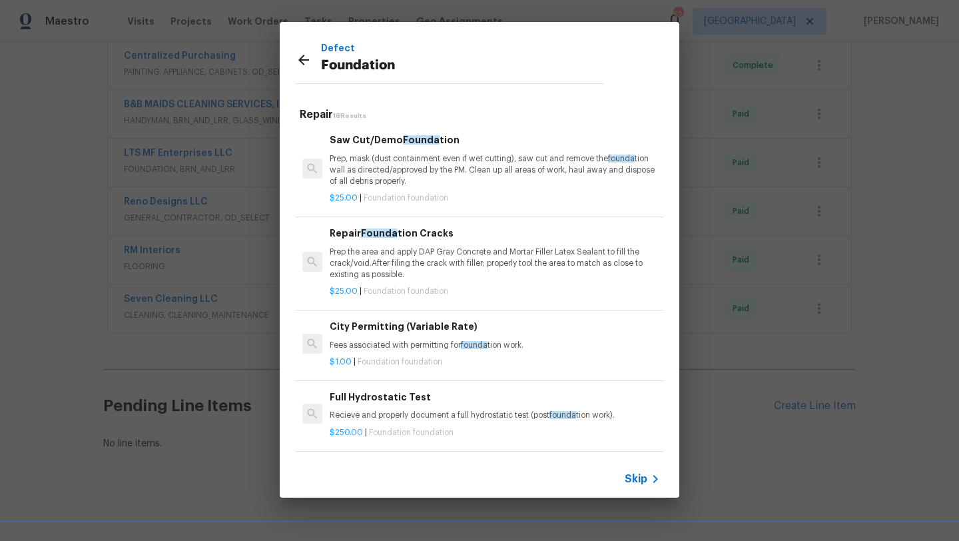
click at [643, 480] on span "Skip" at bounding box center [636, 478] width 23 height 13
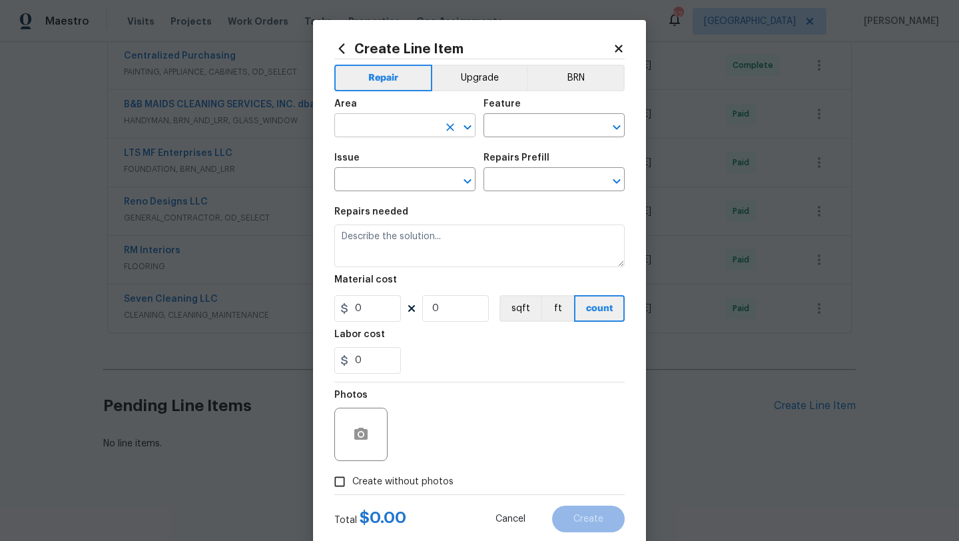
click at [397, 117] on input "text" at bounding box center [386, 127] width 104 height 21
type input "f"
click at [408, 177] on li "Exterior Overall" at bounding box center [404, 179] width 141 height 22
type input "Exterior Overall"
click at [513, 126] on input "text" at bounding box center [535, 127] width 104 height 21
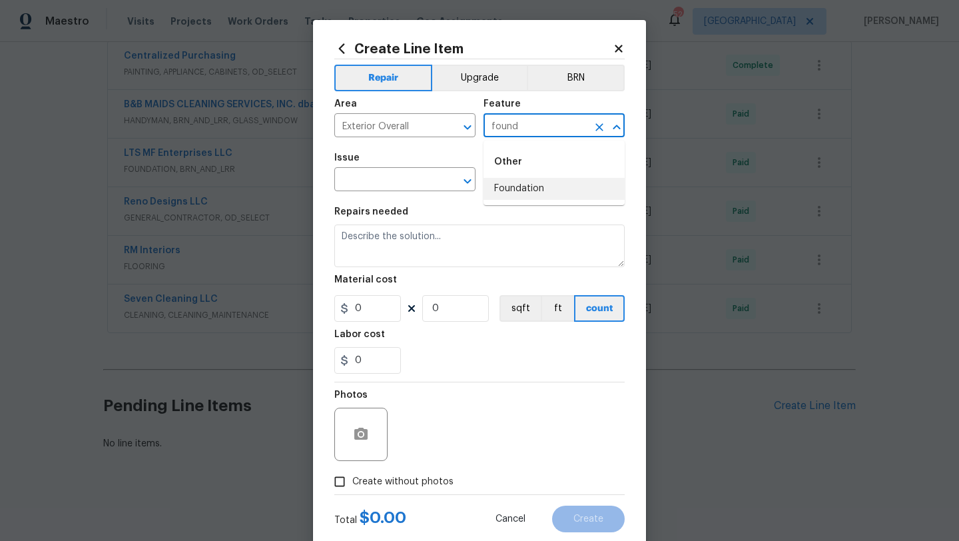
click at [525, 196] on li "Foundation" at bounding box center [553, 189] width 141 height 22
type input "Foundation"
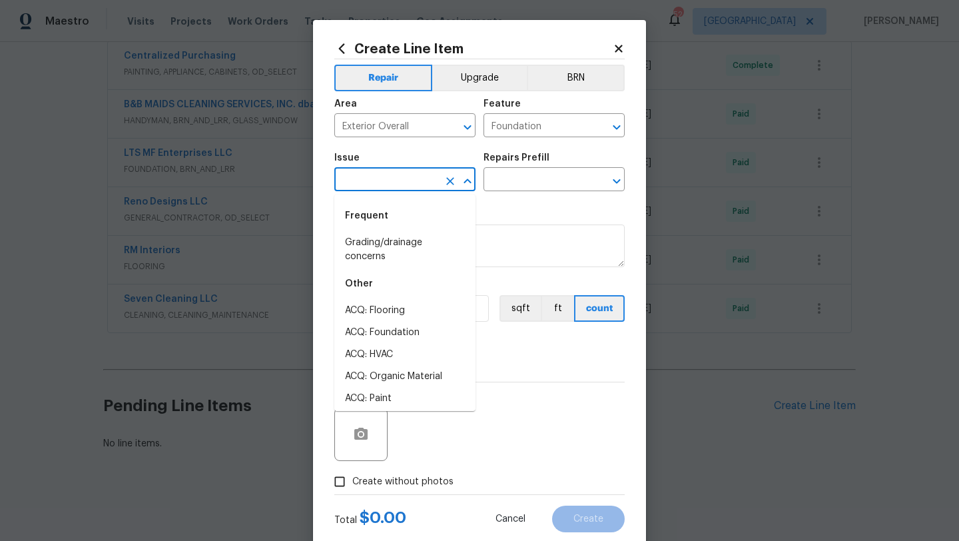
click at [413, 180] on input "text" at bounding box center [386, 180] width 104 height 21
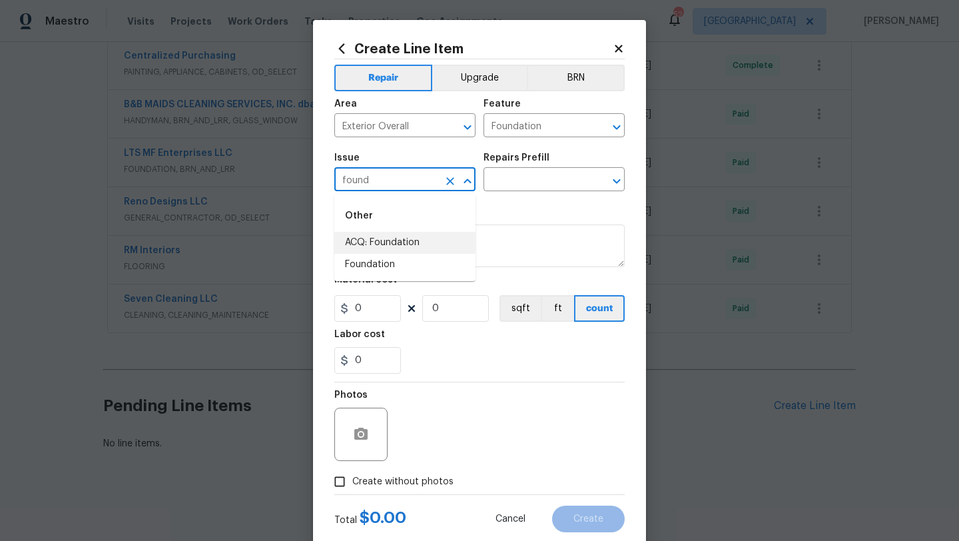
drag, startPoint x: 387, startPoint y: 178, endPoint x: 332, endPoint y: 178, distance: 55.3
click at [332, 178] on div "Create Line Item Repair Upgrade BRN Area Exterior Overall ​ Feature Foundation …" at bounding box center [479, 286] width 333 height 533
click at [355, 260] on li "General Plumbing" at bounding box center [404, 265] width 141 height 22
type input "General Plumbing"
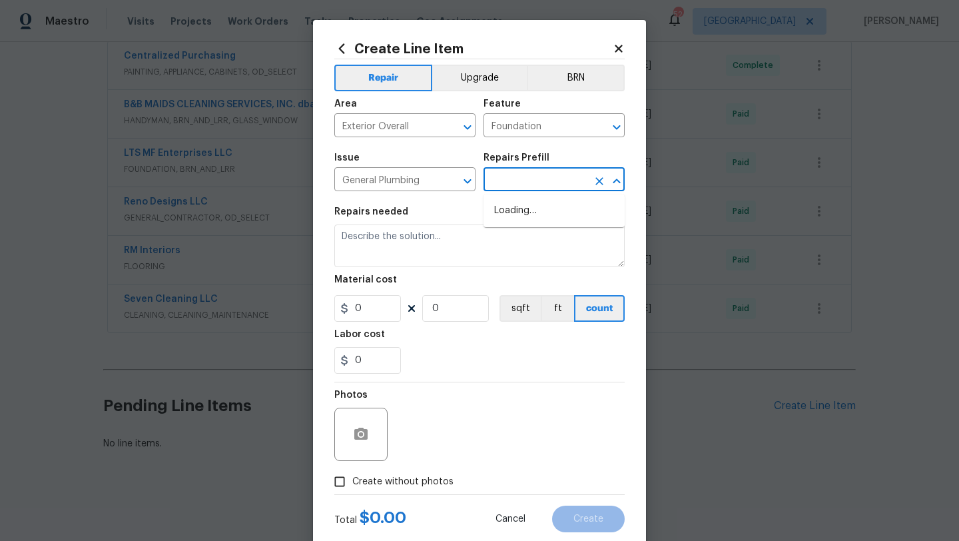
click at [499, 184] on input "text" at bounding box center [535, 180] width 104 height 21
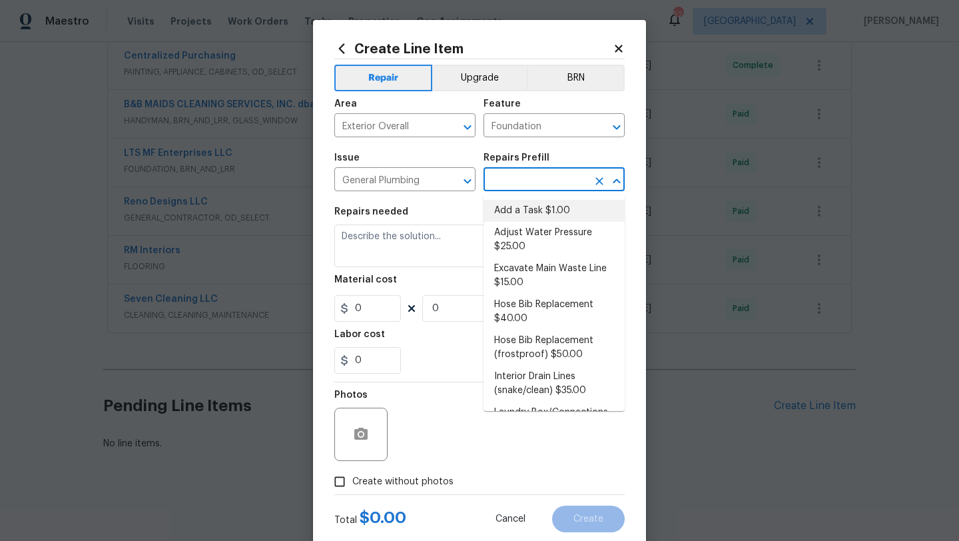
click at [513, 207] on li "Add a Task $1.00" at bounding box center [553, 211] width 141 height 22
type input "Plumbing"
type input "Add a Task $1.00"
type textarea "HPM to detail"
type input "1"
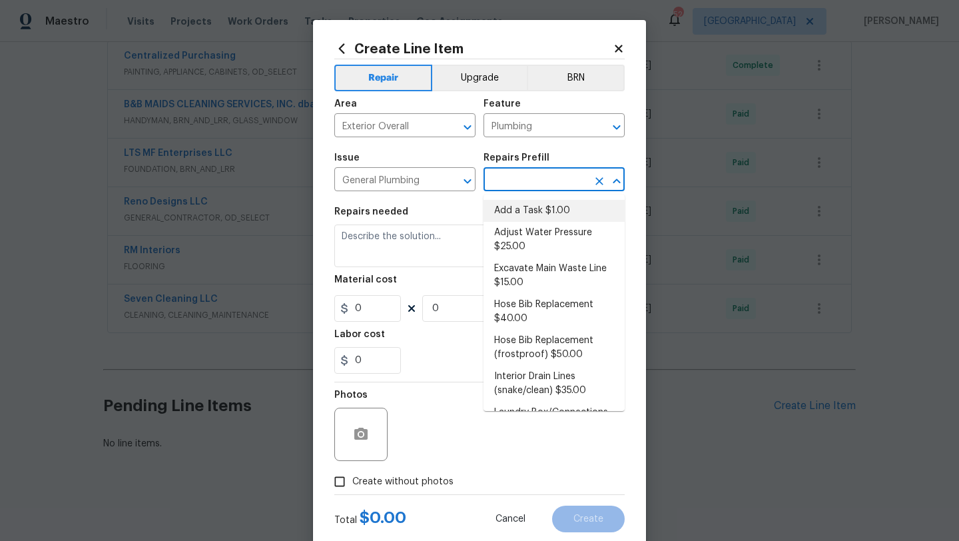
type input "1"
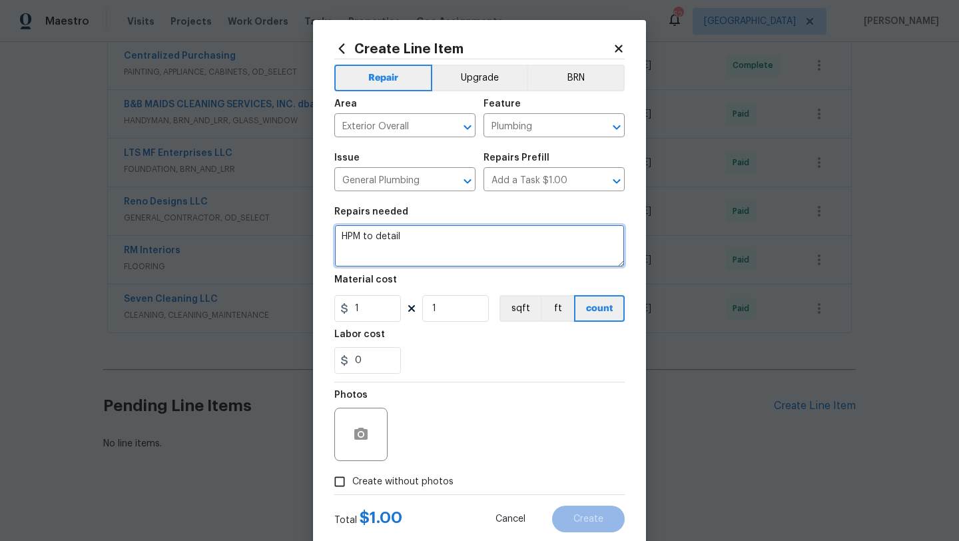
drag, startPoint x: 414, startPoint y: 236, endPoint x: 304, endPoint y: 235, distance: 110.5
click at [304, 235] on div "Create Line Item Repair Upgrade BRN Area Exterior Overall ​ Feature Plumbing ​ …" at bounding box center [479, 270] width 959 height 541
type textarea "Full repipe after foundation repairs"
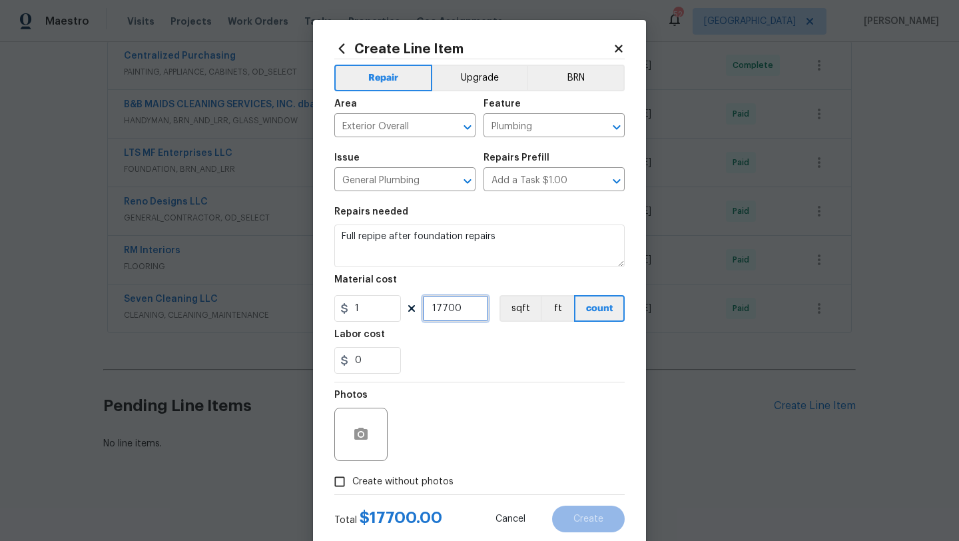
type input "17700"
click at [391, 490] on label "Create without photos" at bounding box center [390, 481] width 126 height 25
click at [352, 490] on input "Create without photos" at bounding box center [339, 481] width 25 height 25
checkbox input "true"
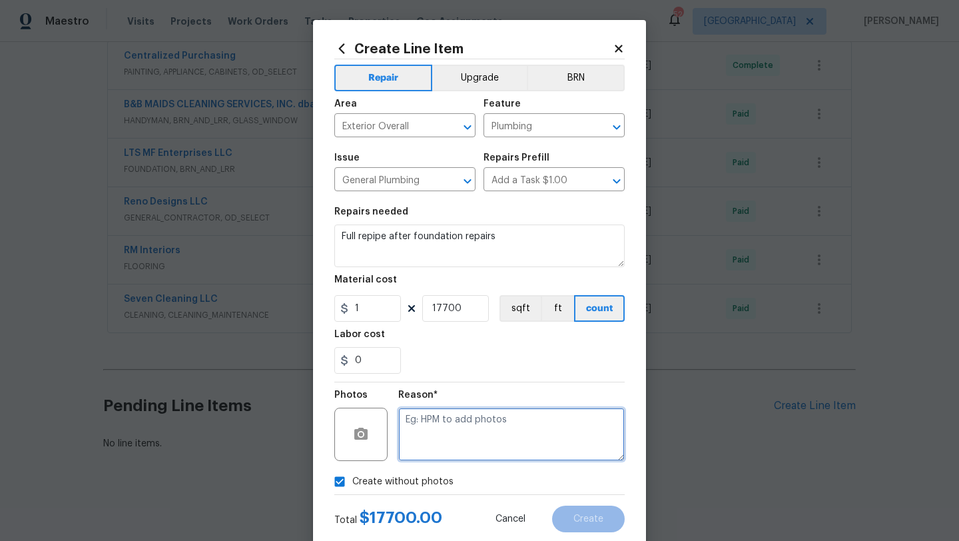
click at [433, 447] on textarea at bounding box center [511, 433] width 226 height 53
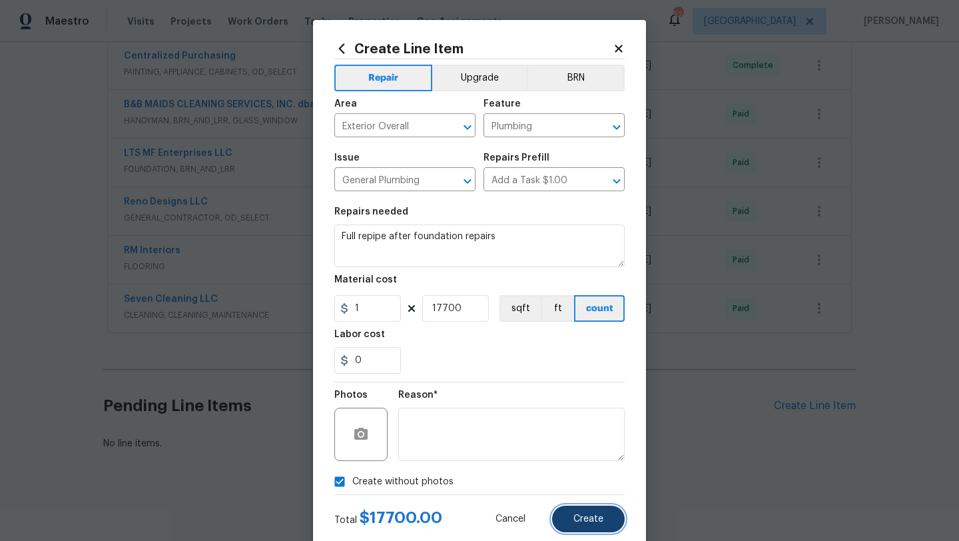
click at [589, 517] on span "Create" at bounding box center [588, 519] width 30 height 10
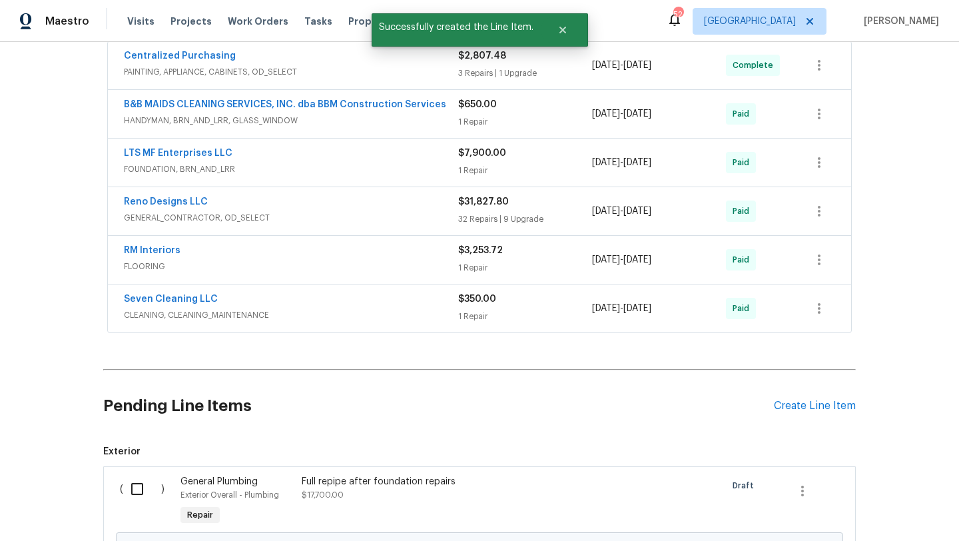
click at [134, 491] on input "checkbox" at bounding box center [142, 489] width 38 height 28
checkbox input "true"
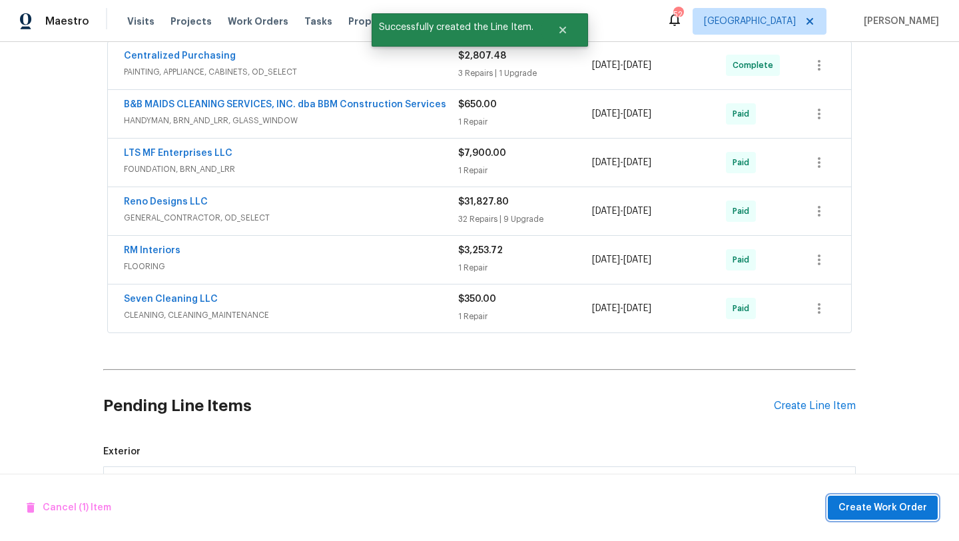
click at [862, 503] on span "Create Work Order" at bounding box center [882, 507] width 89 height 17
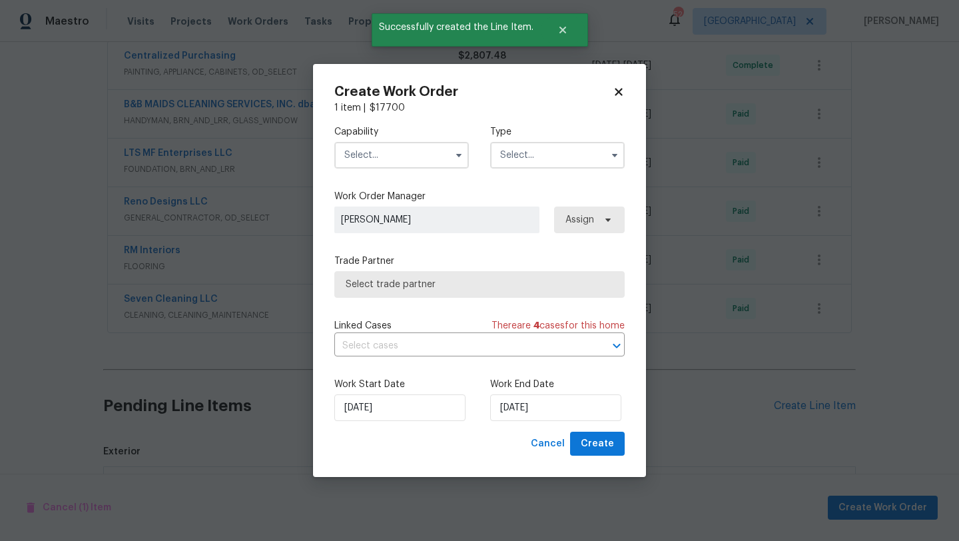
click at [432, 154] on input "text" at bounding box center [401, 155] width 134 height 27
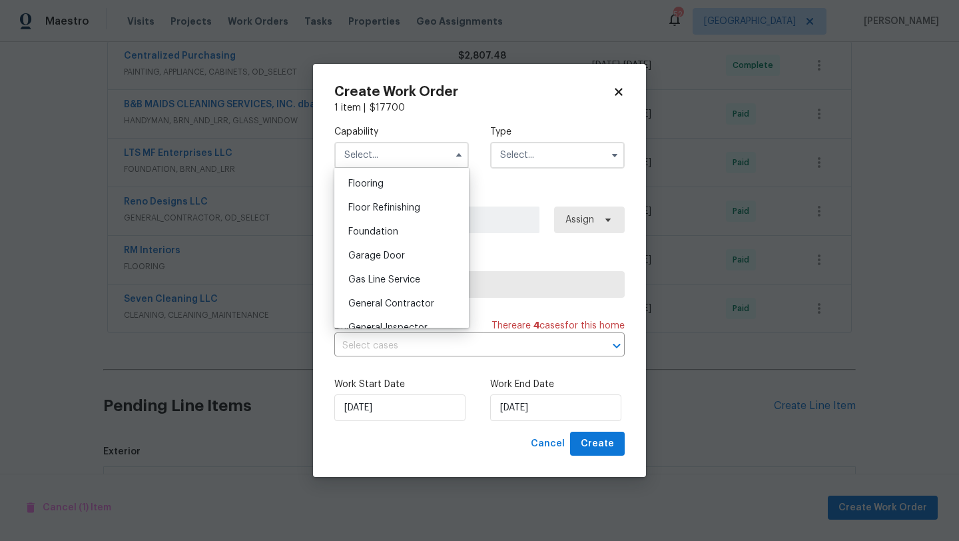
scroll to position [519, 0]
click at [417, 230] on div "Foundation" at bounding box center [402, 228] width 128 height 24
type input "Foundation"
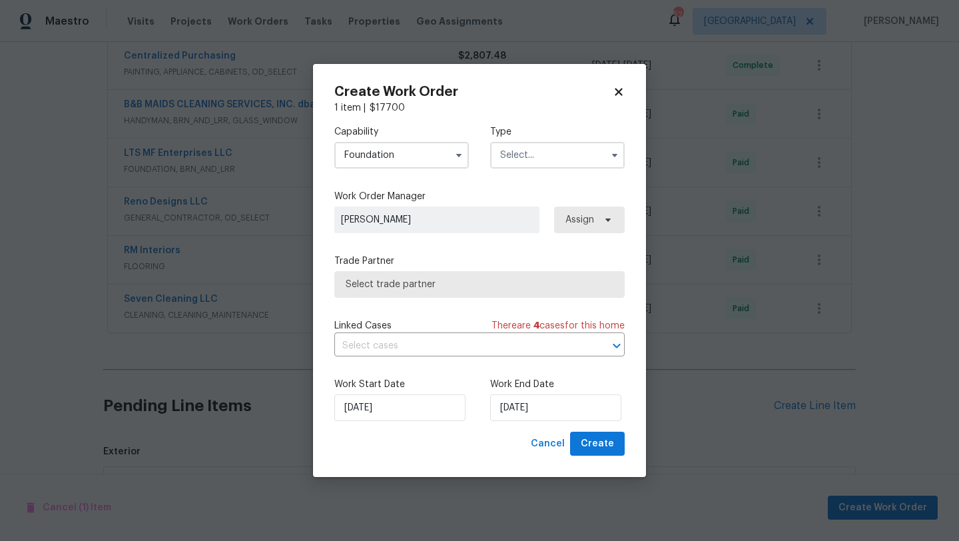
click at [531, 156] on input "text" at bounding box center [557, 155] width 134 height 27
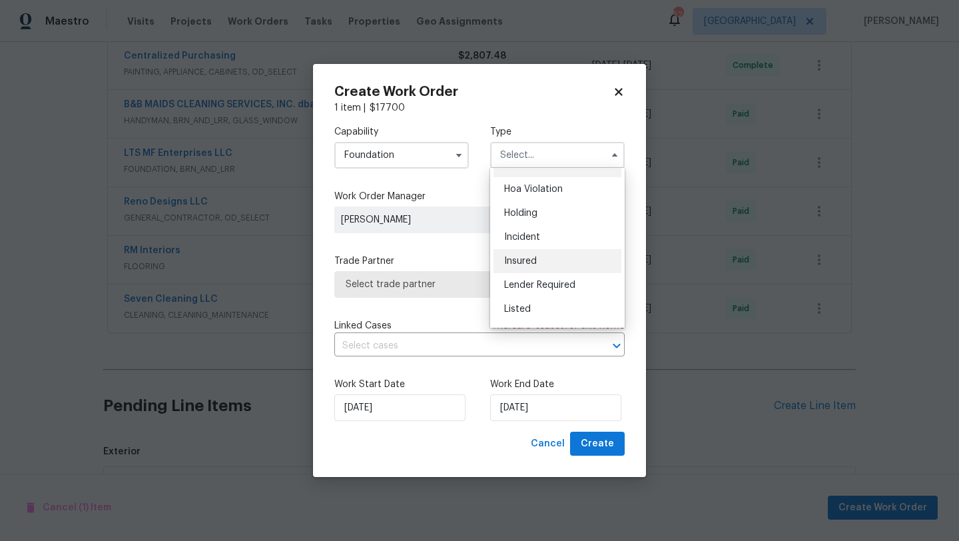
scroll to position [23, 0]
click at [537, 300] on div "Listed" at bounding box center [557, 304] width 128 height 24
type input "Listed"
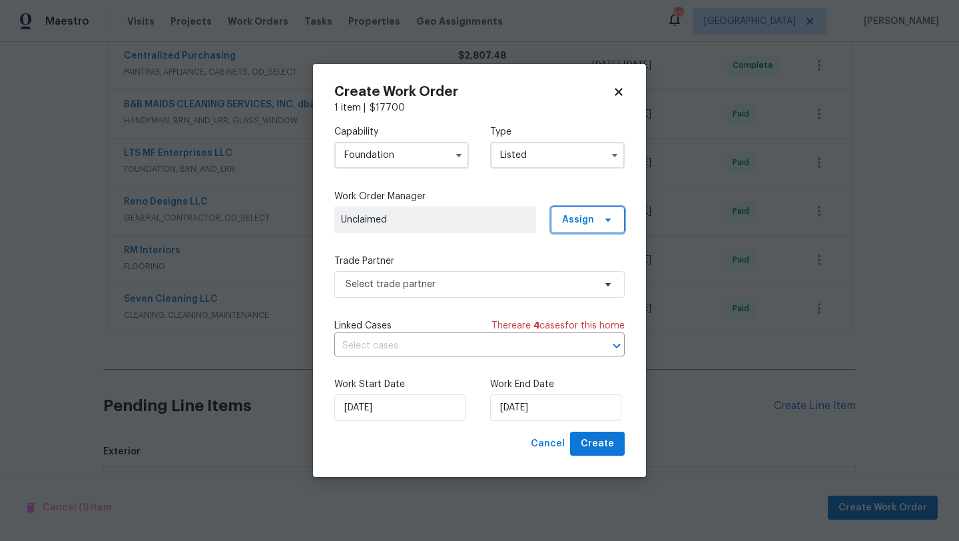
click at [556, 222] on span "Assign" at bounding box center [588, 219] width 74 height 27
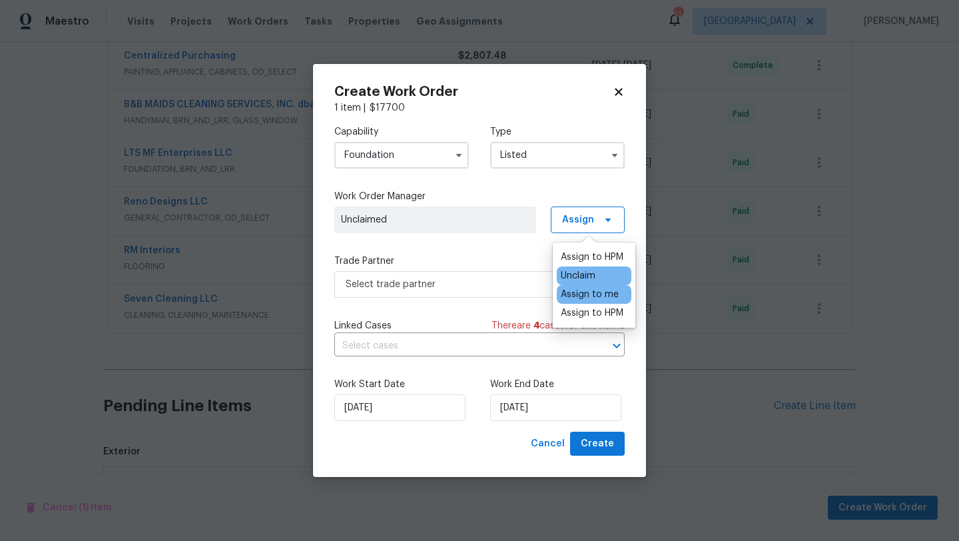
click at [565, 293] on div "Assign to me" at bounding box center [590, 294] width 58 height 13
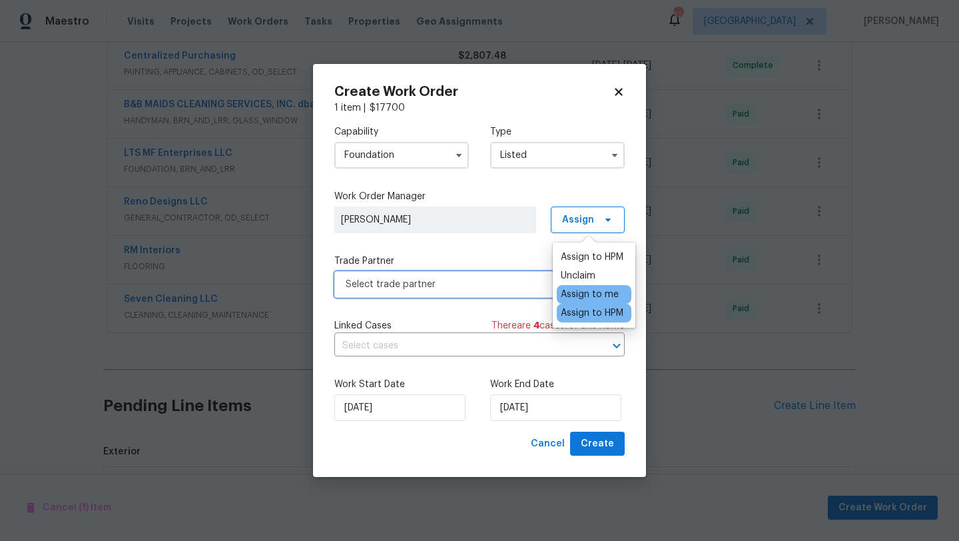
click at [507, 286] on span "Select trade partner" at bounding box center [470, 284] width 248 height 13
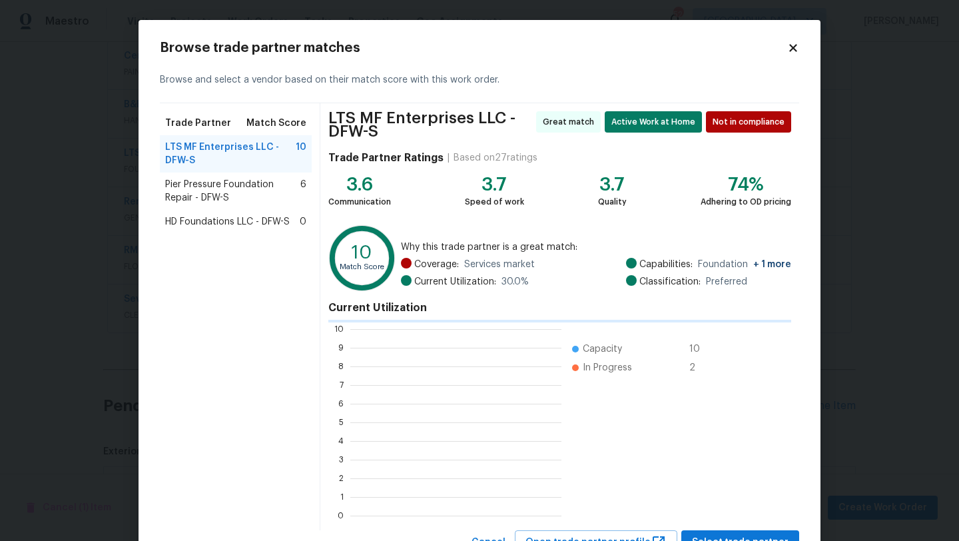
scroll to position [186, 211]
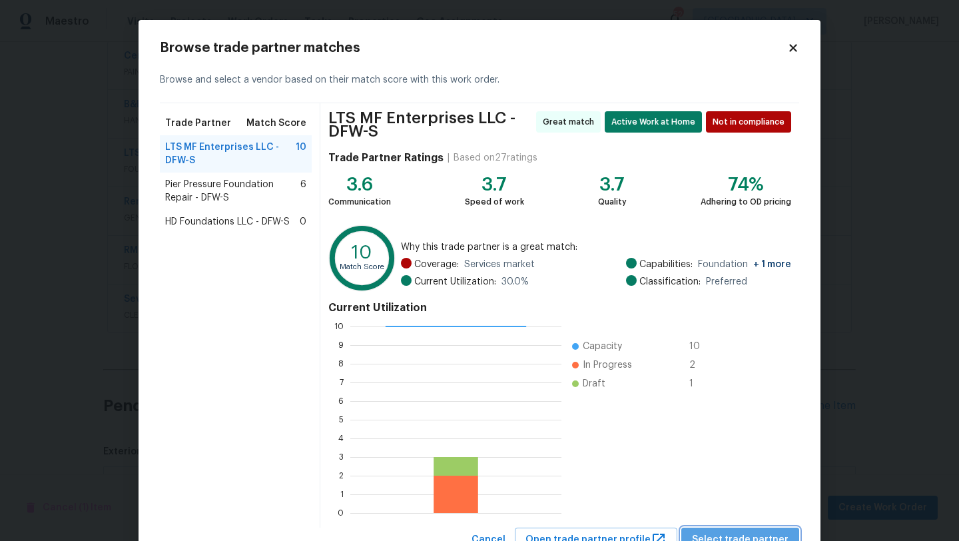
click at [768, 539] on span "Select trade partner" at bounding box center [740, 539] width 97 height 17
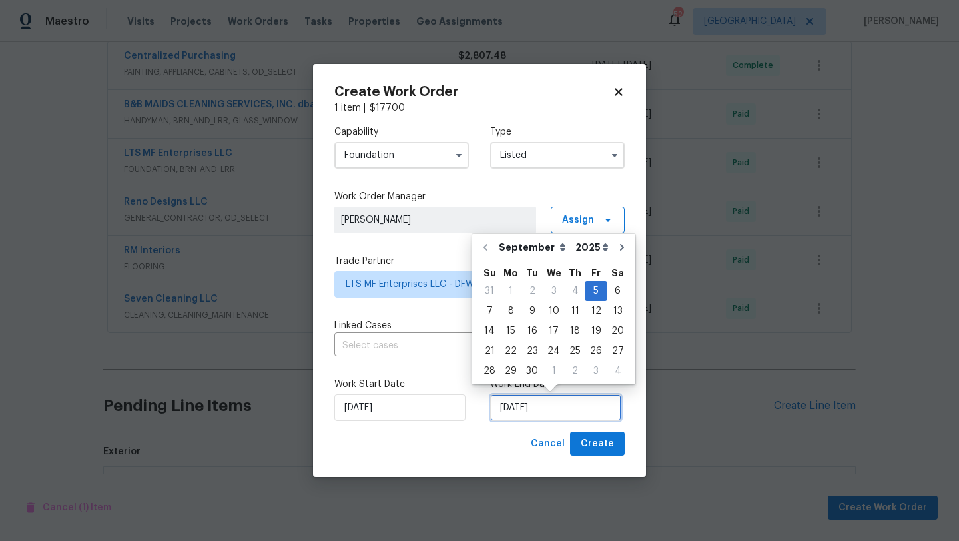
click at [571, 411] on input "[DATE]" at bounding box center [555, 407] width 131 height 27
click at [509, 309] on div "8" at bounding box center [510, 311] width 21 height 19
type input "[DATE]"
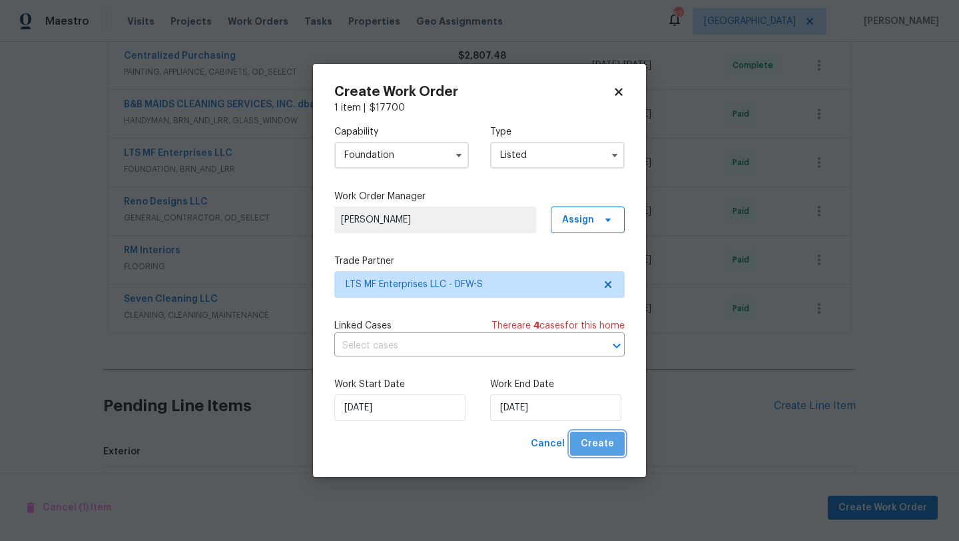
click at [605, 452] on button "Create" at bounding box center [597, 443] width 55 height 25
checkbox input "false"
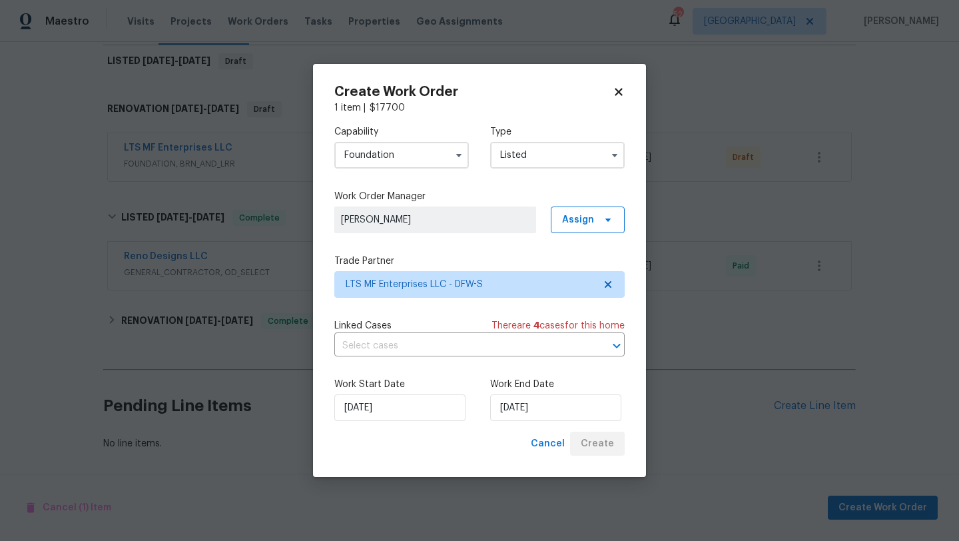
scroll to position [196, 0]
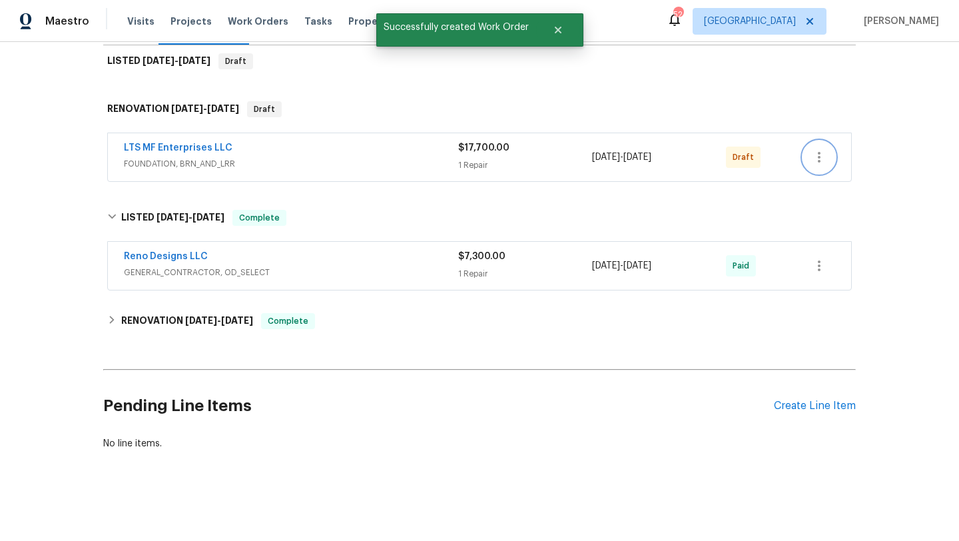
click at [818, 158] on icon "button" at bounding box center [819, 157] width 16 height 16
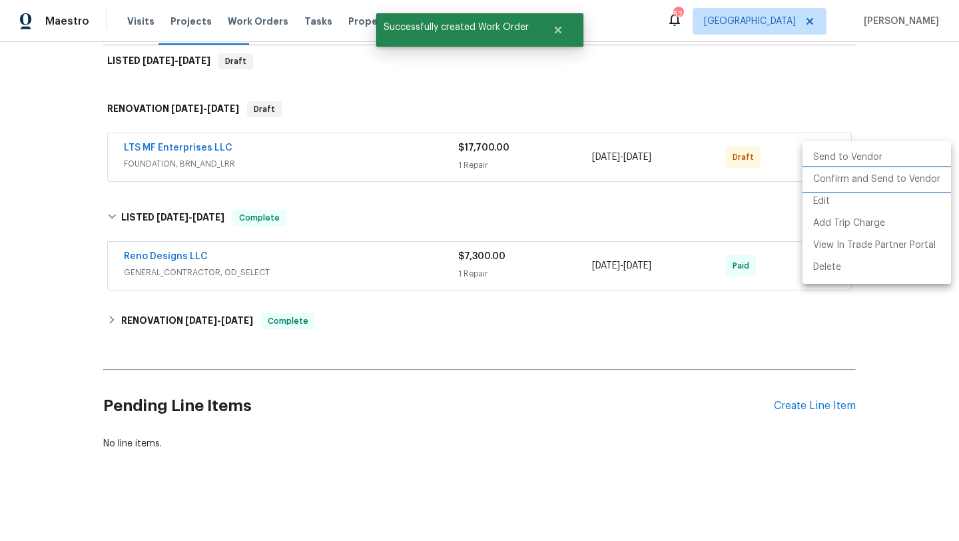
click at [824, 180] on li "Confirm and Send to Vendor" at bounding box center [876, 179] width 148 height 22
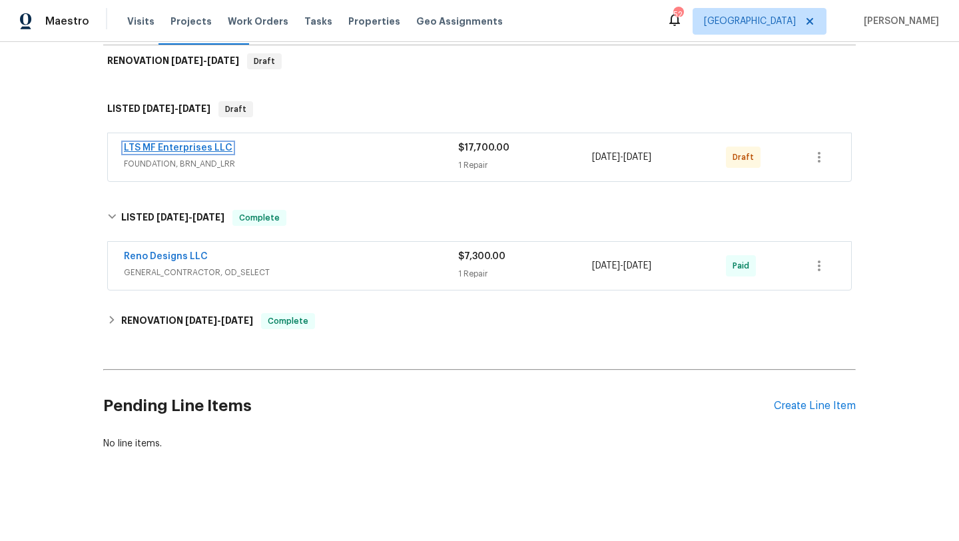
click at [218, 144] on link "LTS MF Enterprises LLC" at bounding box center [178, 147] width 109 height 9
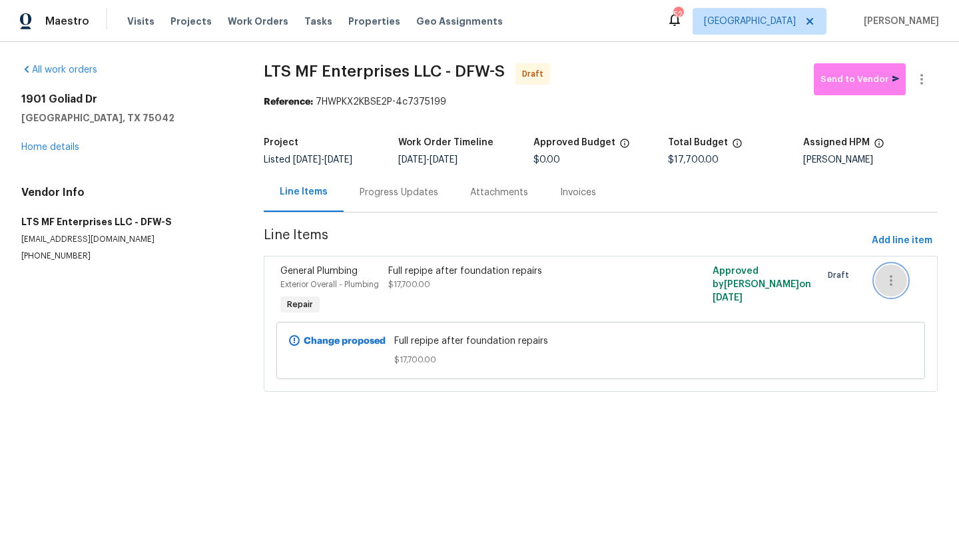
click at [888, 280] on icon "button" at bounding box center [891, 280] width 16 height 16
click at [59, 149] on div at bounding box center [479, 270] width 959 height 541
click at [57, 146] on link "Home details" at bounding box center [50, 146] width 58 height 9
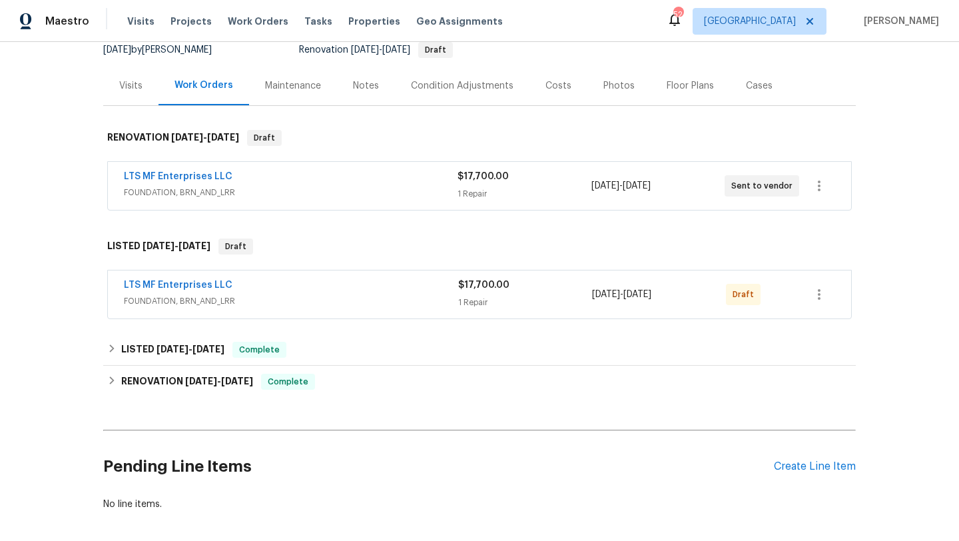
scroll to position [154, 0]
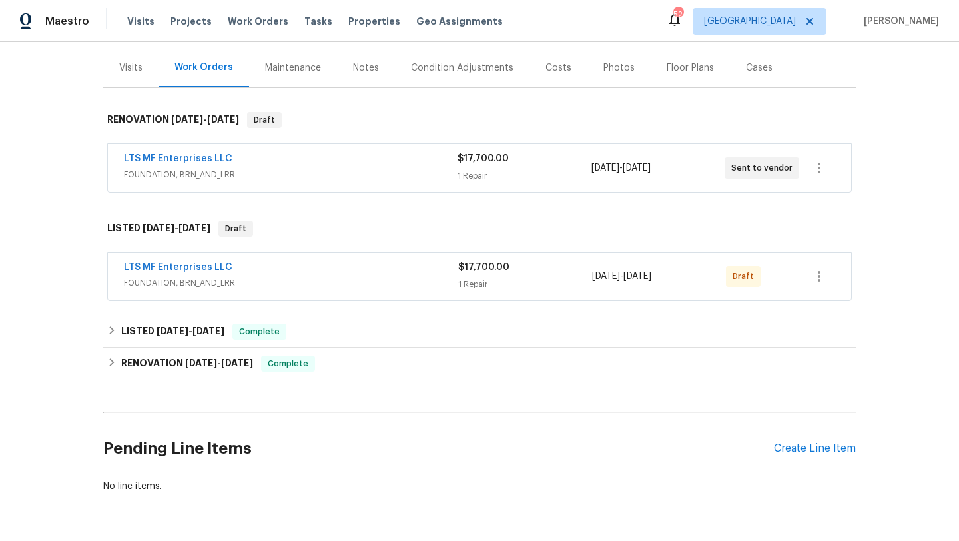
click at [315, 161] on div "LTS MF Enterprises LLC" at bounding box center [291, 160] width 334 height 16
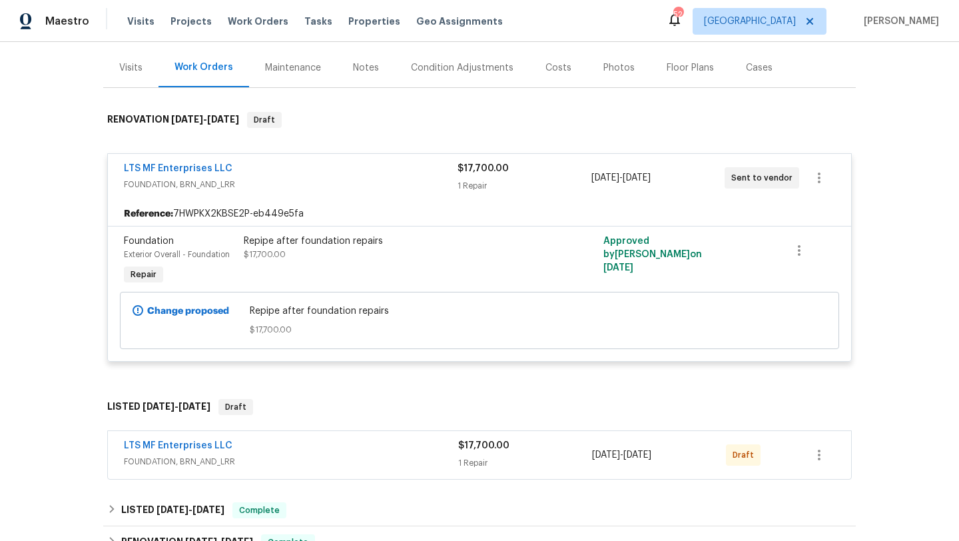
click at [288, 178] on span "FOUNDATION, BRN_AND_LRR" at bounding box center [291, 184] width 334 height 13
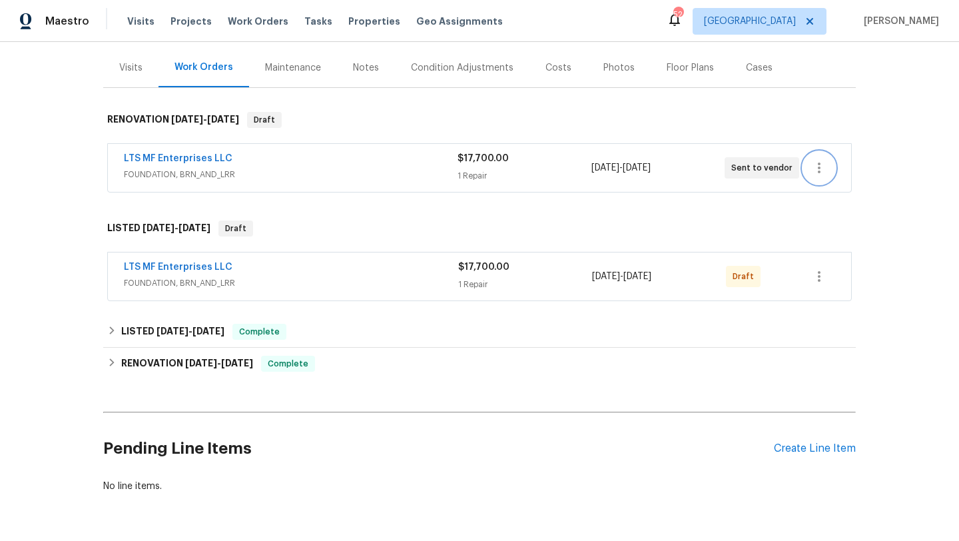
click at [821, 165] on icon "button" at bounding box center [819, 168] width 16 height 16
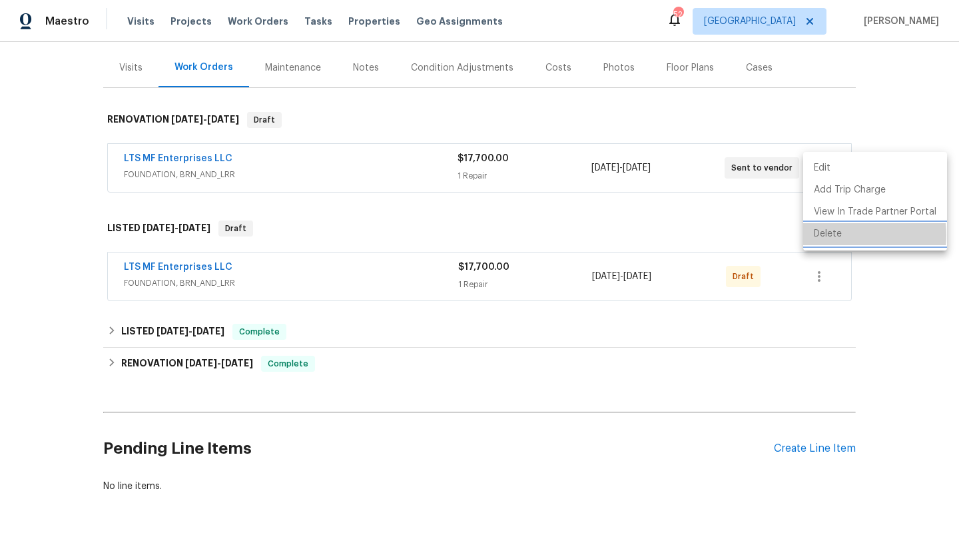
click at [826, 235] on li "Delete" at bounding box center [875, 234] width 144 height 22
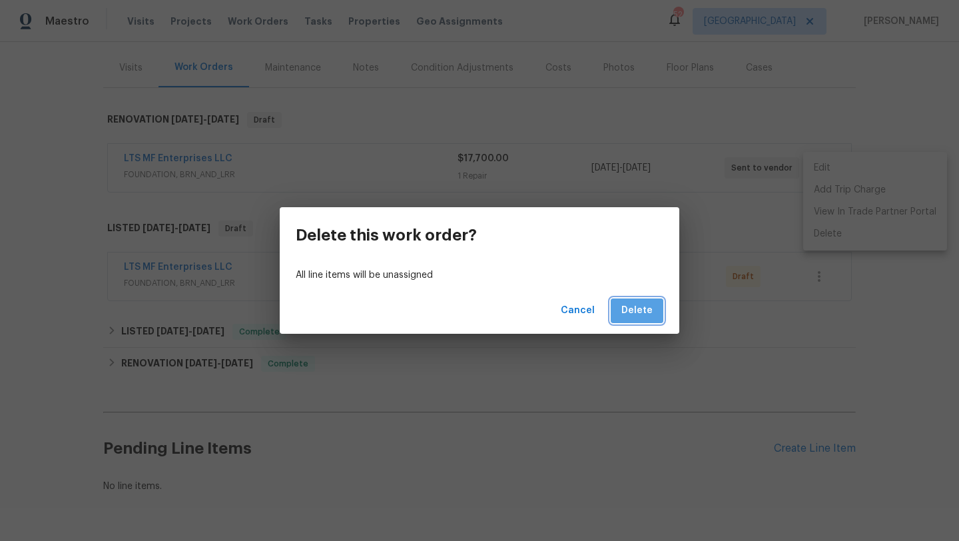
click at [648, 307] on span "Delete" at bounding box center [636, 310] width 31 height 17
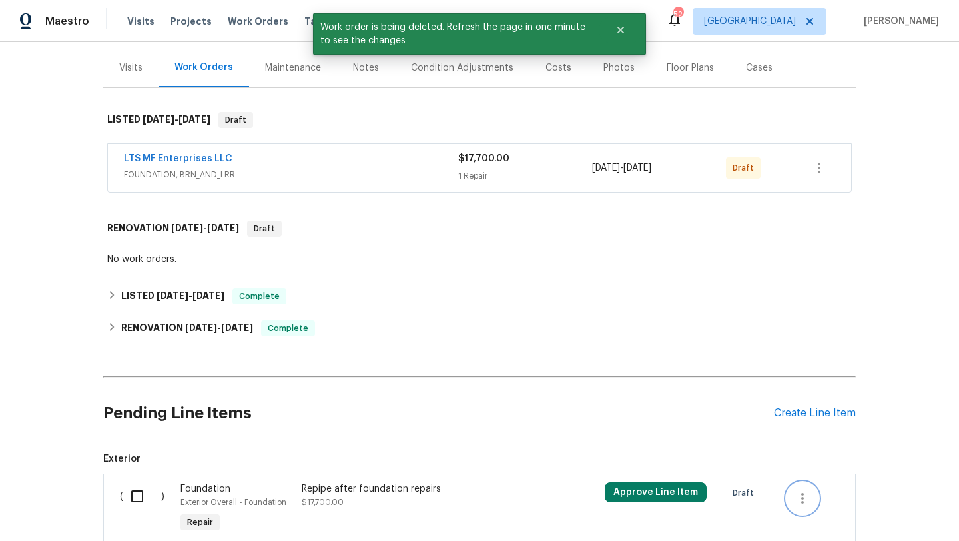
click at [809, 498] on icon "button" at bounding box center [802, 498] width 16 height 16
click at [809, 498] on li "Cancel" at bounding box center [811, 498] width 51 height 22
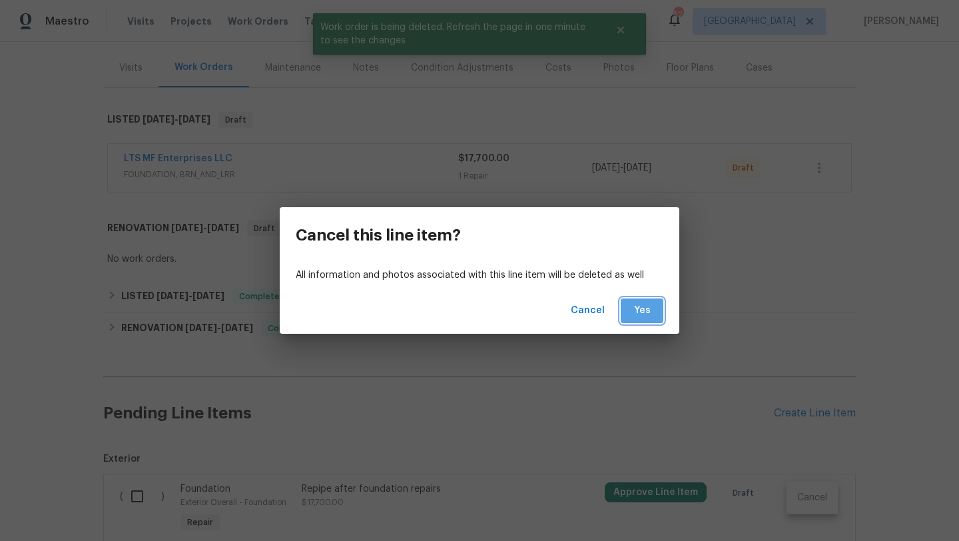
click at [640, 314] on span "Yes" at bounding box center [641, 310] width 21 height 17
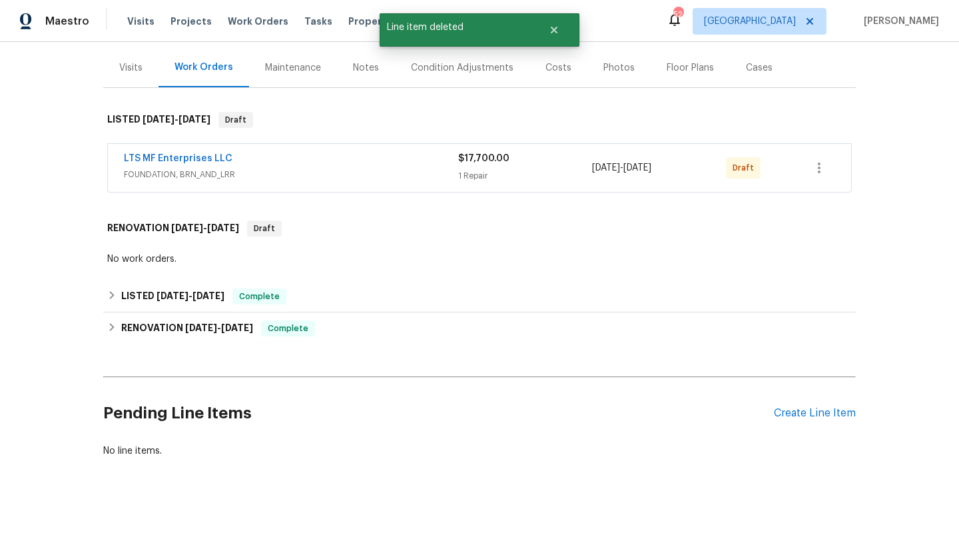
scroll to position [161, 0]
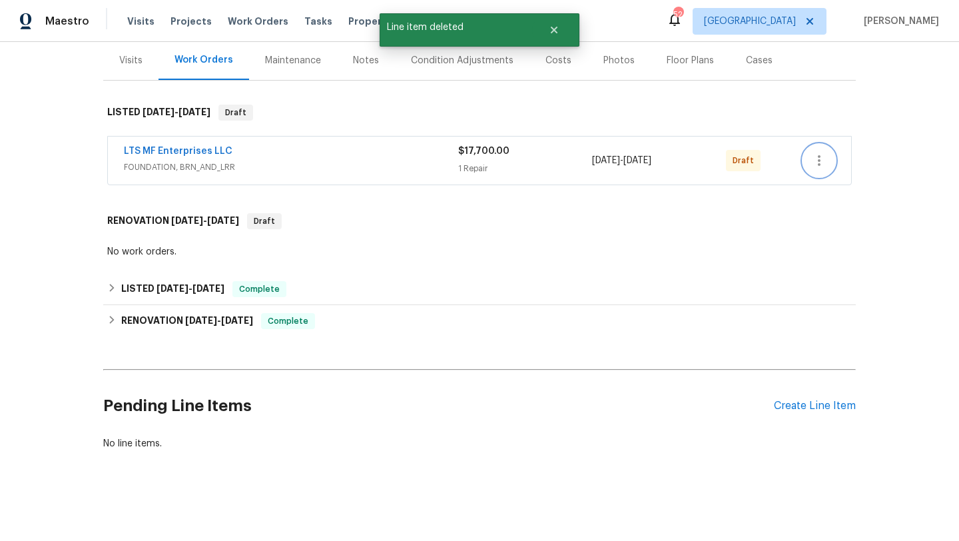
click at [823, 154] on icon "button" at bounding box center [819, 160] width 16 height 16
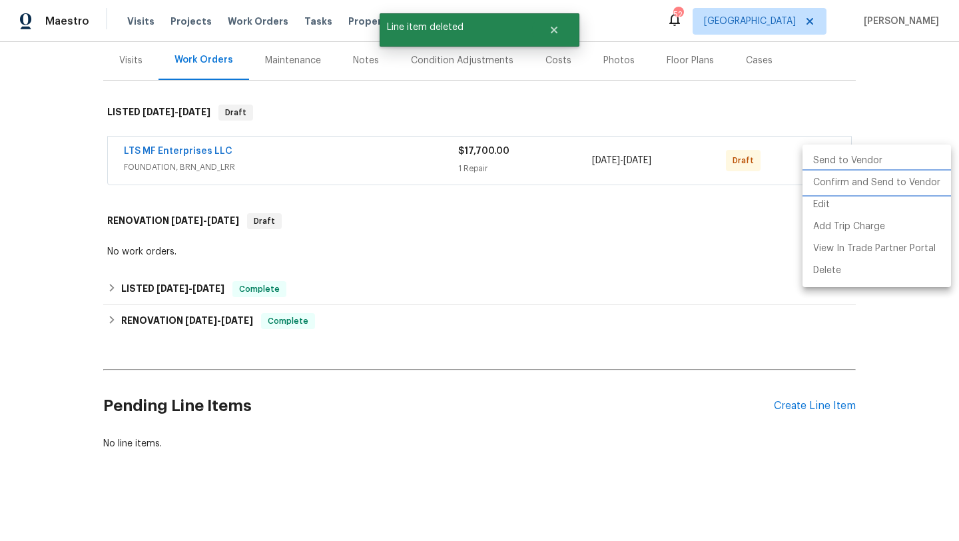
click at [824, 181] on li "Confirm and Send to Vendor" at bounding box center [876, 183] width 148 height 22
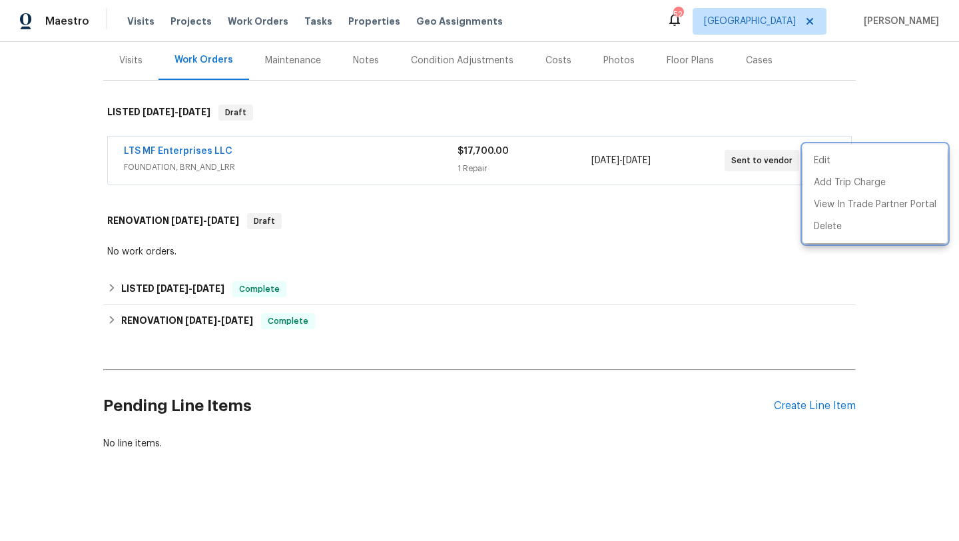
click at [31, 218] on div at bounding box center [479, 270] width 959 height 541
